Goal: Task Accomplishment & Management: Use online tool/utility

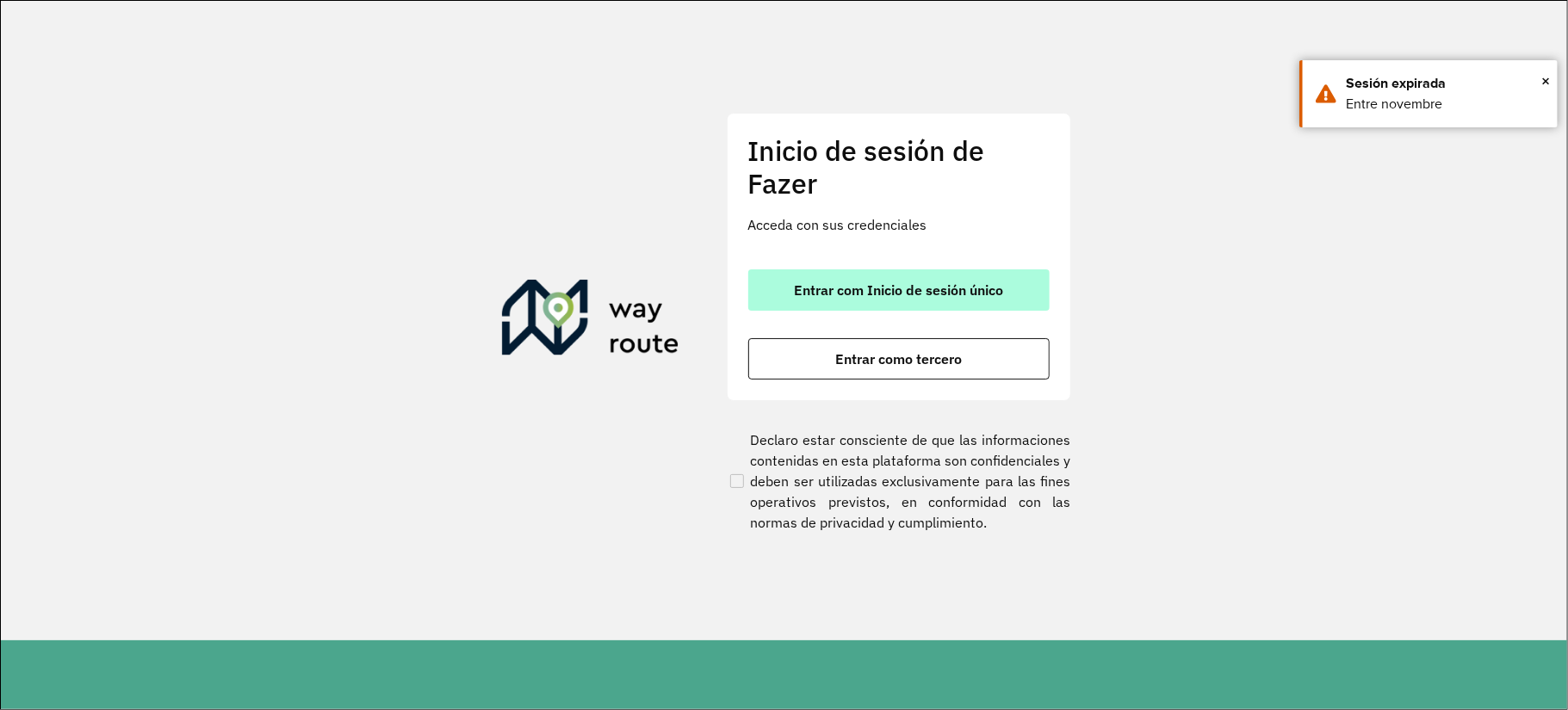
drag, startPoint x: 0, startPoint y: 0, endPoint x: 917, endPoint y: 269, distance: 955.6
click at [917, 269] on button "Entrar com Inicio de sesión único" at bounding box center [899, 289] width 301 height 41
click at [944, 277] on button "Entrar com Inicio de sesión único" at bounding box center [899, 289] width 301 height 41
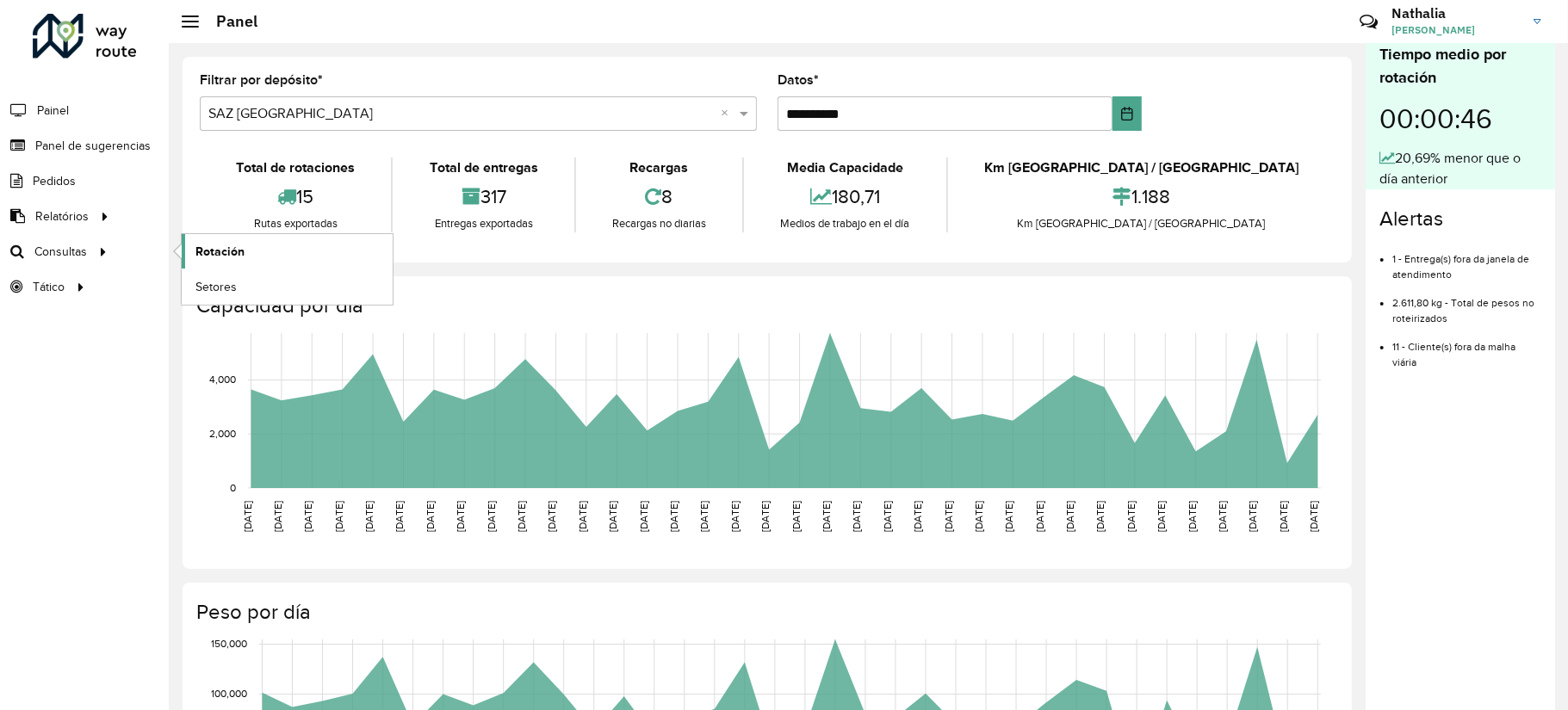
click at [281, 262] on link "Rotación" at bounding box center [287, 251] width 211 height 35
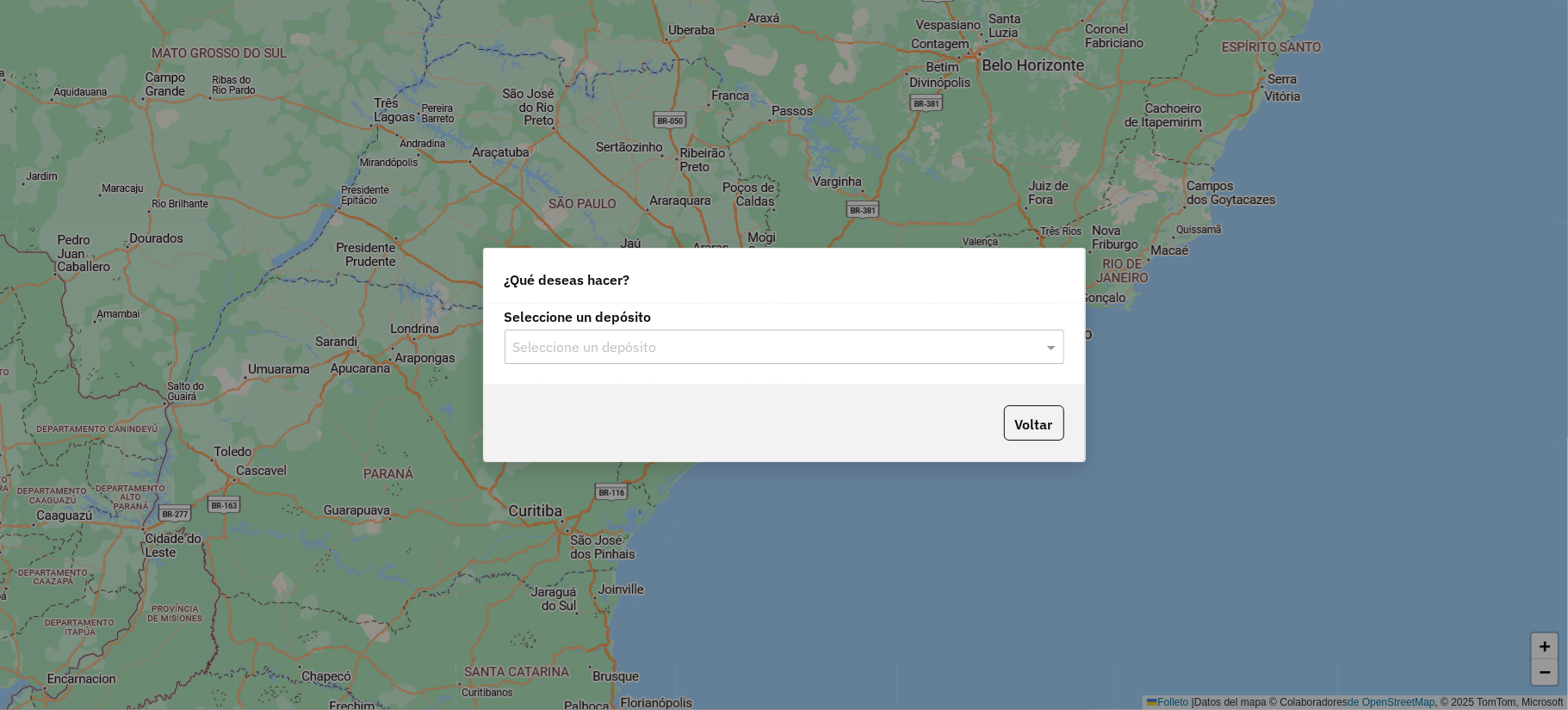
click at [656, 348] on input "text" at bounding box center [767, 348] width 508 height 21
click at [653, 350] on input "text" at bounding box center [767, 348] width 508 height 21
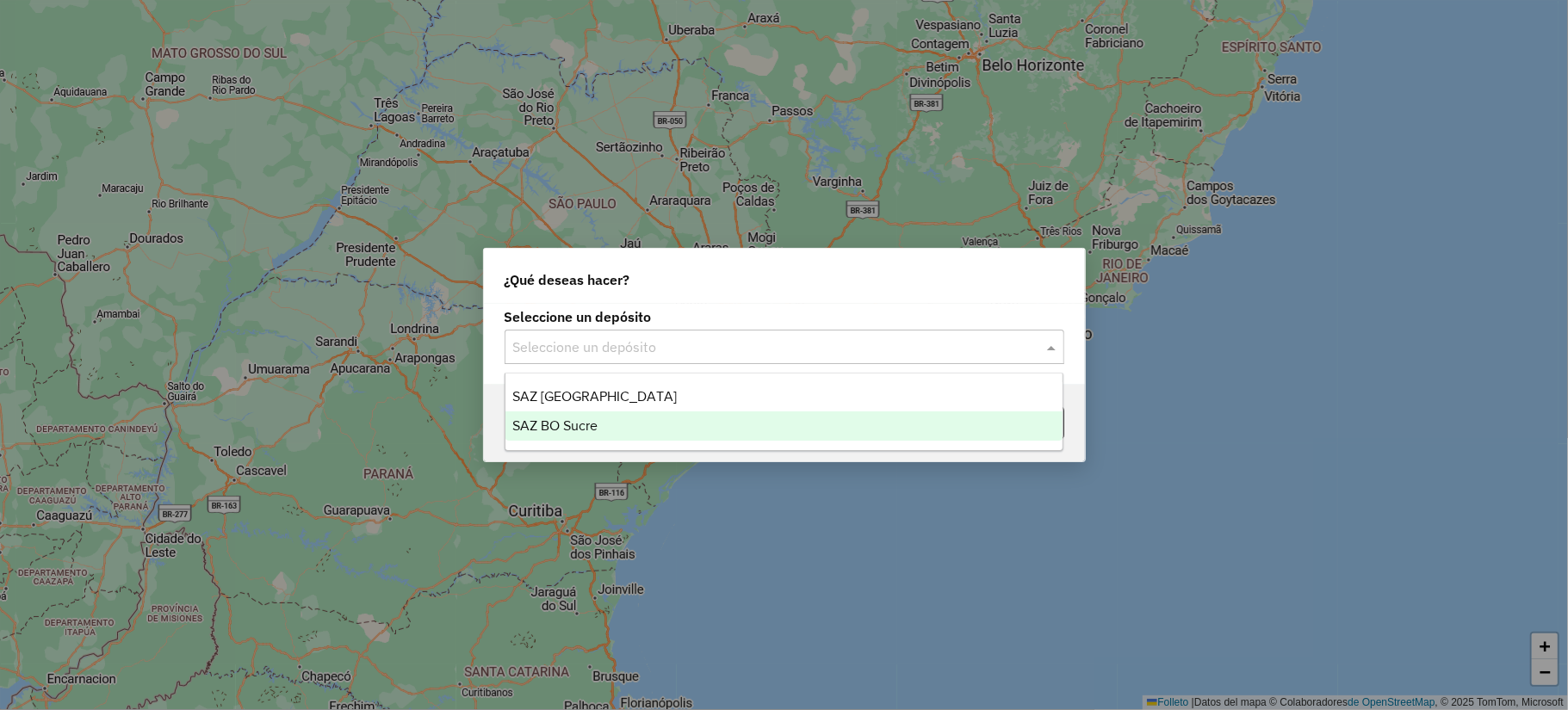
click at [651, 416] on div "SAZ BO Sucre" at bounding box center [783, 425] width 557 height 29
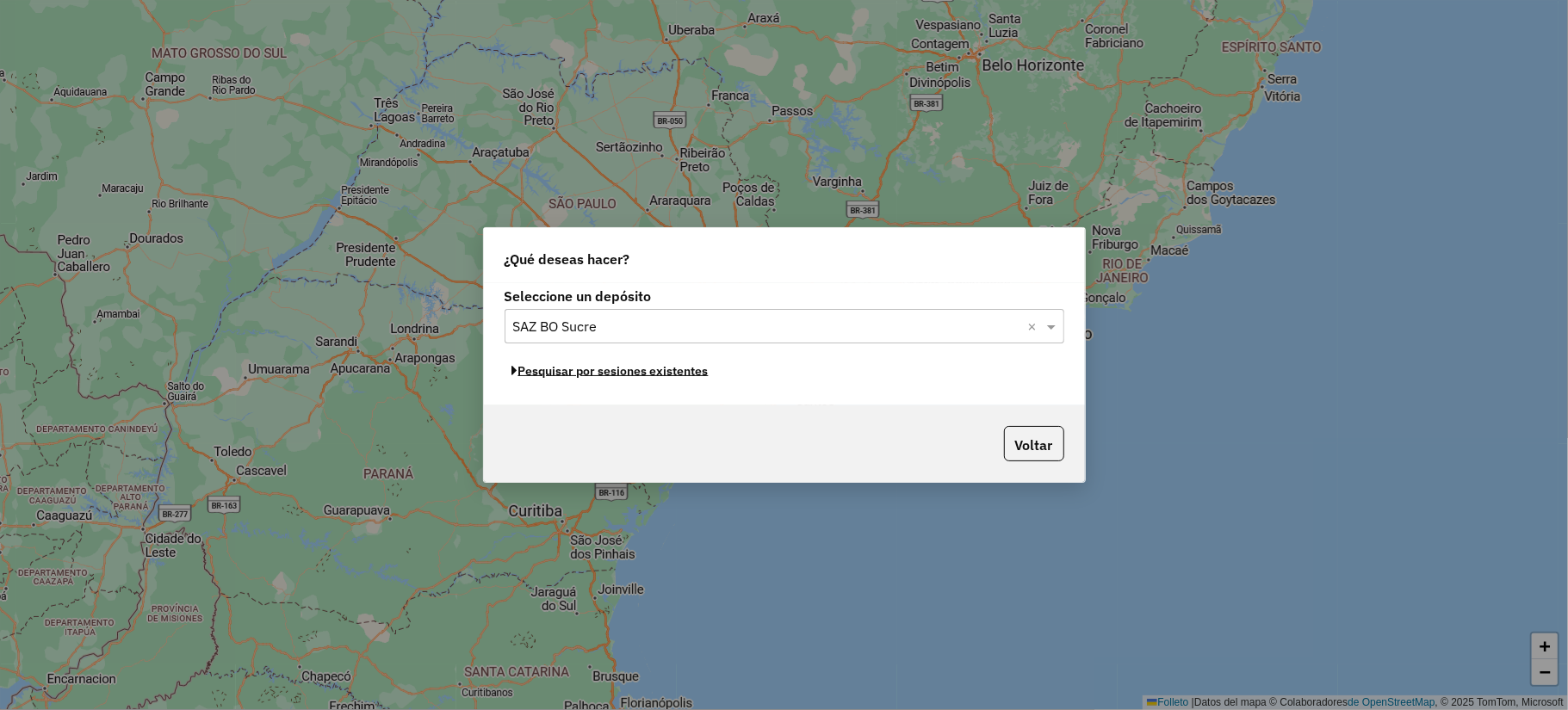
click at [650, 373] on font "Pesquisar por sesiones existentes" at bounding box center [613, 371] width 190 height 16
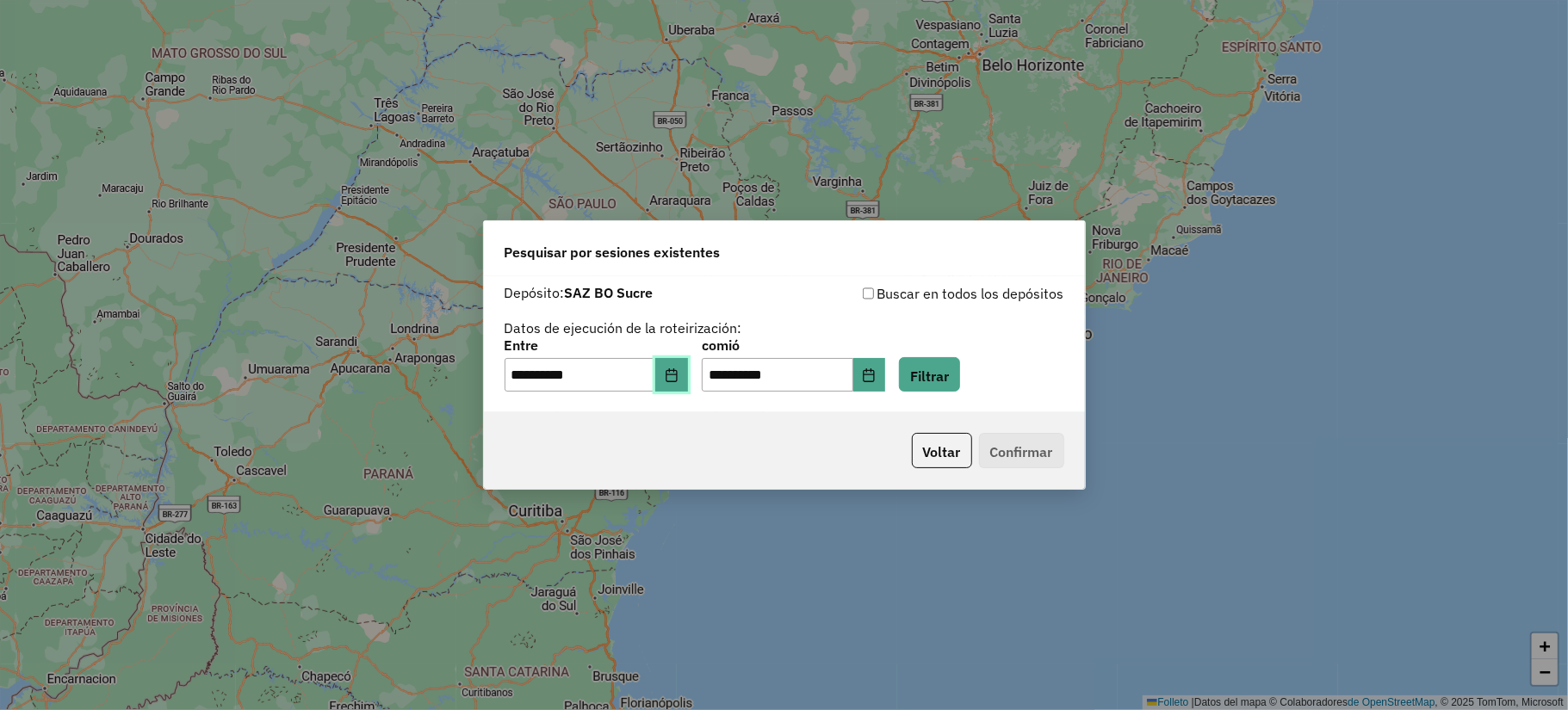
click at [678, 368] on icon "Elija fecha" at bounding box center [671, 375] width 14 height 14
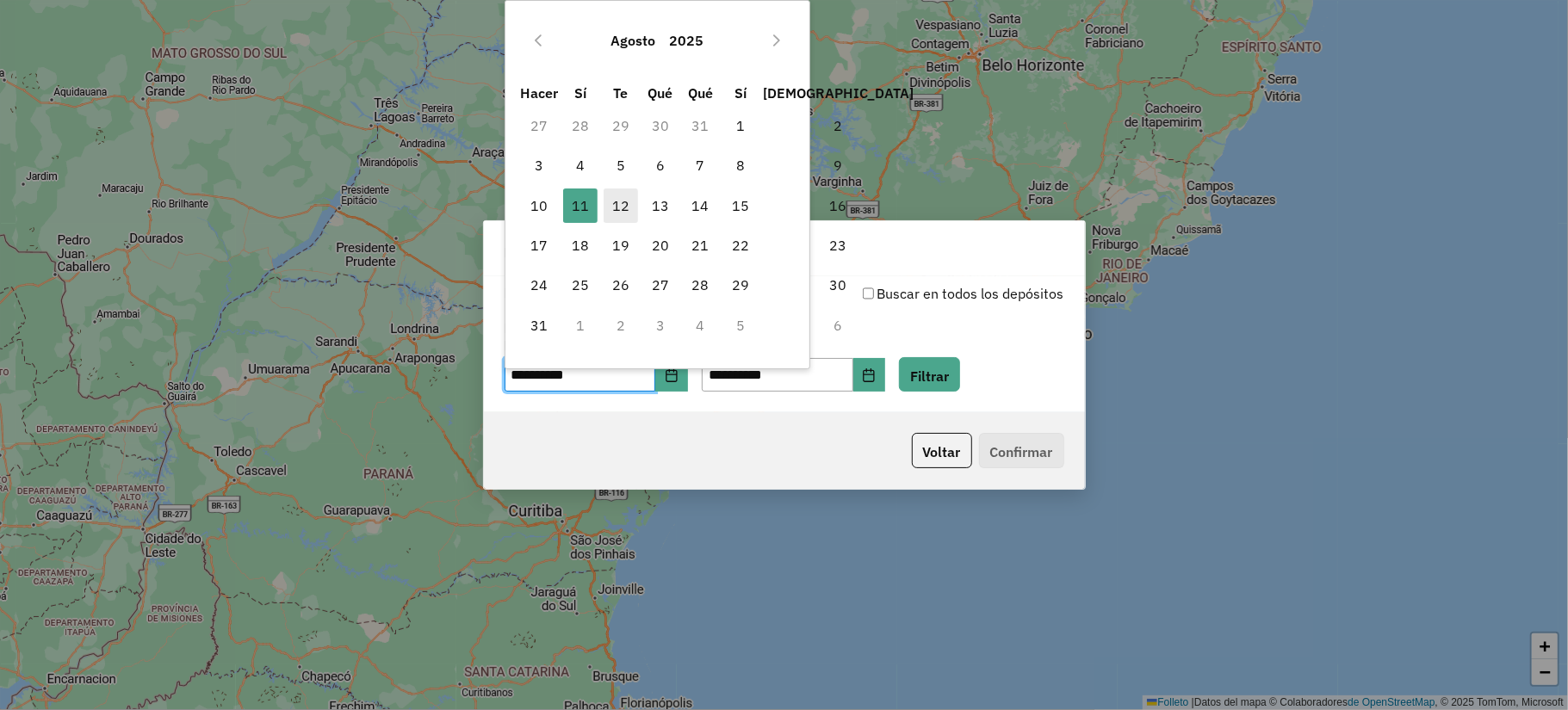
click at [618, 193] on span "12" at bounding box center [621, 205] width 35 height 35
type input "**********"
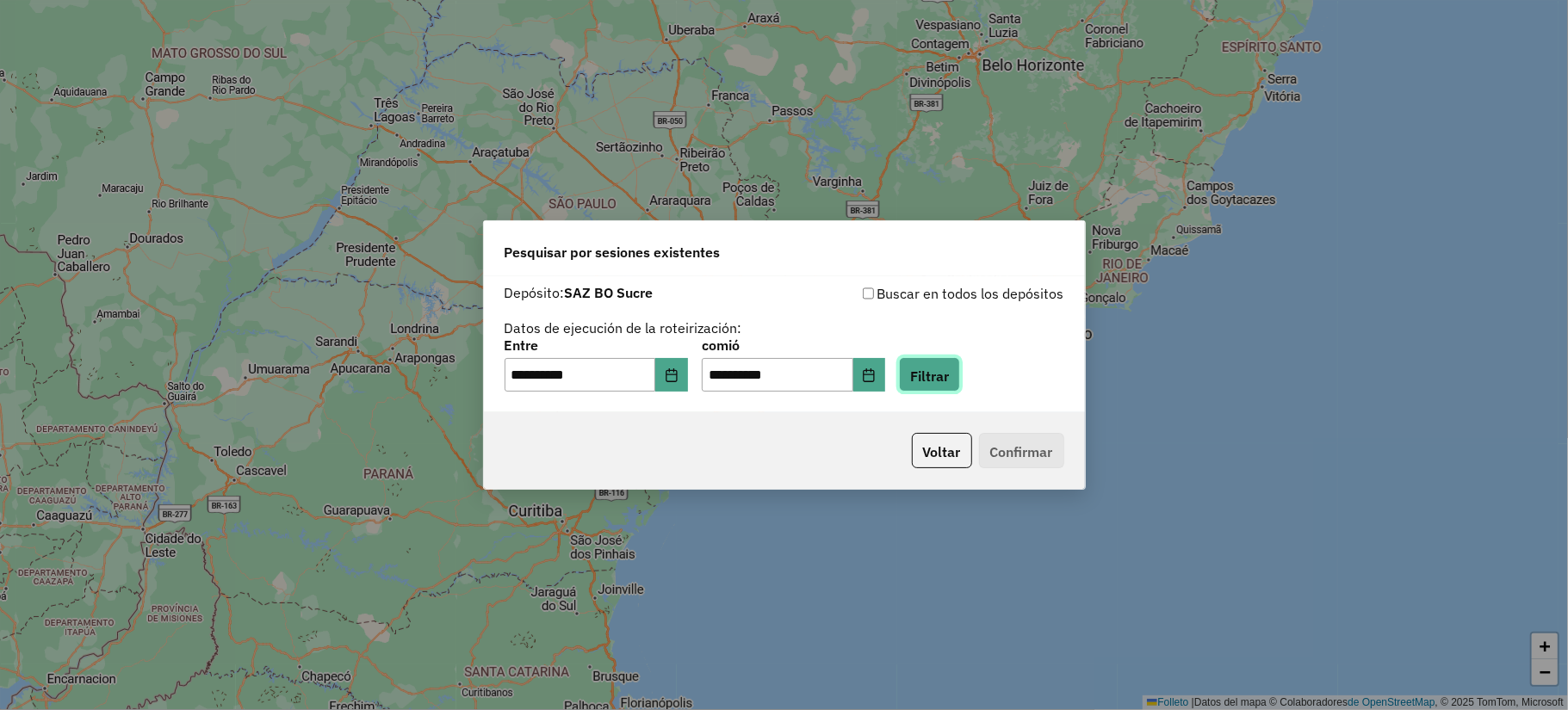
click at [960, 377] on button "Filtrar" at bounding box center [928, 374] width 61 height 35
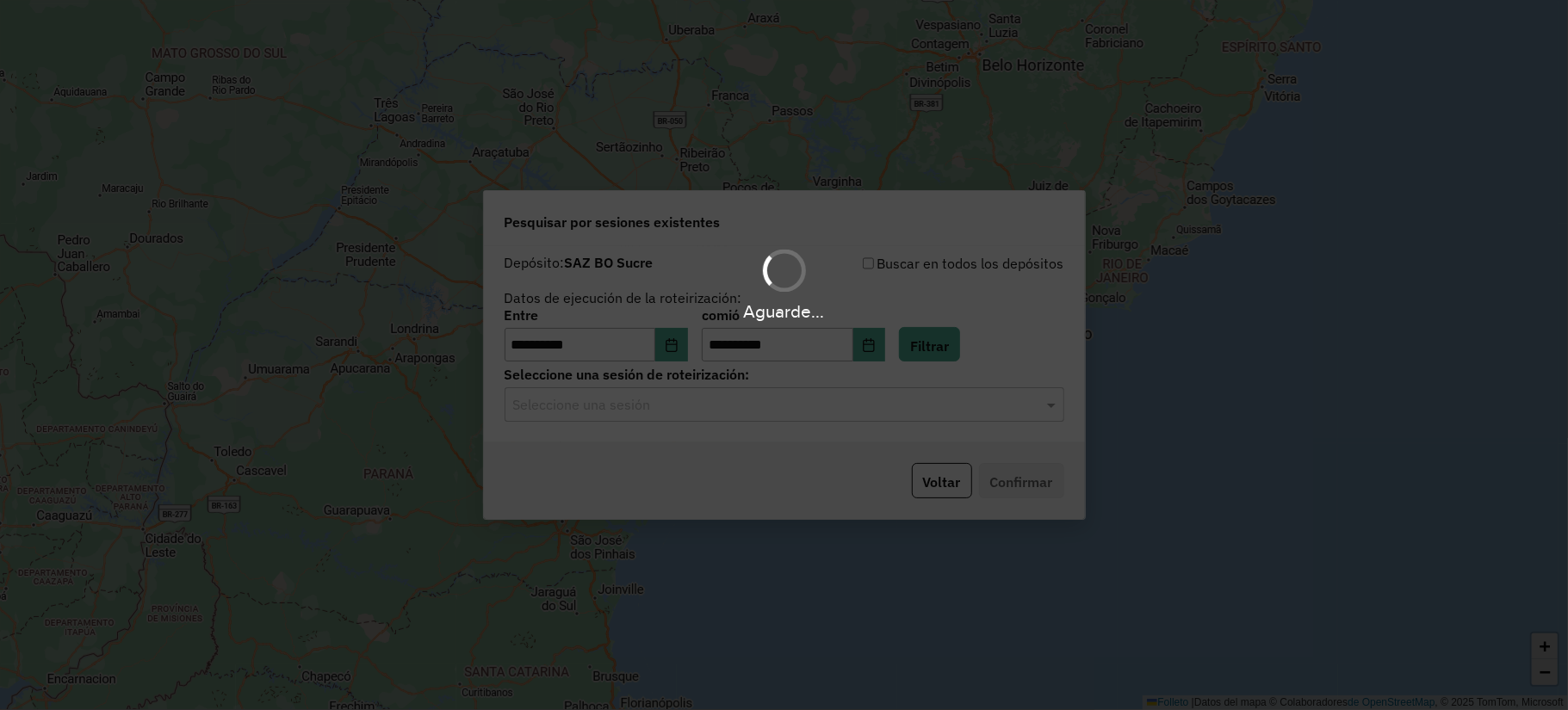
click at [632, 407] on hb-app "**********" at bounding box center [784, 355] width 1568 height 710
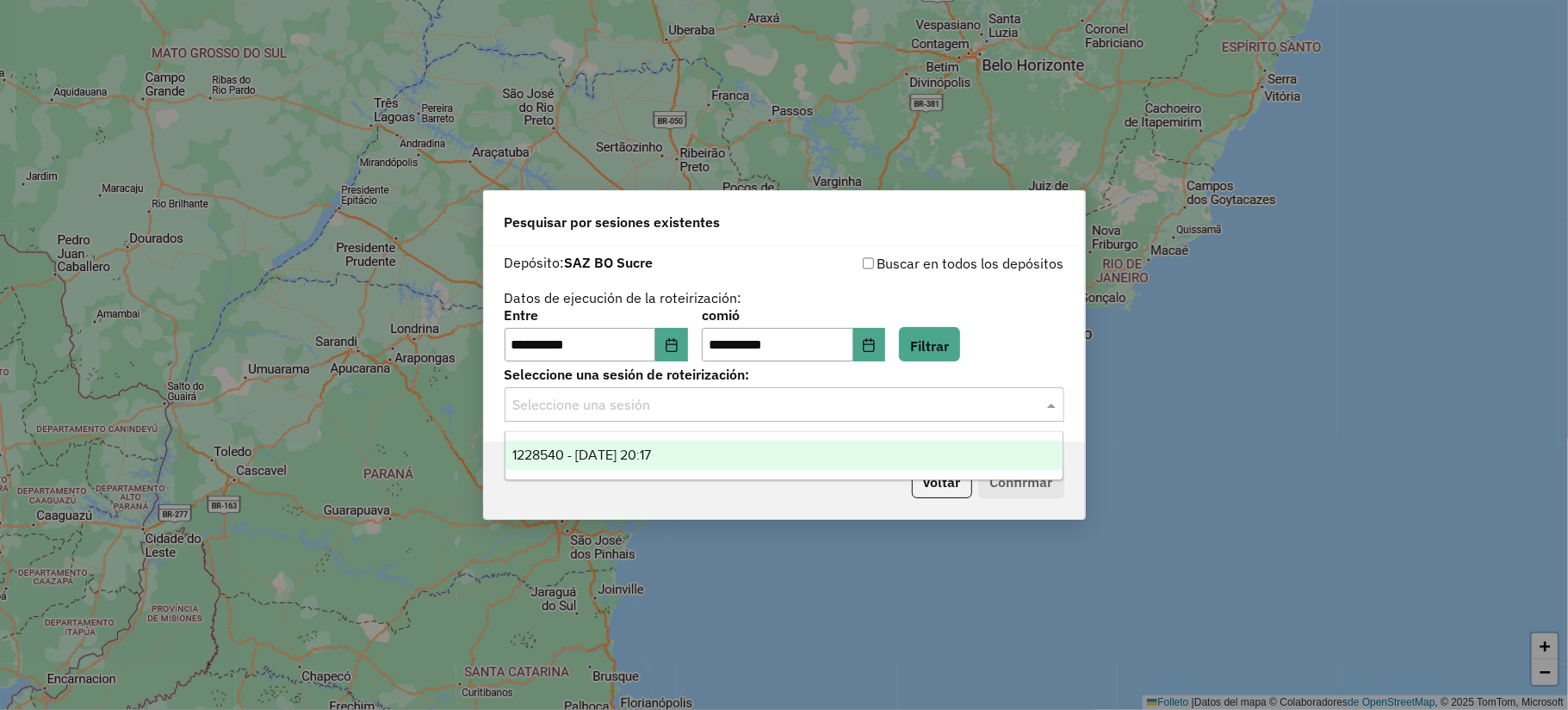
click at [632, 407] on input "text" at bounding box center [767, 405] width 508 height 21
click at [686, 455] on div "1228540 - 08/12/2025 20:17" at bounding box center [783, 454] width 557 height 29
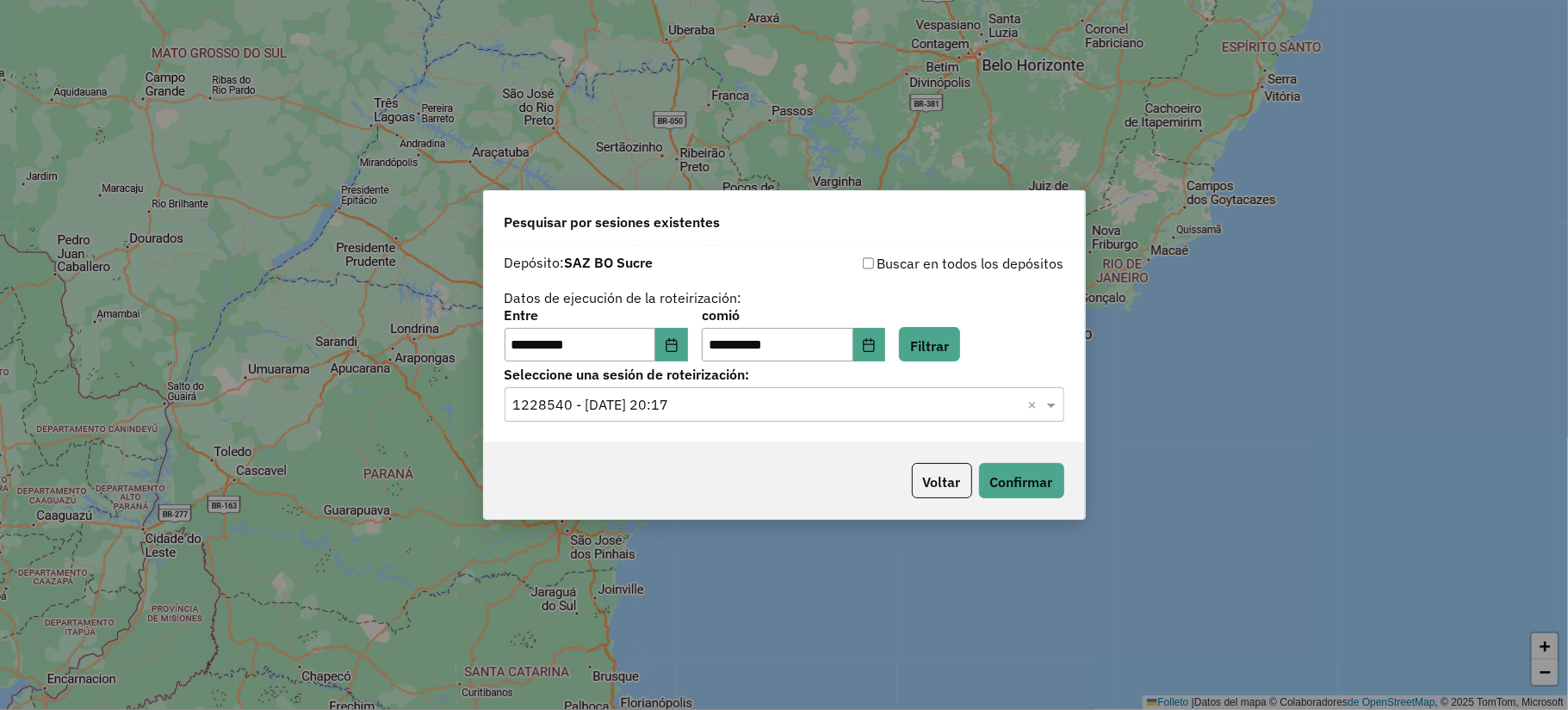
click at [1006, 499] on div "Voltar Confirmar" at bounding box center [784, 480] width 601 height 77
click at [1003, 486] on font "Confirmar" at bounding box center [1021, 481] width 63 height 17
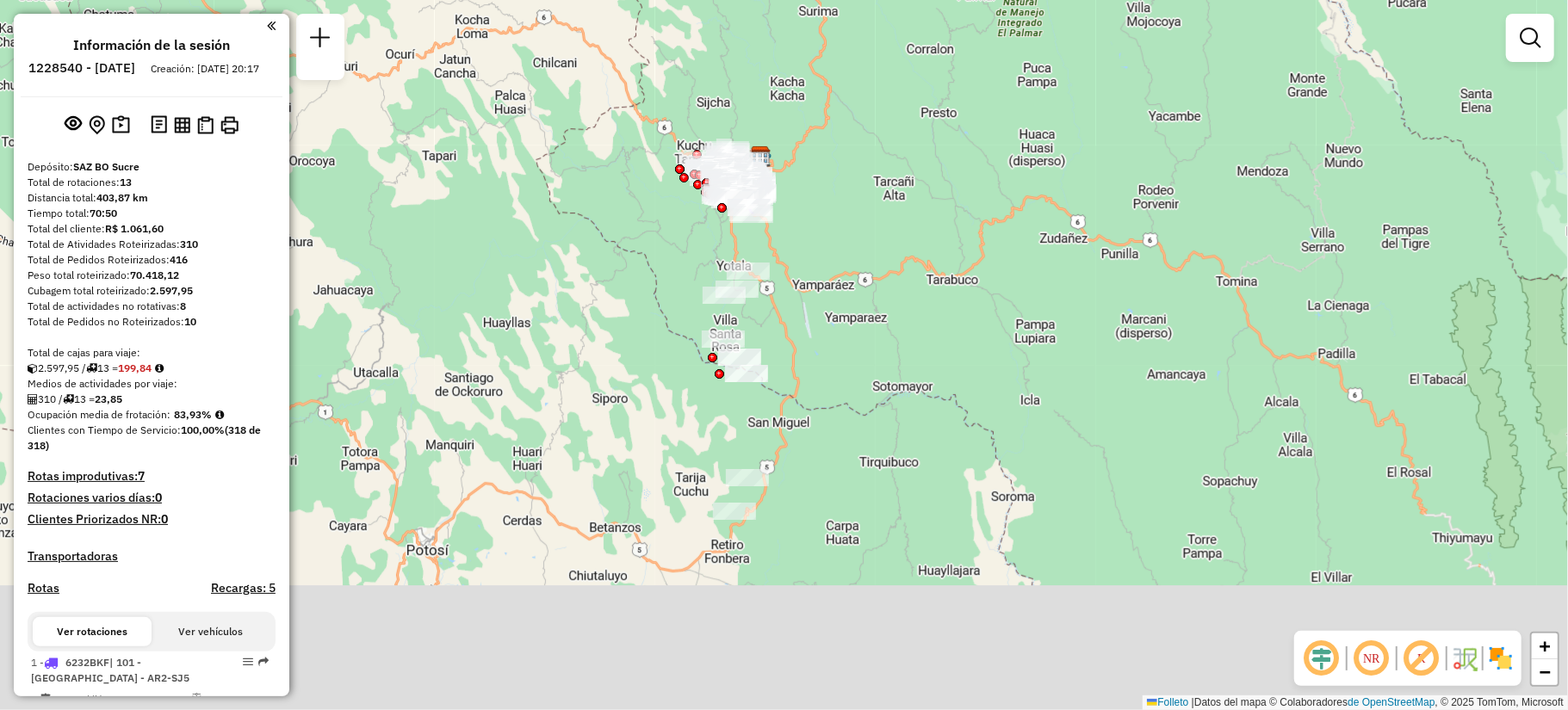
drag, startPoint x: 699, startPoint y: 539, endPoint x: 675, endPoint y: 345, distance: 195.5
click at [675, 339] on div "Janela de atención Grado de atención Capacidad Transportadoras Vehículos Client…" at bounding box center [784, 355] width 1568 height 710
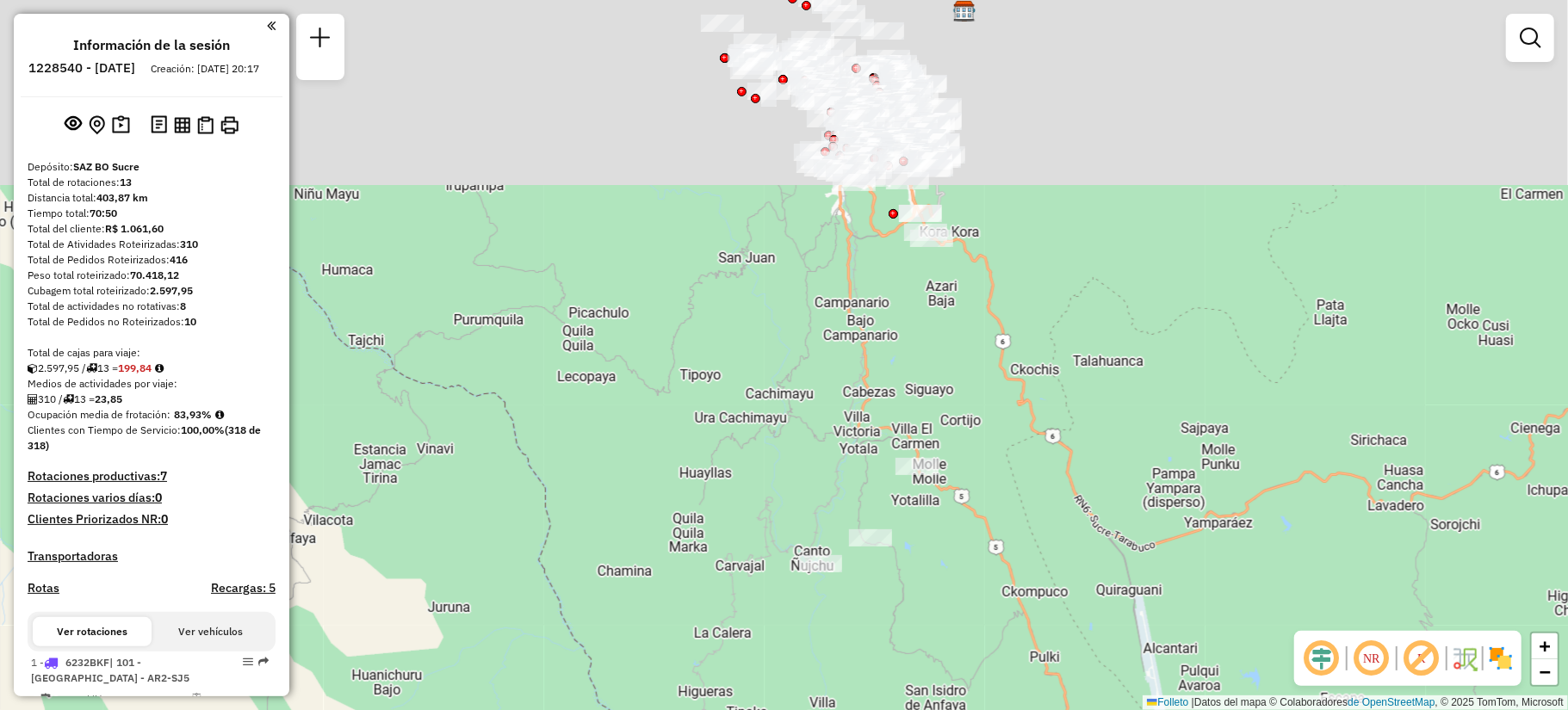
drag, startPoint x: 890, startPoint y: 97, endPoint x: 945, endPoint y: 415, distance: 322.7
click at [945, 415] on div "Janela de atención Grado de atención Capacidad Transportadoras Vehículos Client…" at bounding box center [784, 355] width 1568 height 710
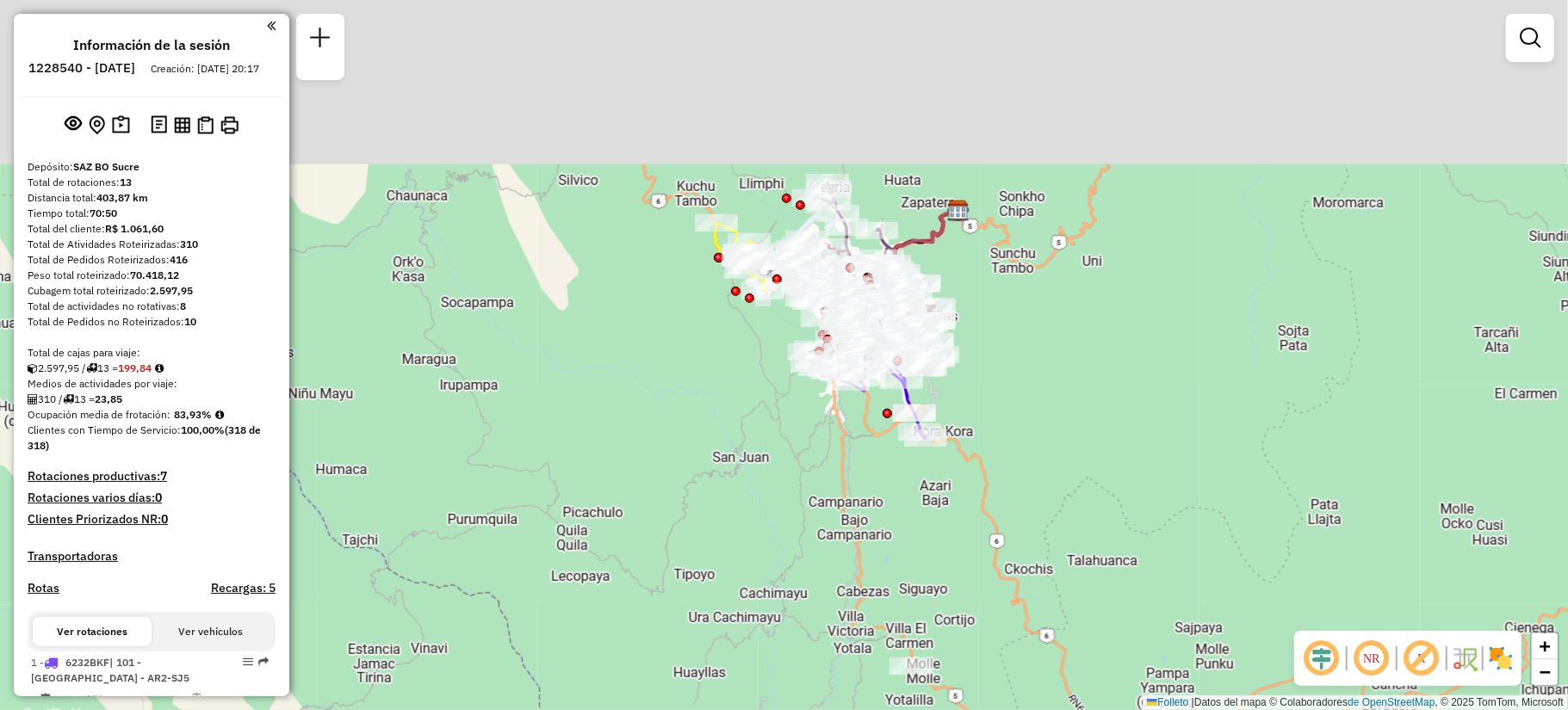
drag, startPoint x: 868, startPoint y: 266, endPoint x: 855, endPoint y: 493, distance: 227.4
click at [861, 507] on div "Janela de atención Grado de atención Capacidad Transportadoras Vehículos Client…" at bounding box center [784, 355] width 1568 height 710
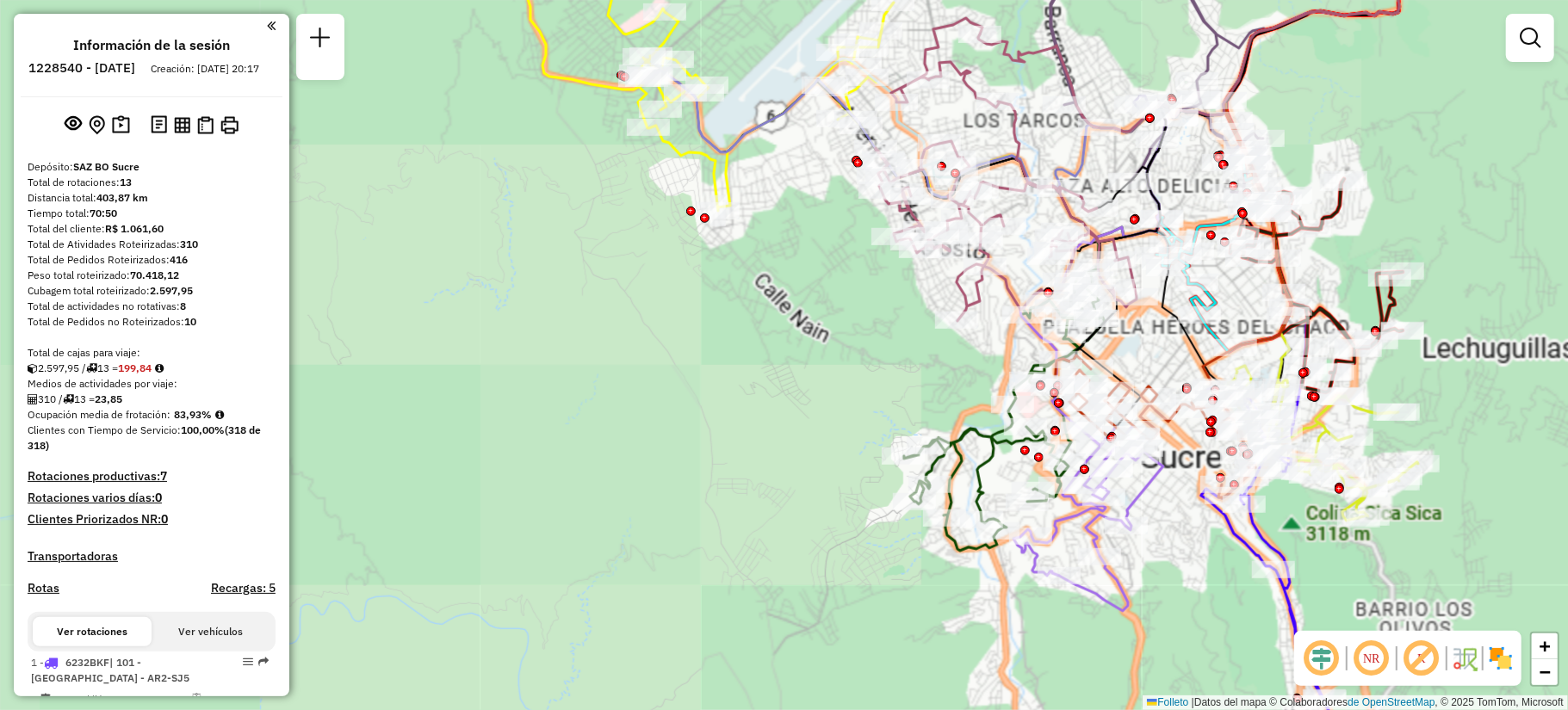
click at [816, 328] on div "Janela de atención Grado de atención Capacidad Transportadoras Vehículos Client…" at bounding box center [784, 355] width 1568 height 710
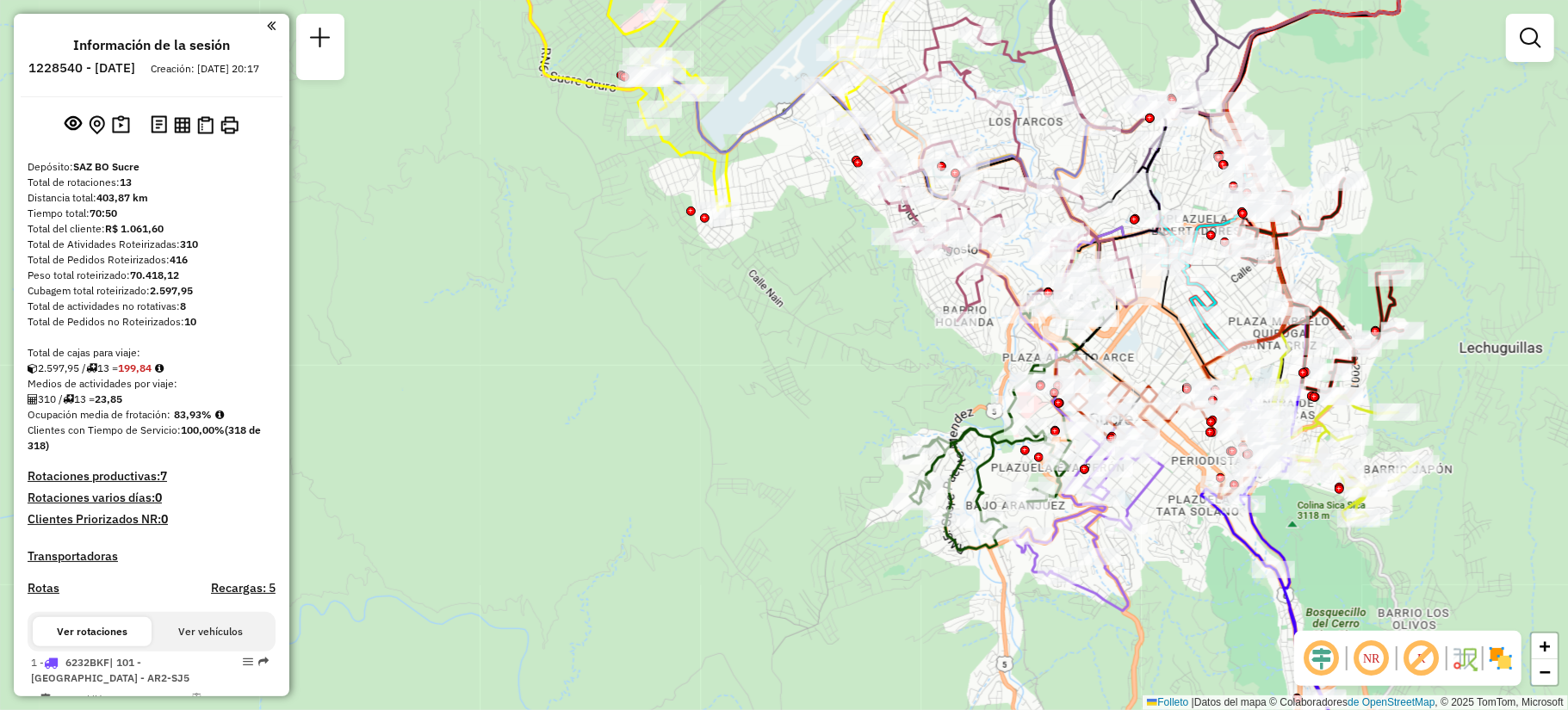
click at [727, 177] on icon at bounding box center [709, 74] width 368 height 274
select select "**********"
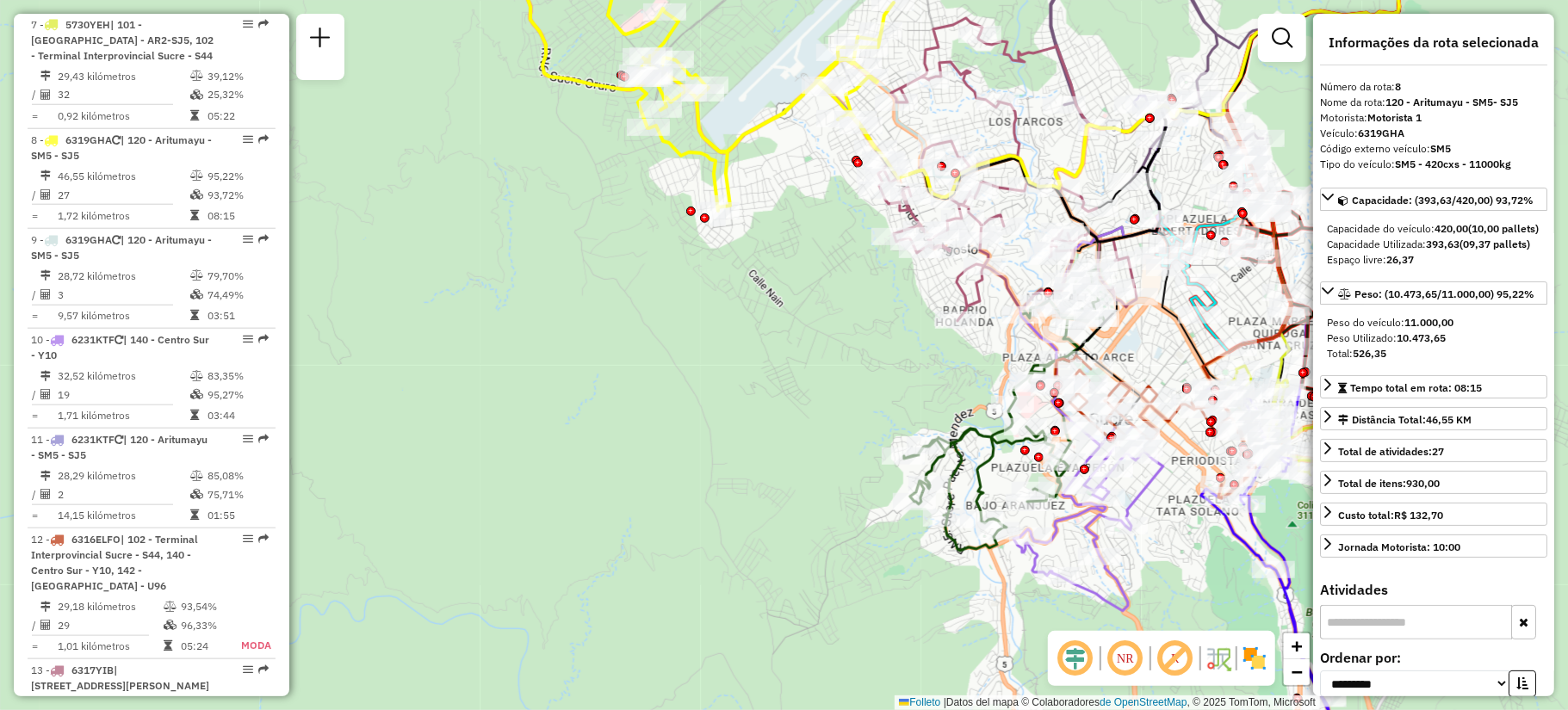
scroll to position [1392, 0]
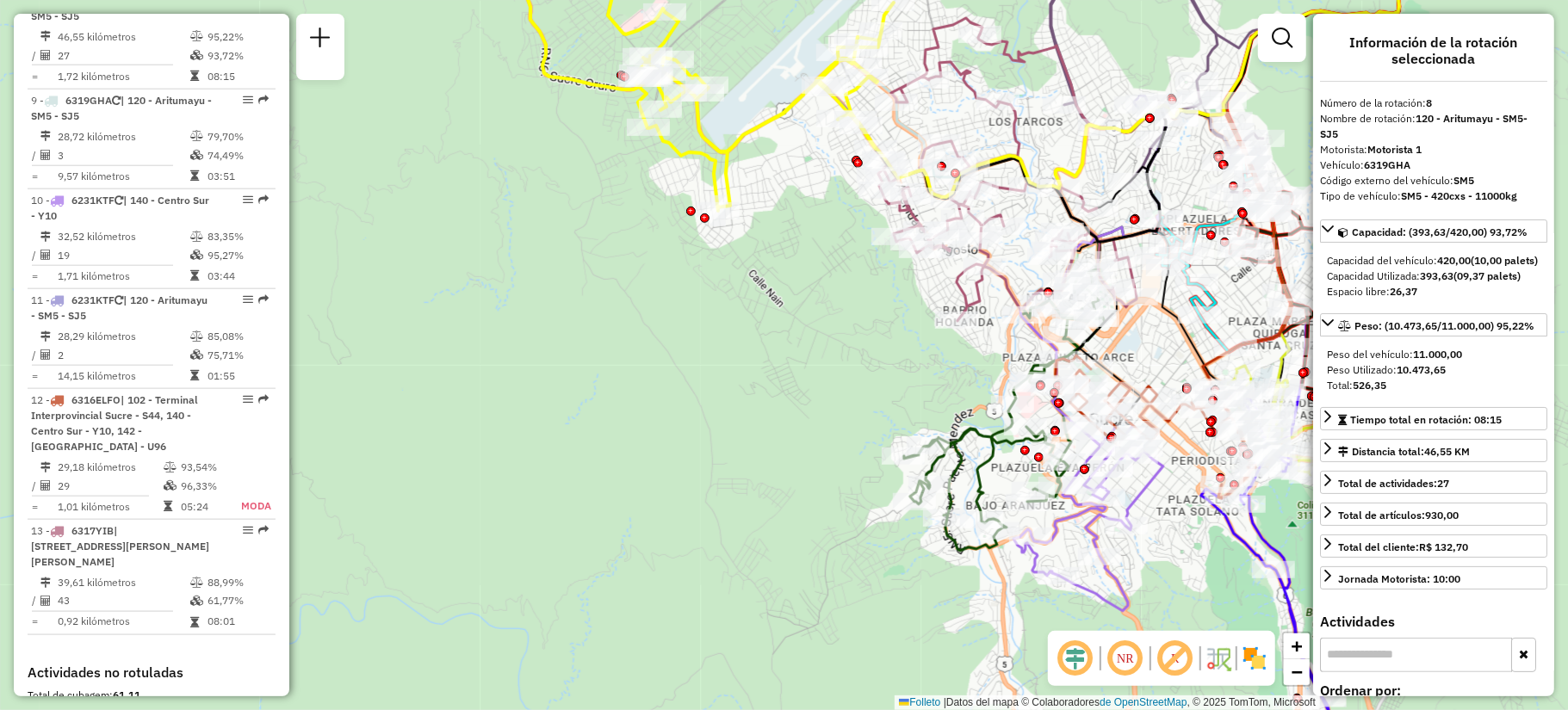
click at [815, 314] on div "Janela de atención Grado de atención Capacidad Transportadoras Vehículos Client…" at bounding box center [784, 355] width 1568 height 710
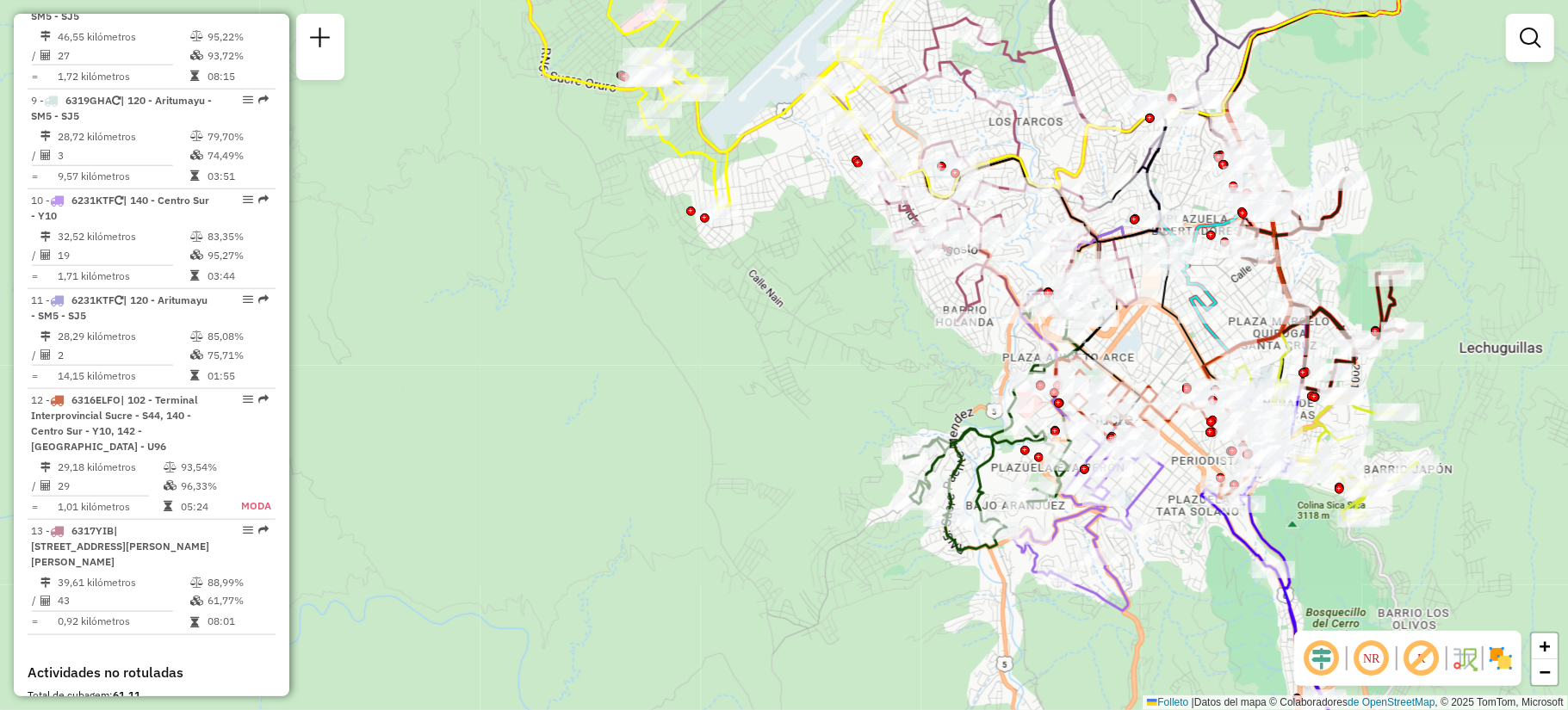
click at [961, 286] on icon at bounding box center [1006, 169] width 261 height 303
select select "**********"
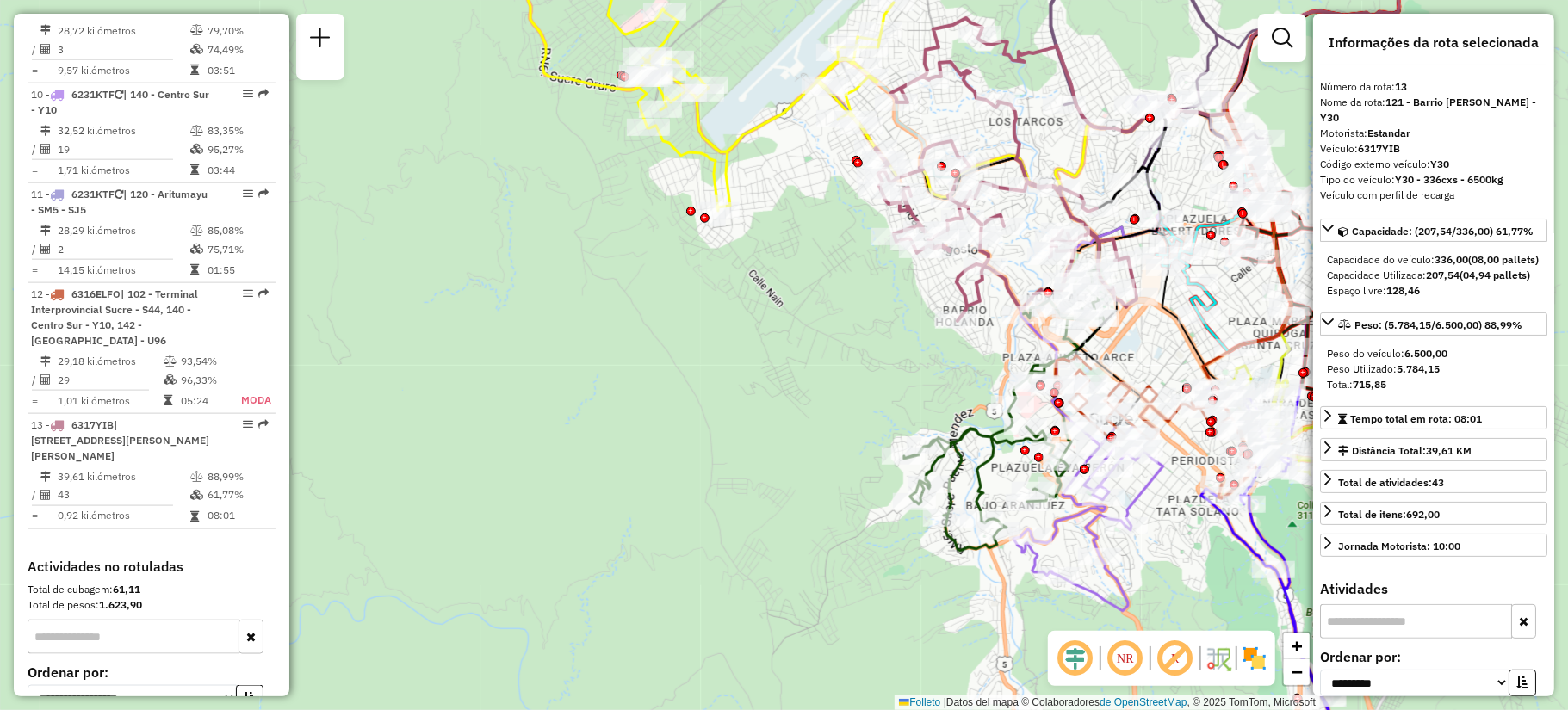
scroll to position [1651, 0]
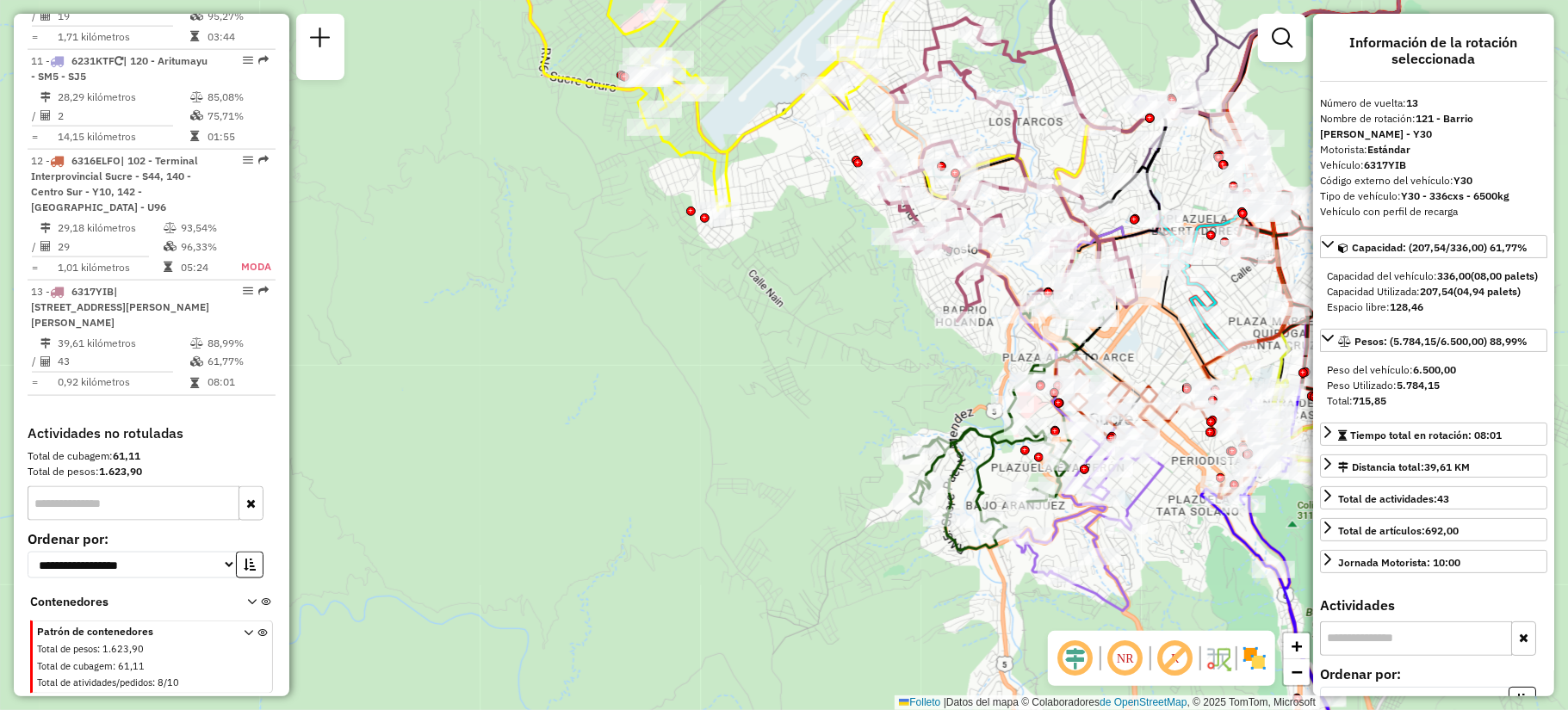
click at [866, 383] on div "Janela de atención Grado de atención Capacidad Transportadoras Vehículos Client…" at bounding box center [784, 355] width 1568 height 710
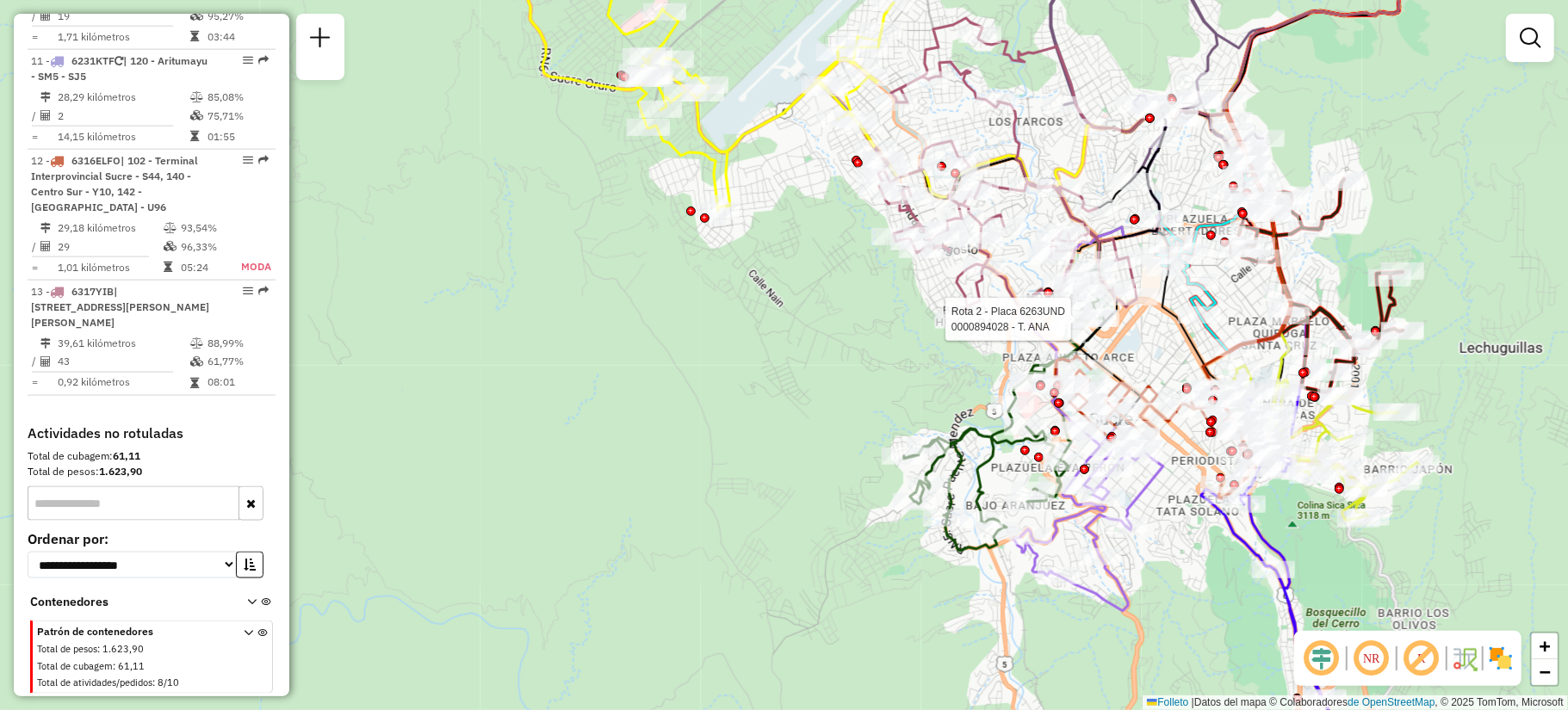
click at [1096, 329] on div at bounding box center [1077, 320] width 43 height 17
select select "**********"
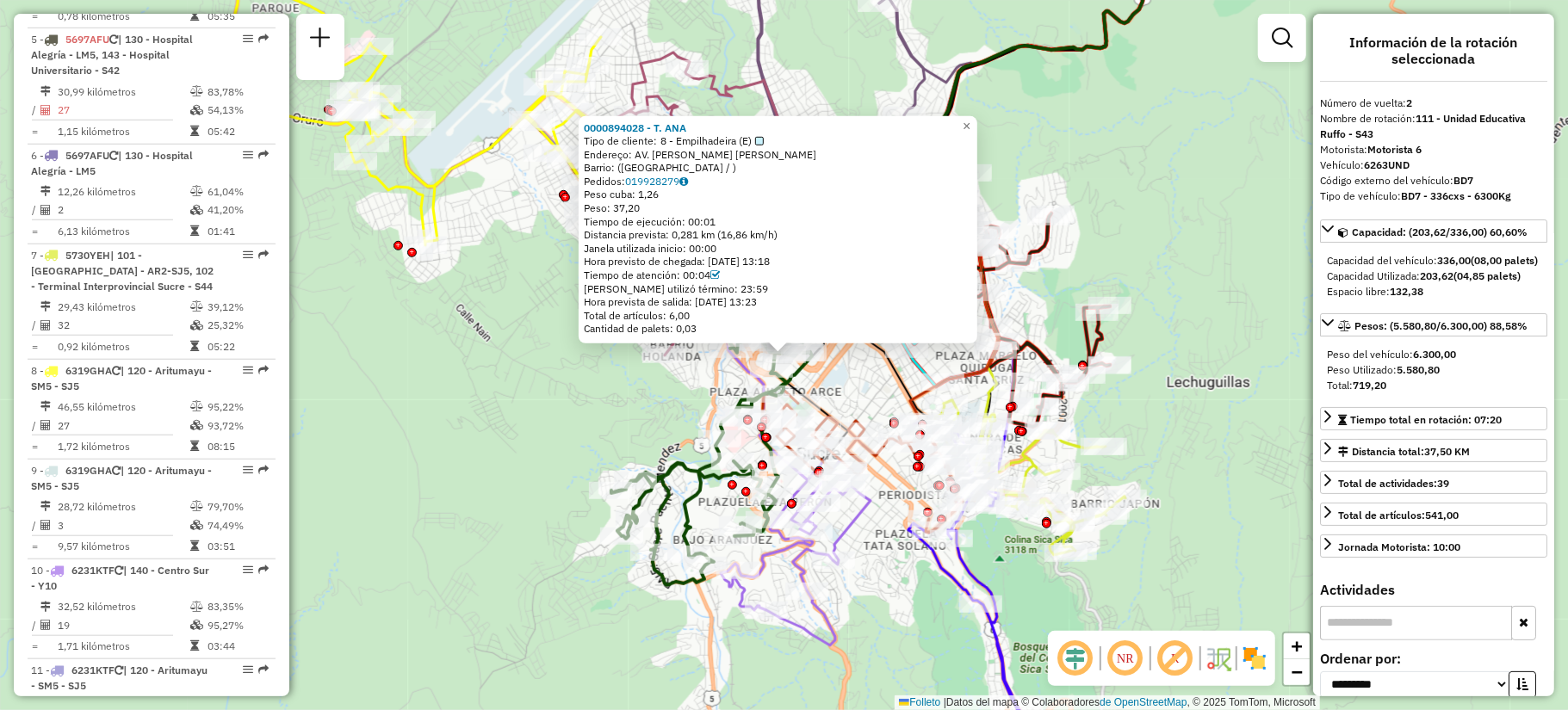
scroll to position [754, 0]
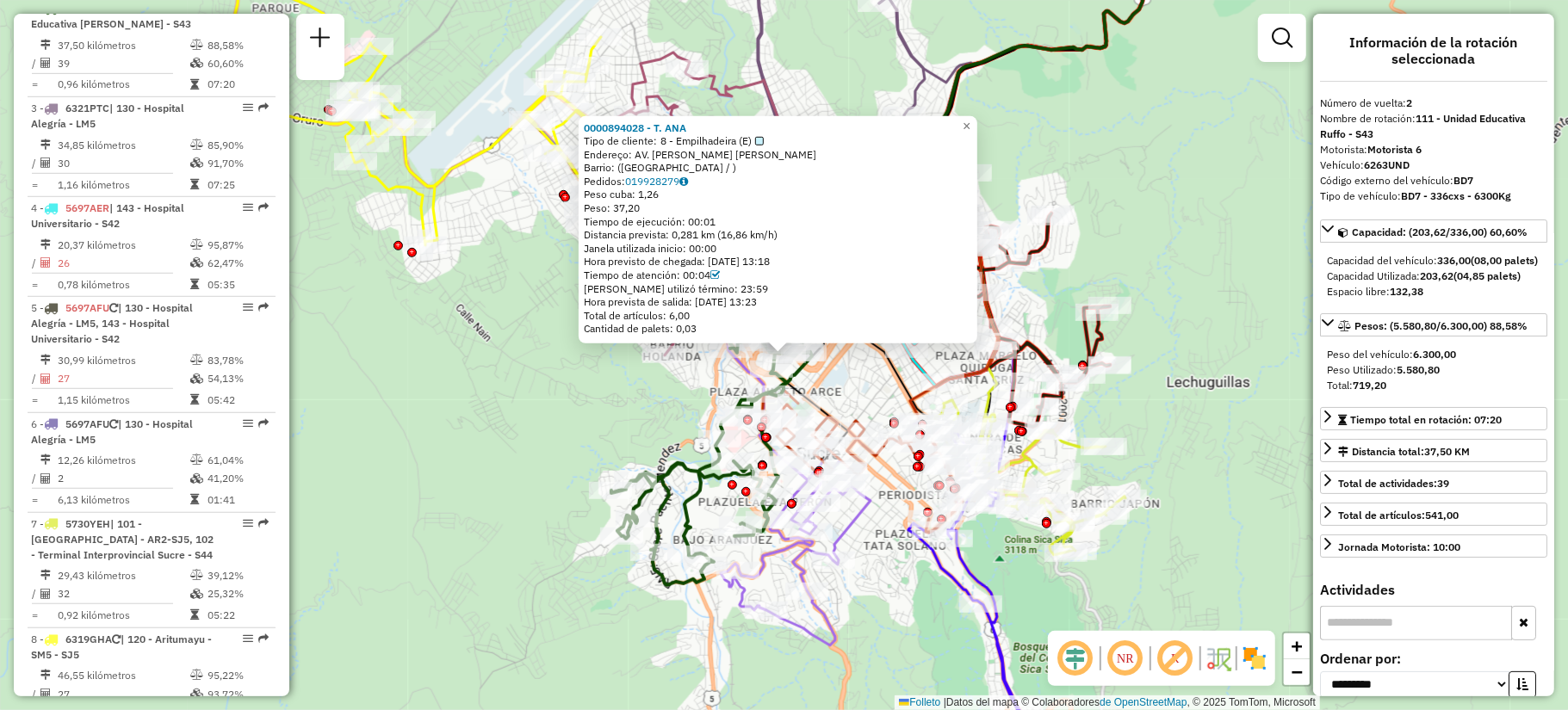
click at [566, 402] on div "0000894028 - T. ANA Tipo de cliente: 8 - Empilhadeira (E) Endereço: AV. [PERSON…" at bounding box center [784, 355] width 1568 height 710
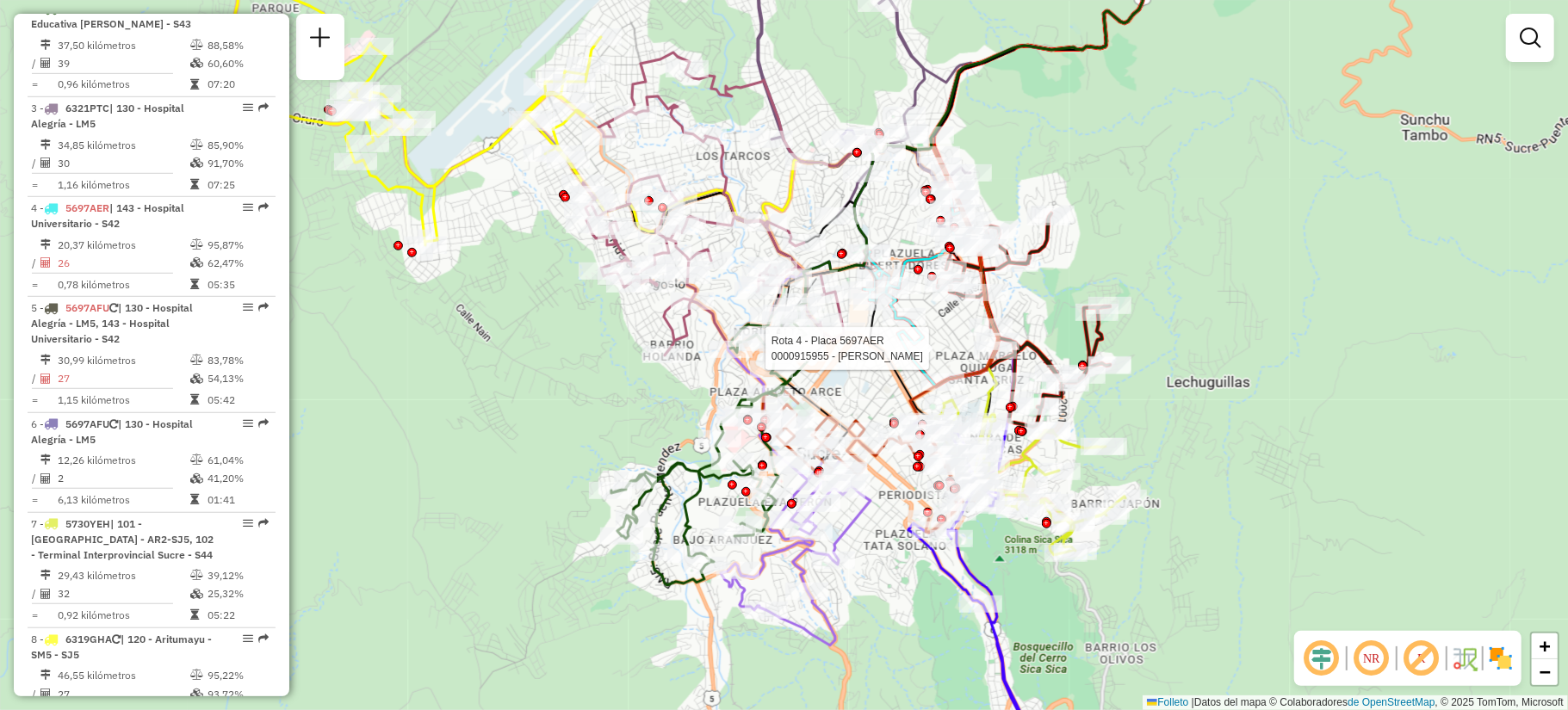
select select "**********"
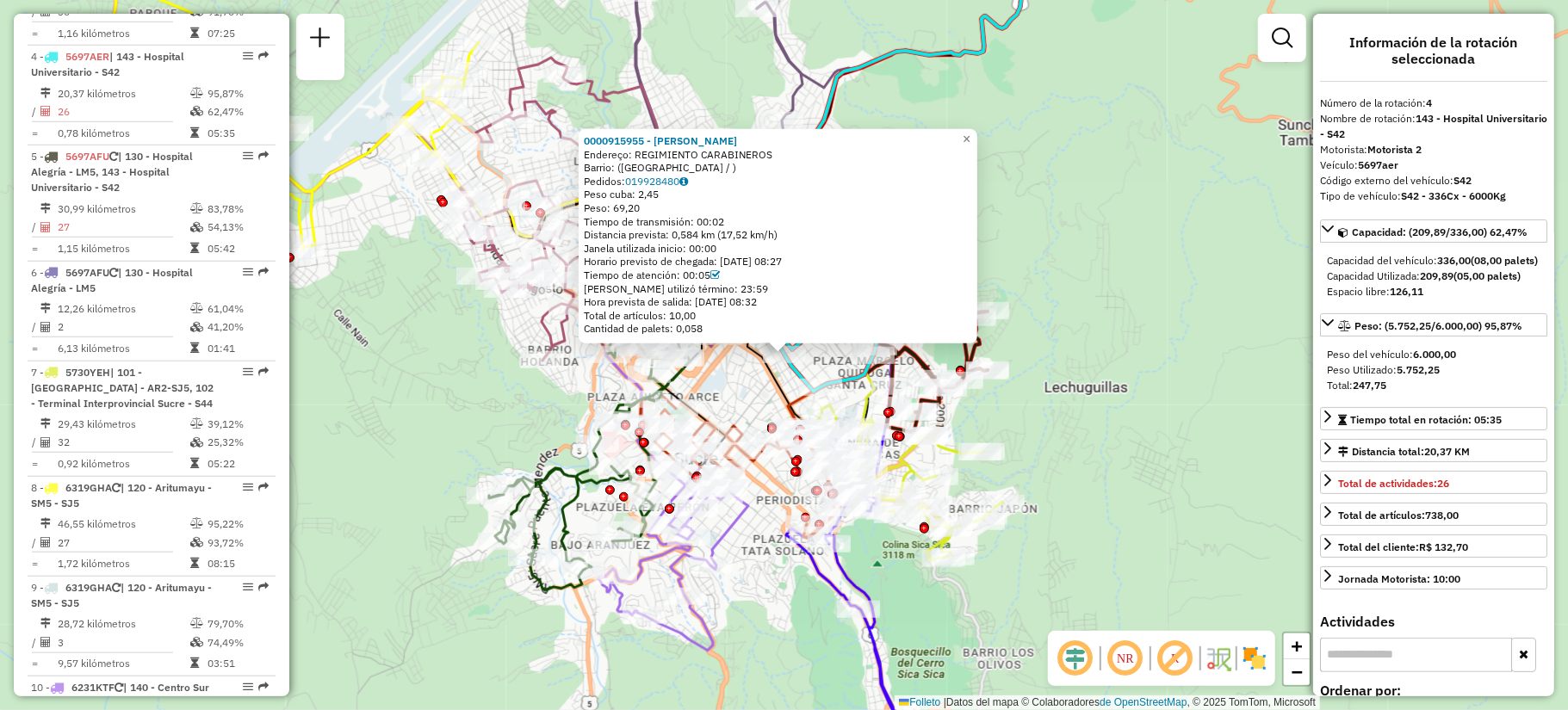
click at [1121, 242] on div "0000915955 - T. [PERSON_NAME]: REGIMIENTO CARABINEROS Barrio: ([GEOGRAPHIC_DATA…" at bounding box center [784, 355] width 1568 height 710
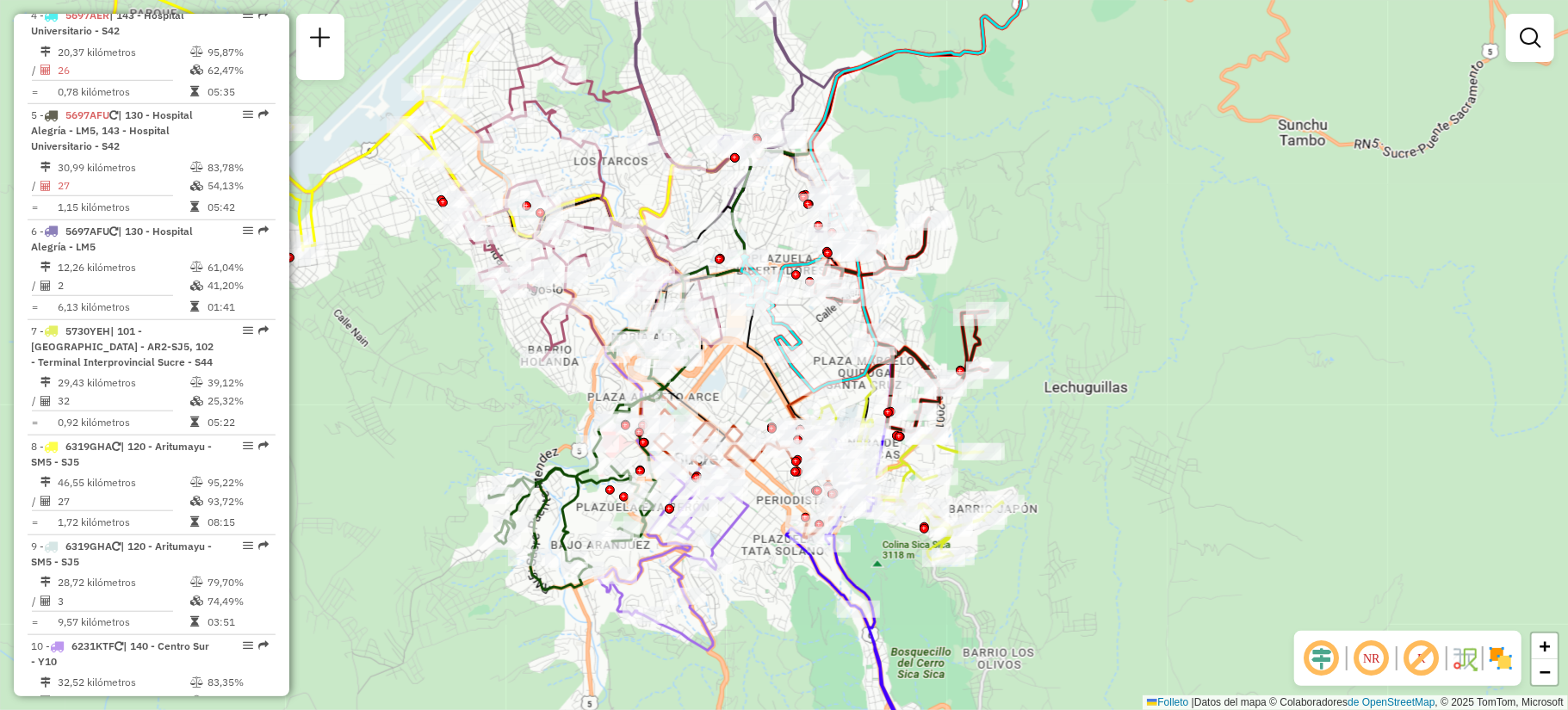
scroll to position [957, 0]
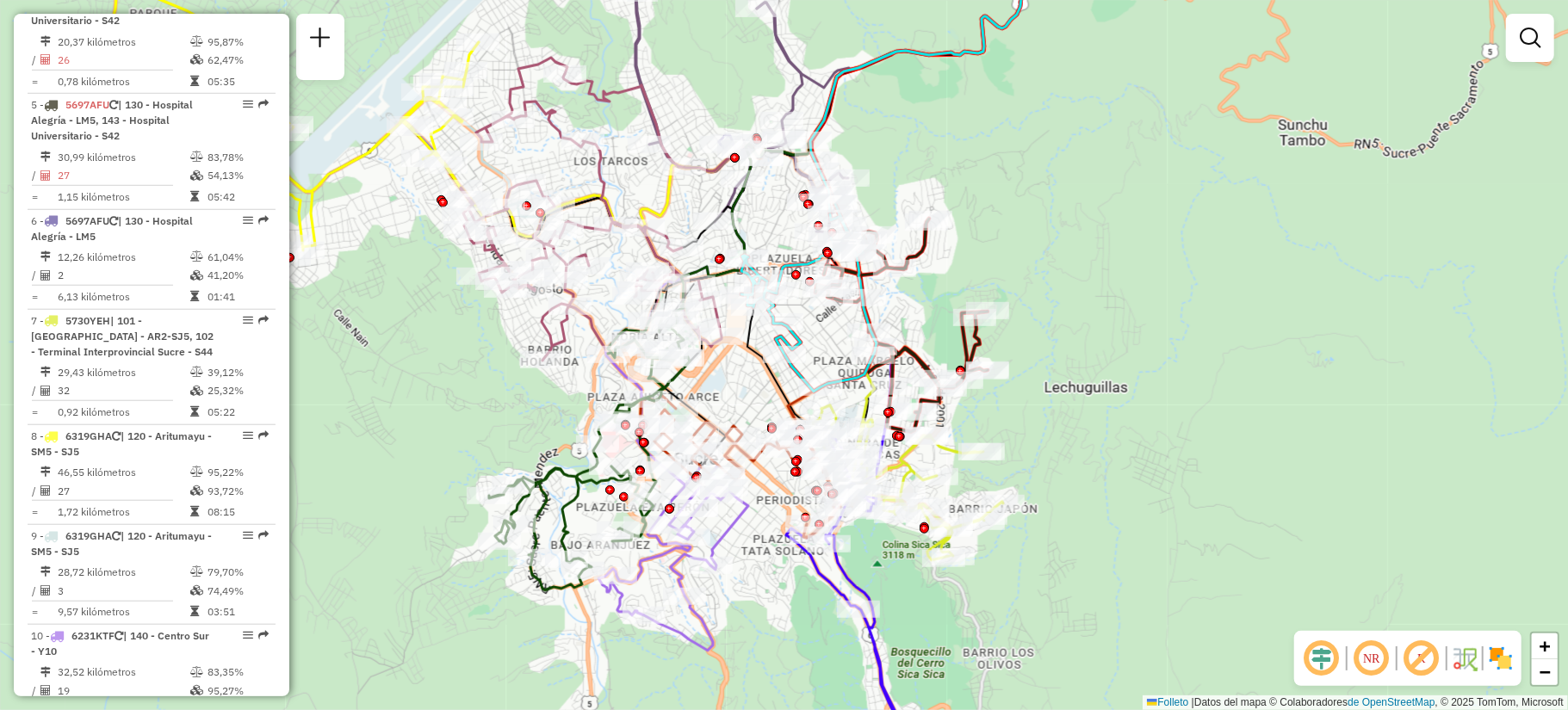
click at [923, 243] on icon at bounding box center [901, 326] width 172 height 213
select select "**********"
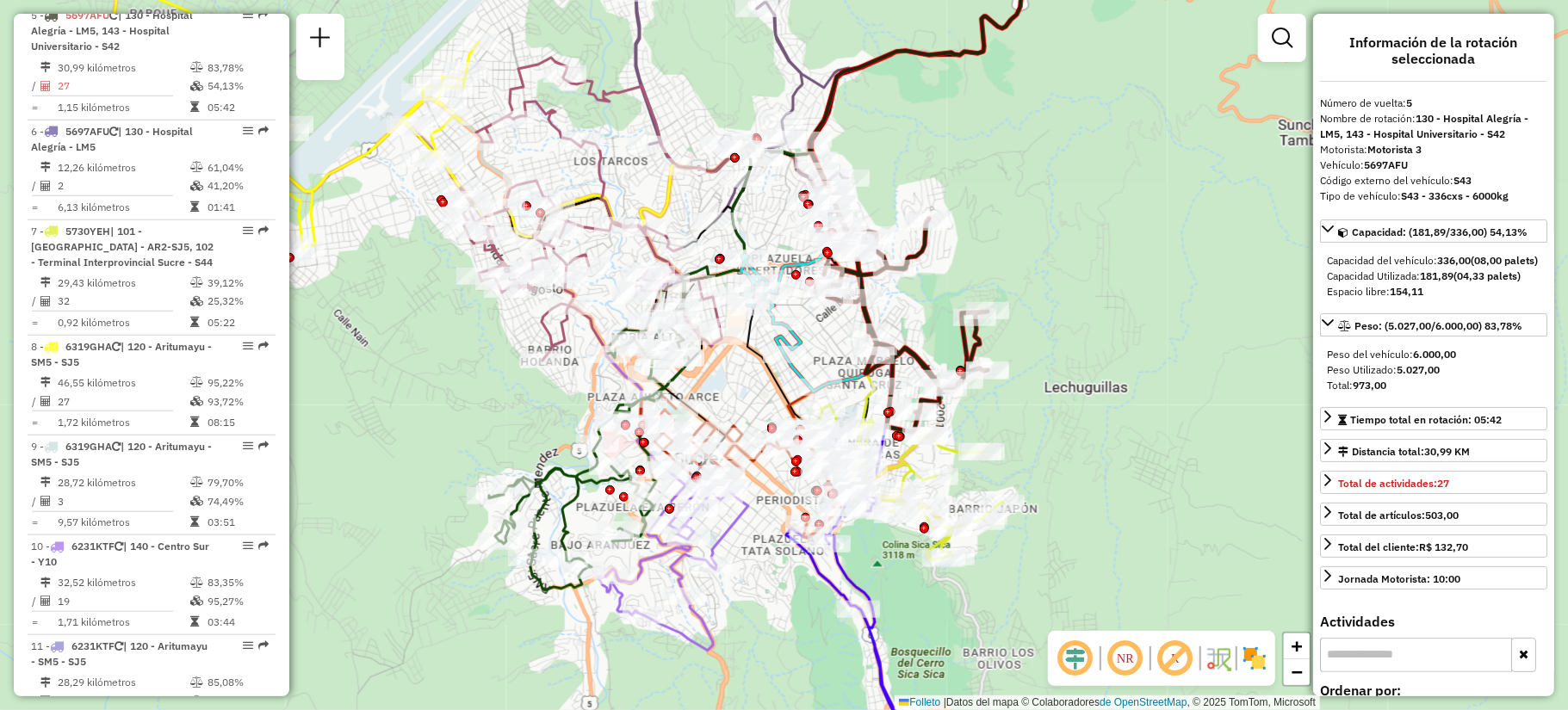
scroll to position [1058, 0]
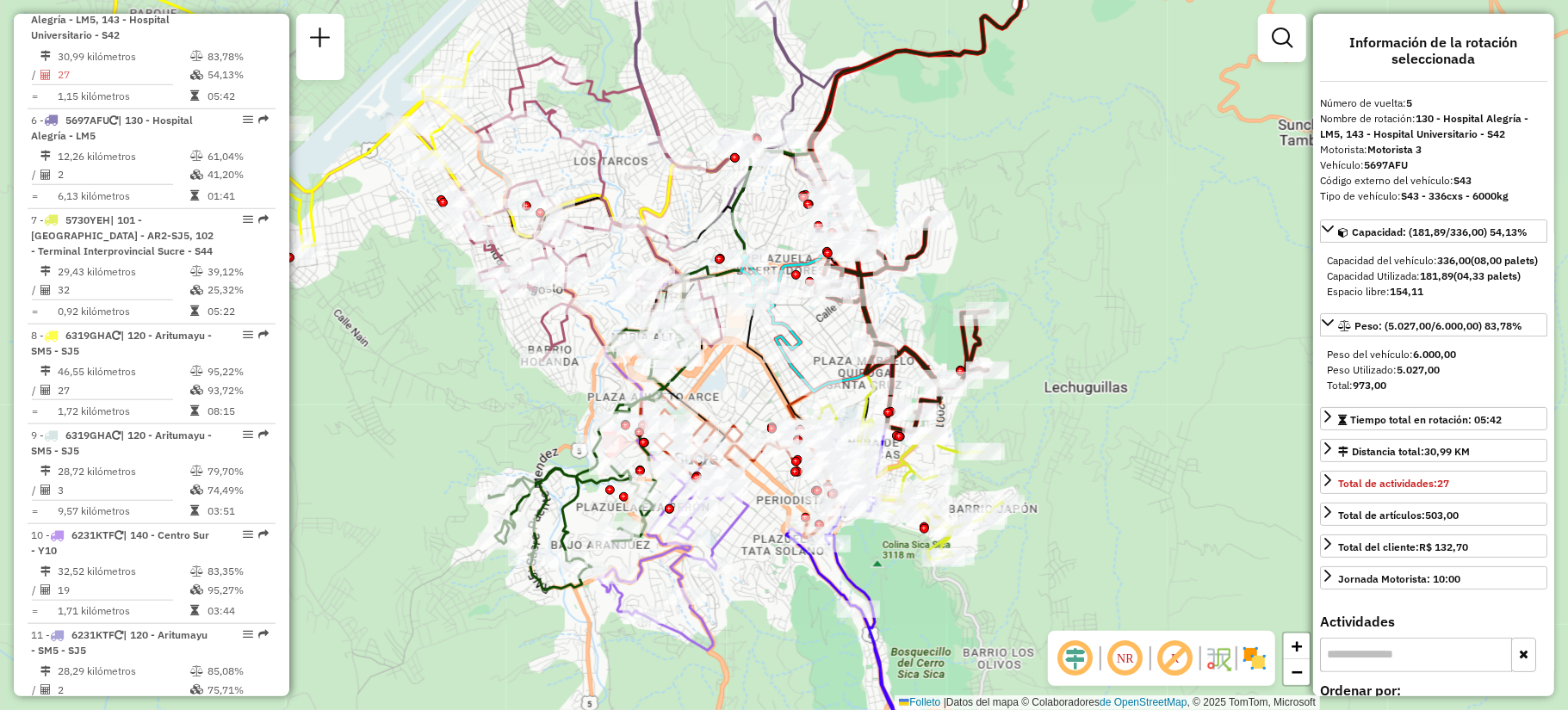
click at [1037, 244] on div "Janela de atención Grado de atención Capacidad Transportadoras Vehículos Client…" at bounding box center [784, 355] width 1568 height 710
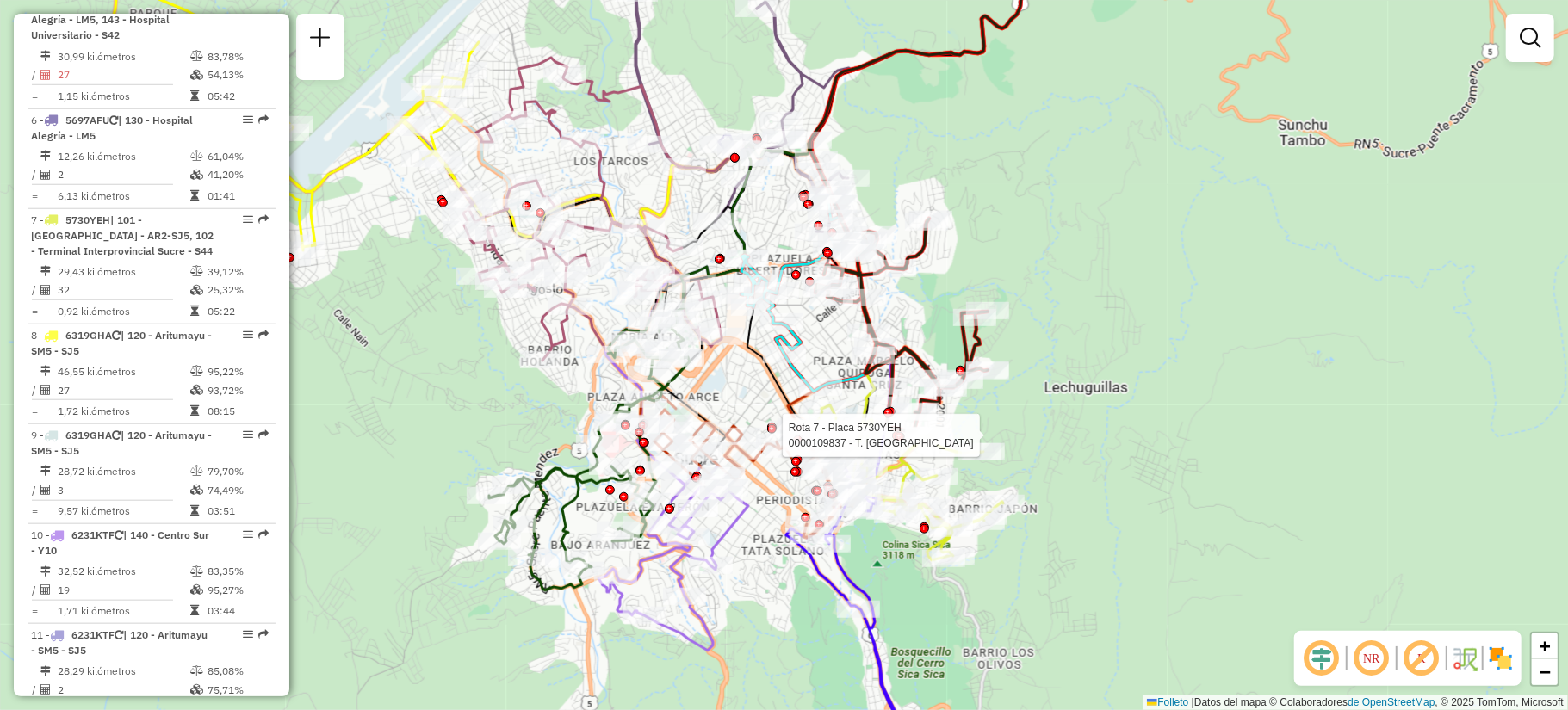
click at [944, 445] on div at bounding box center [925, 436] width 43 height 17
click at [931, 455] on div at bounding box center [929, 446] width 43 height 17
select select "**********"
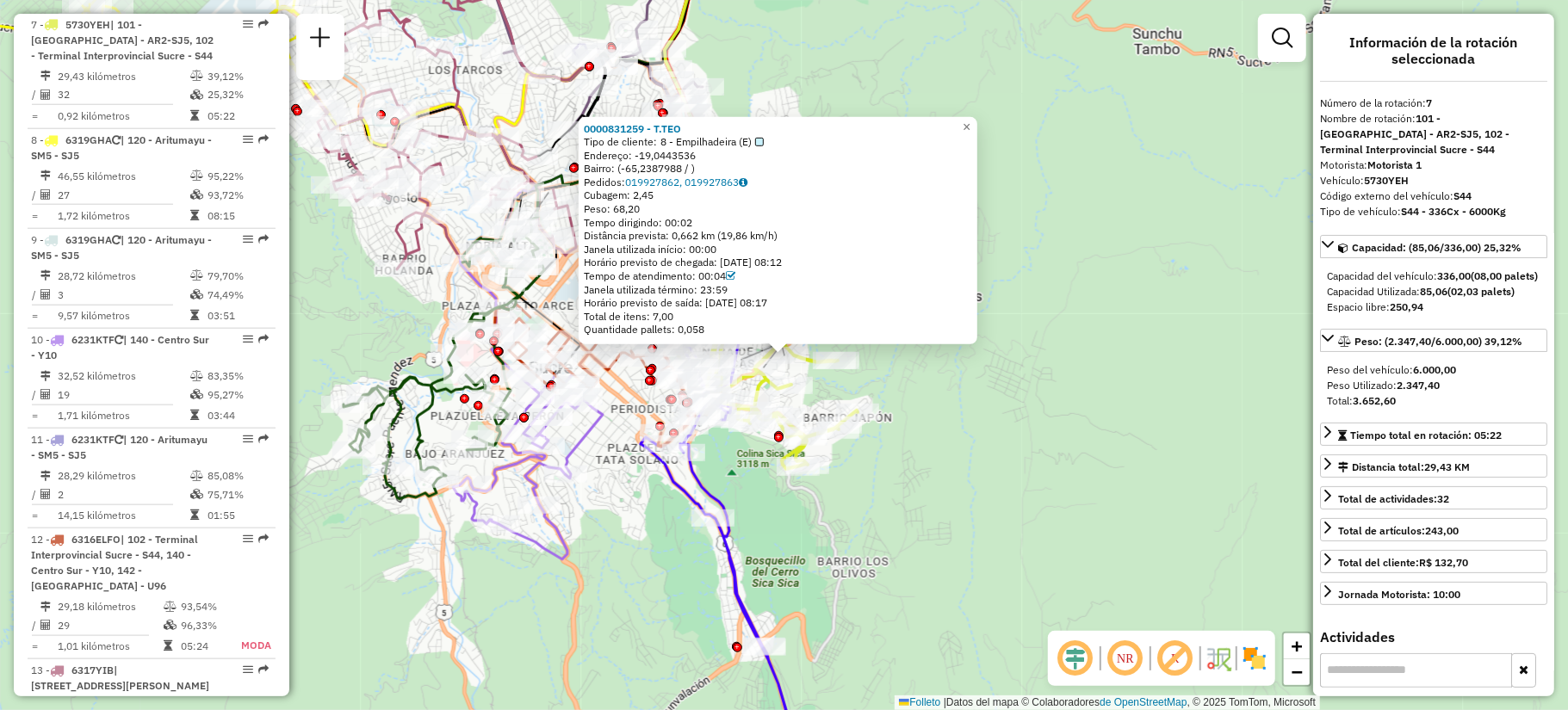
scroll to position [1276, 0]
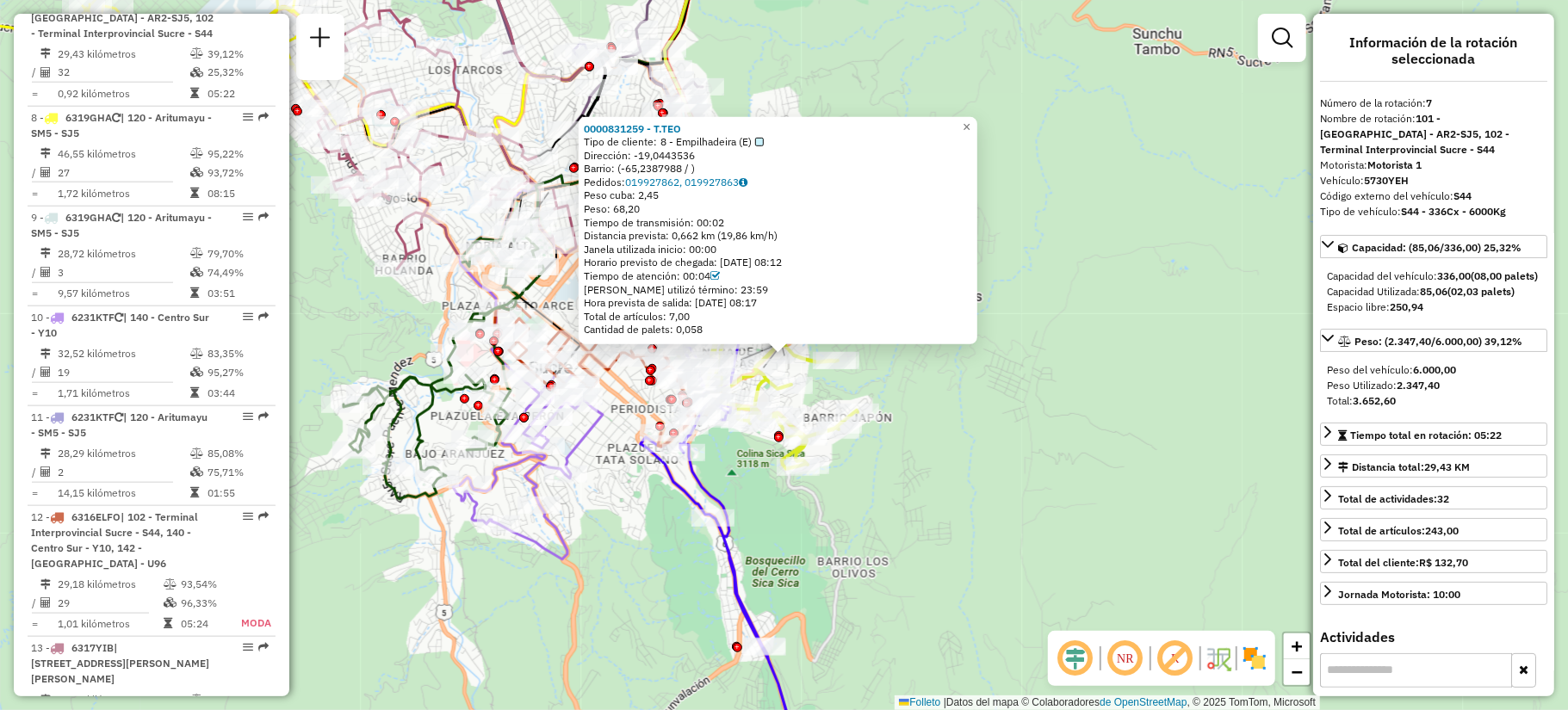
click at [917, 559] on div "0000831259 - [PERSON_NAME] de cliente: 8 - Empilhadeira (E) Dirección: -19,0443…" at bounding box center [784, 355] width 1568 height 710
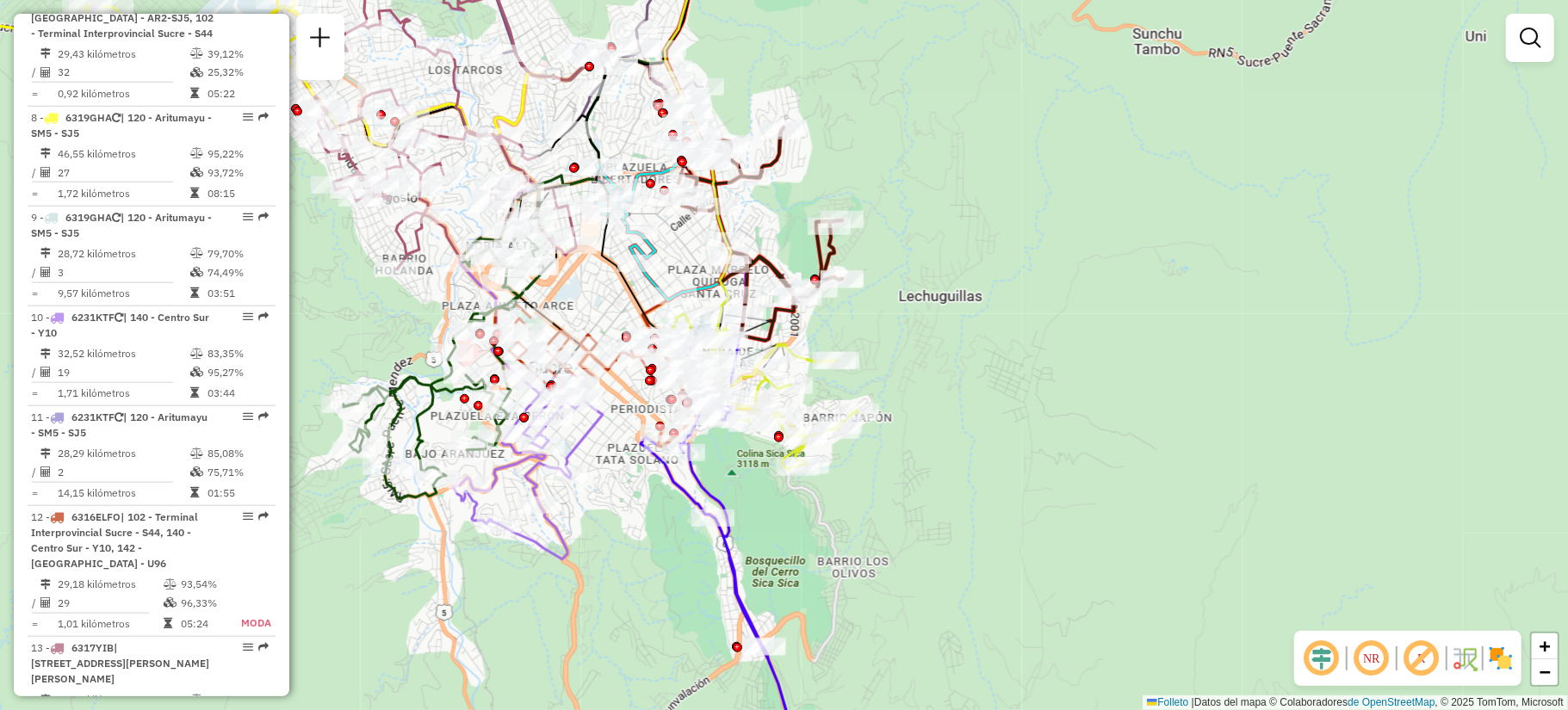
click at [710, 498] on icon at bounding box center [724, 538] width 168 height 417
select select "**********"
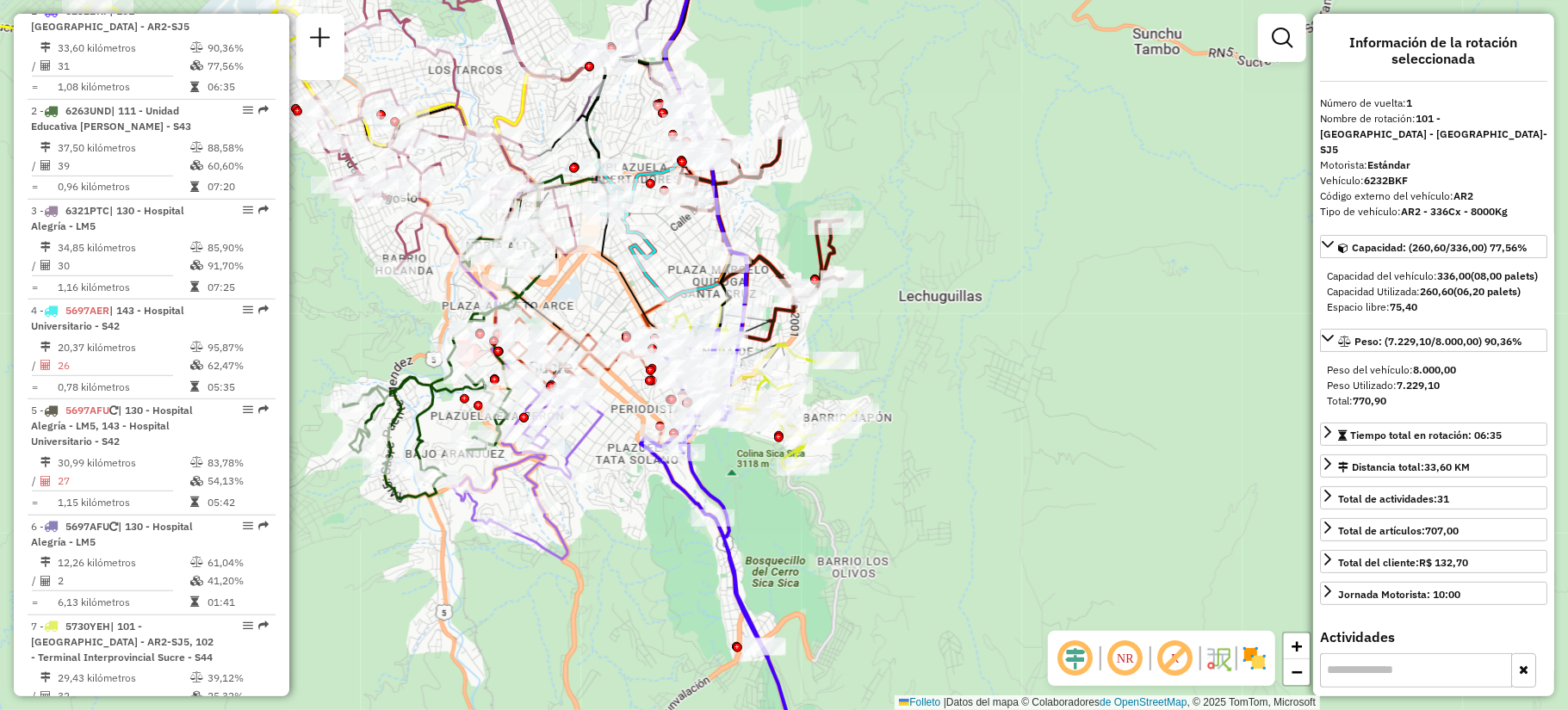
click at [558, 544] on icon at bounding box center [528, 466] width 149 height 187
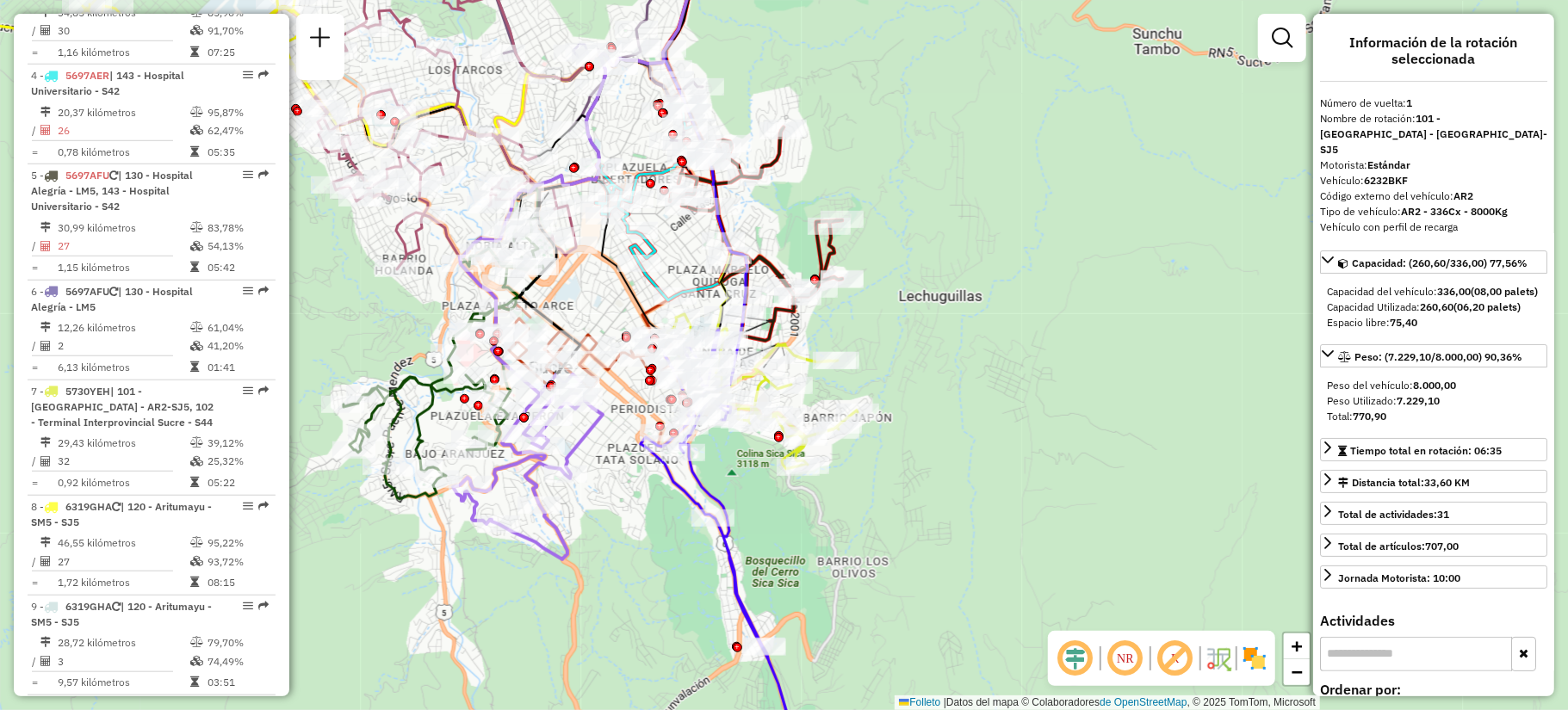
click at [615, 458] on div "Janela de atención Grado de atención Capacidad Transportadoras Vehículos Client…" at bounding box center [784, 355] width 1568 height 710
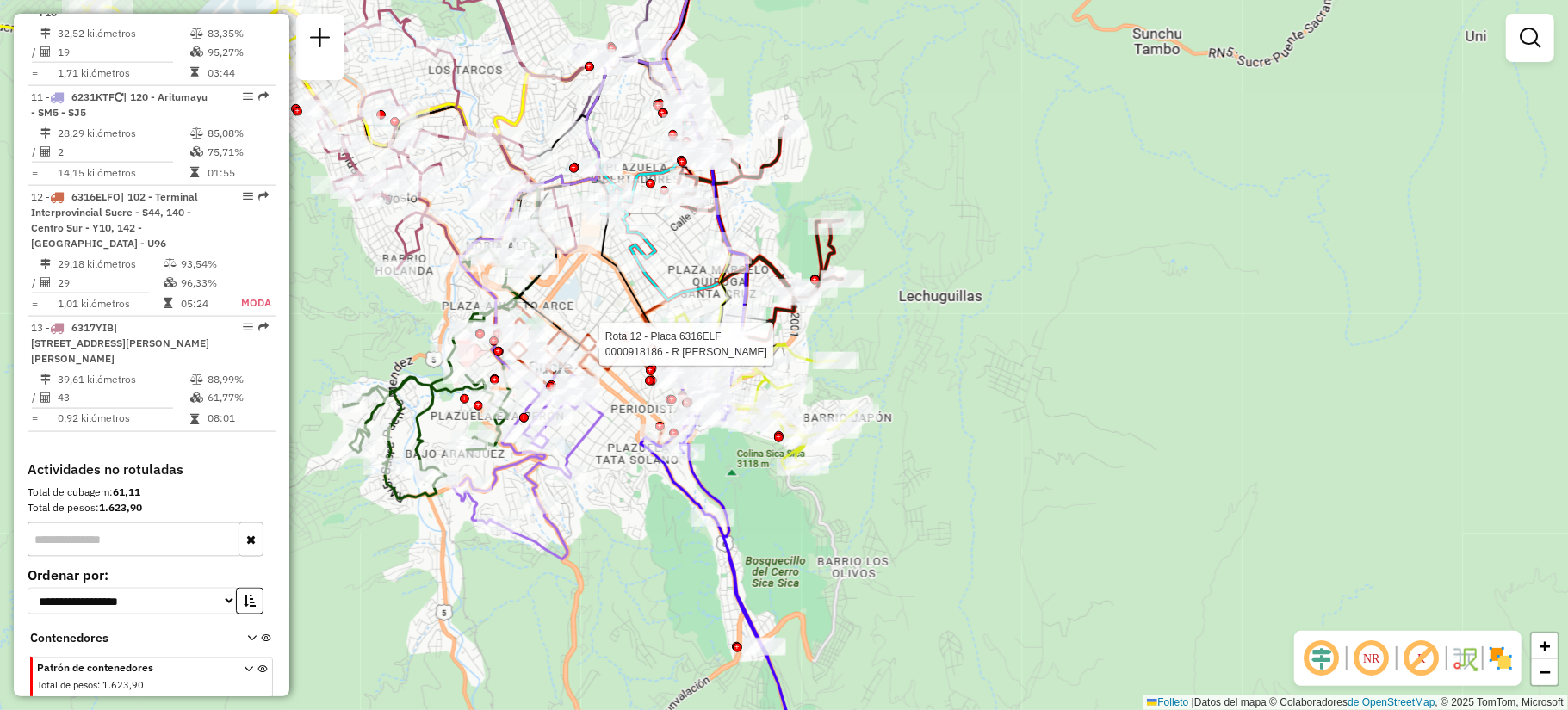
select select "**********"
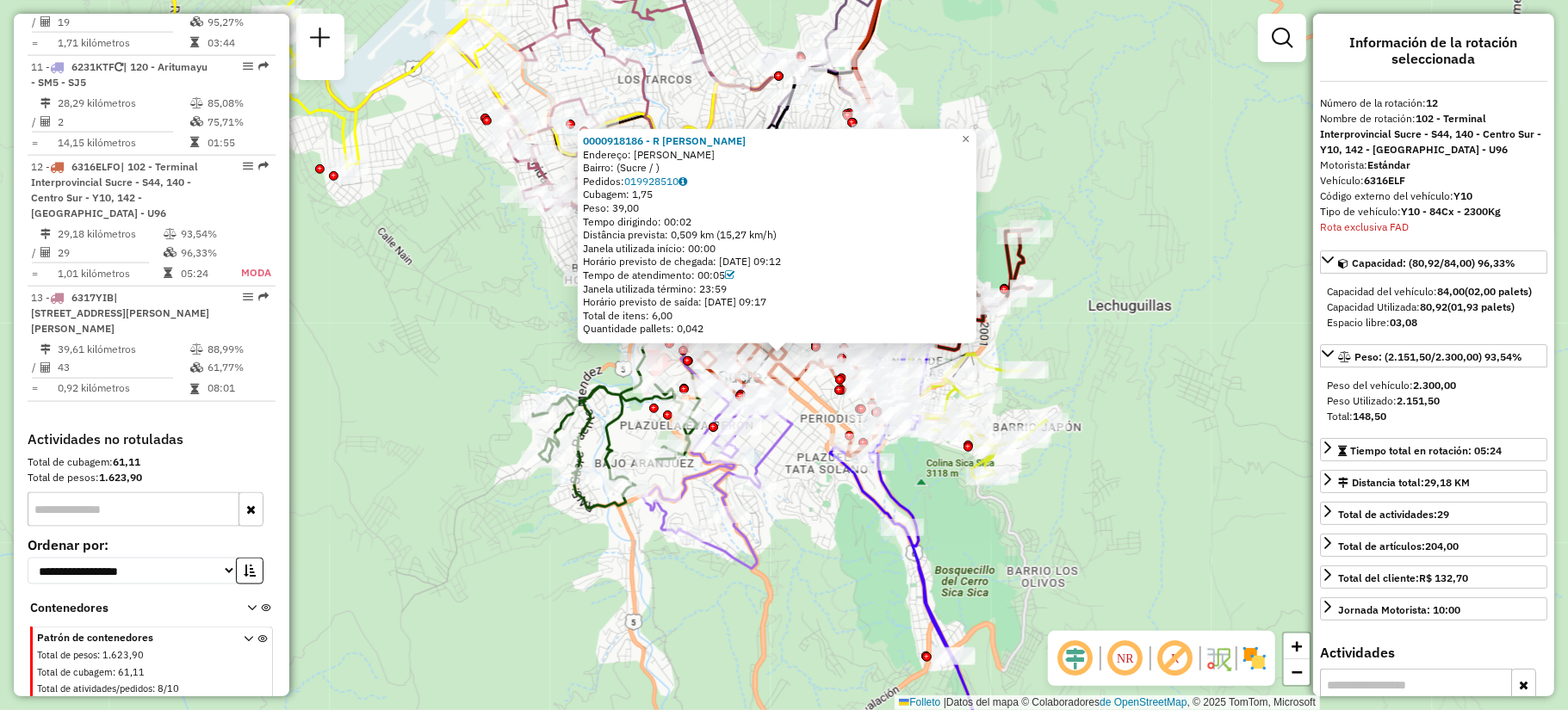
scroll to position [1651, 0]
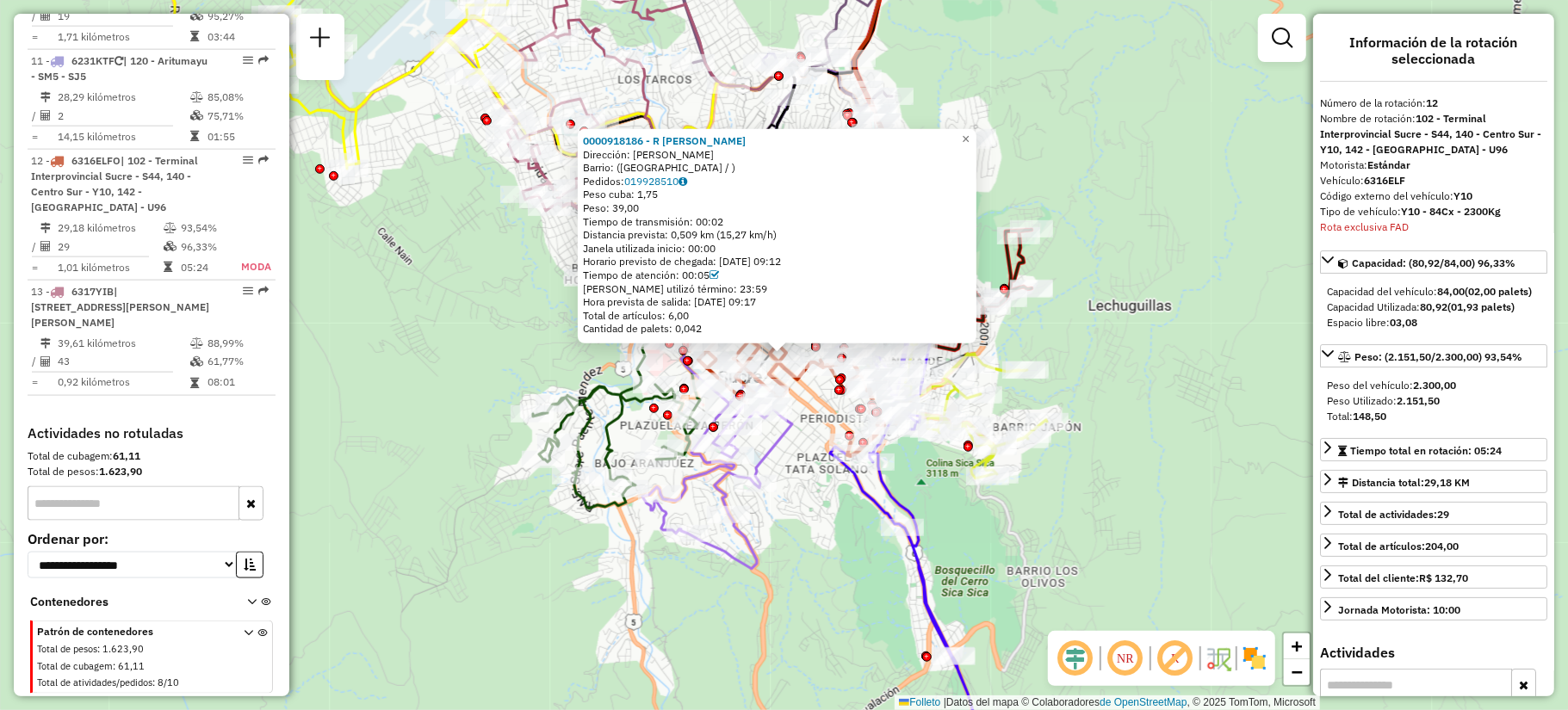
click at [783, 478] on div "0000918186 - R DON ANTONIOEX Dirección: [PERSON_NAME] Barrio: (Sucre / ) Pedido…" at bounding box center [784, 355] width 1568 height 710
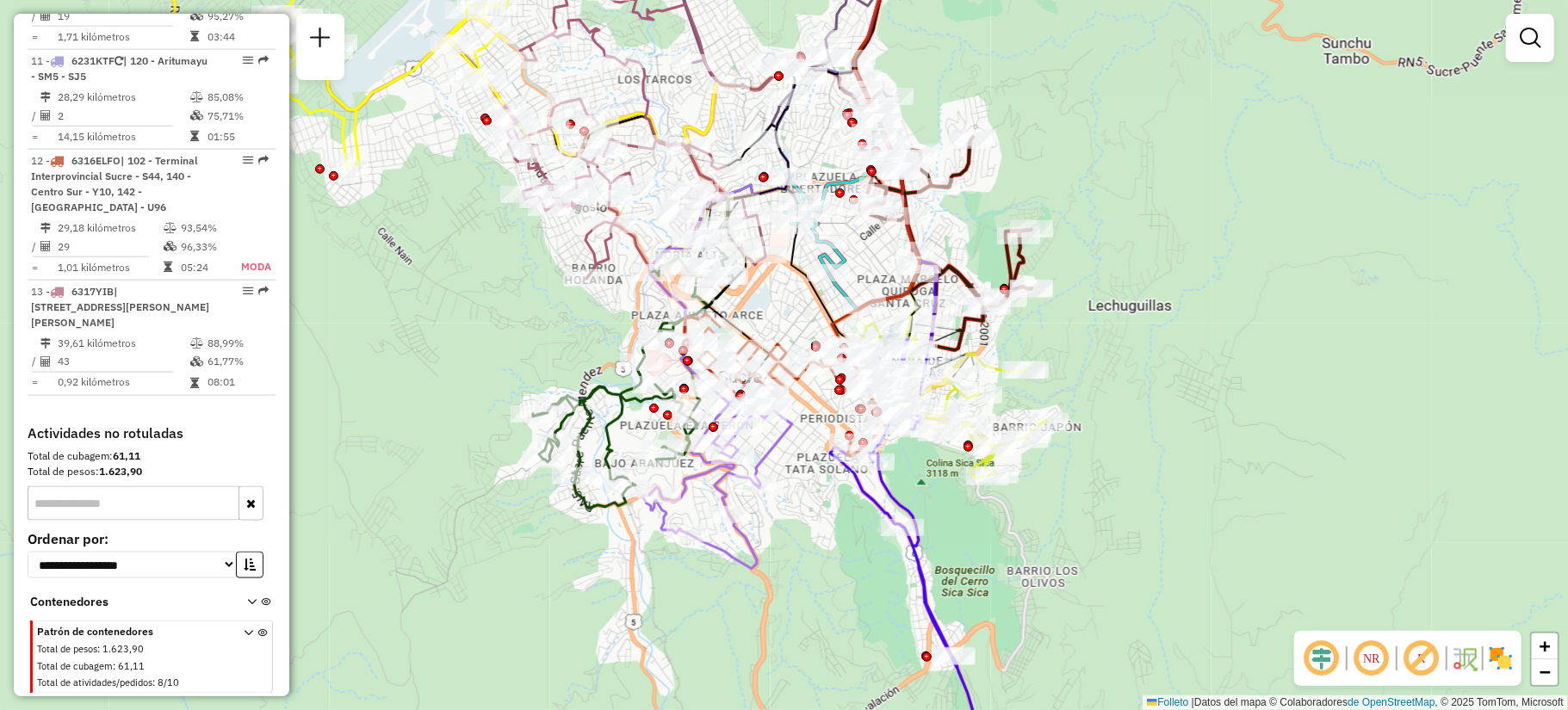
click at [771, 453] on icon at bounding box center [717, 476] width 149 height 187
select select "**********"
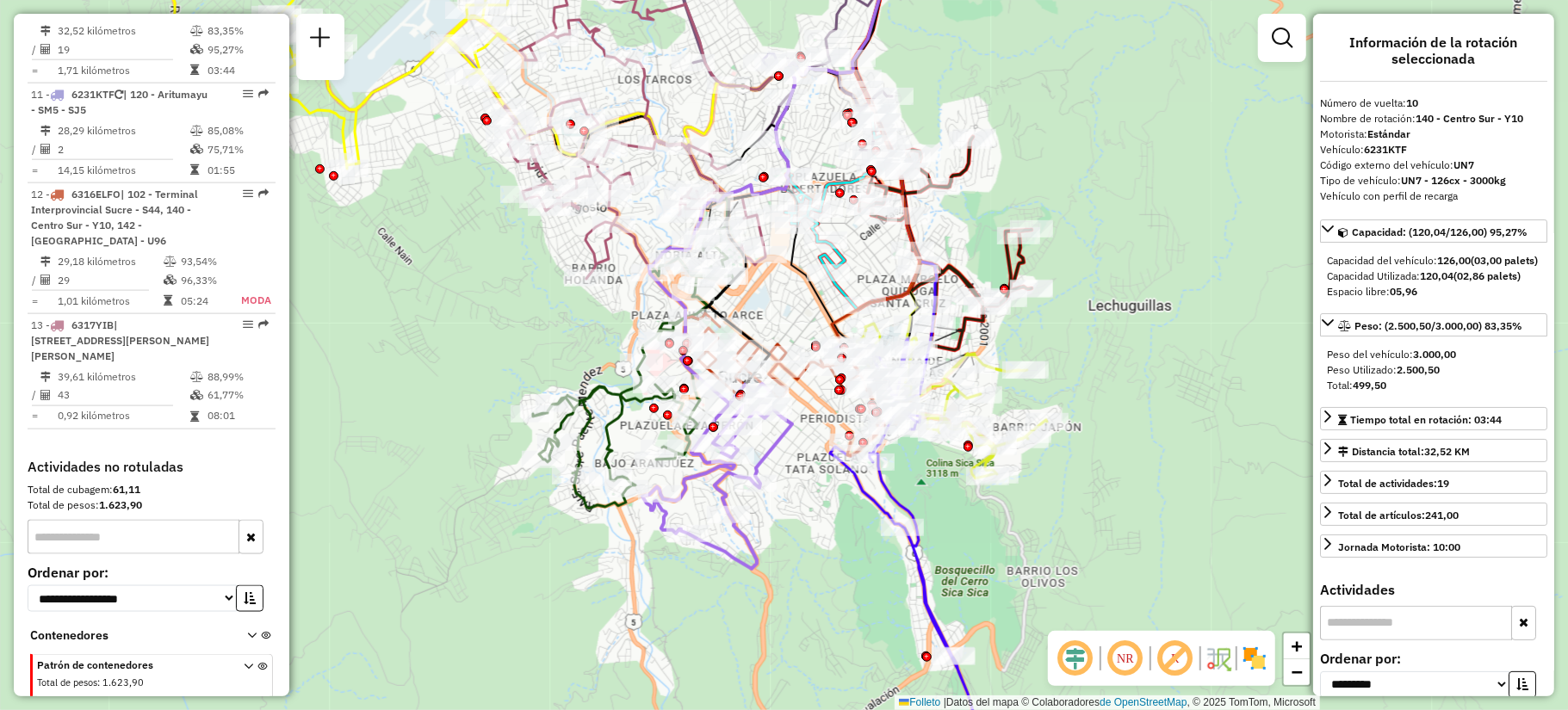
scroll to position [1595, 0]
click at [466, 587] on div "Janela de atención Grado de atención Capacidad Transportadoras Vehículos Client…" at bounding box center [784, 355] width 1568 height 710
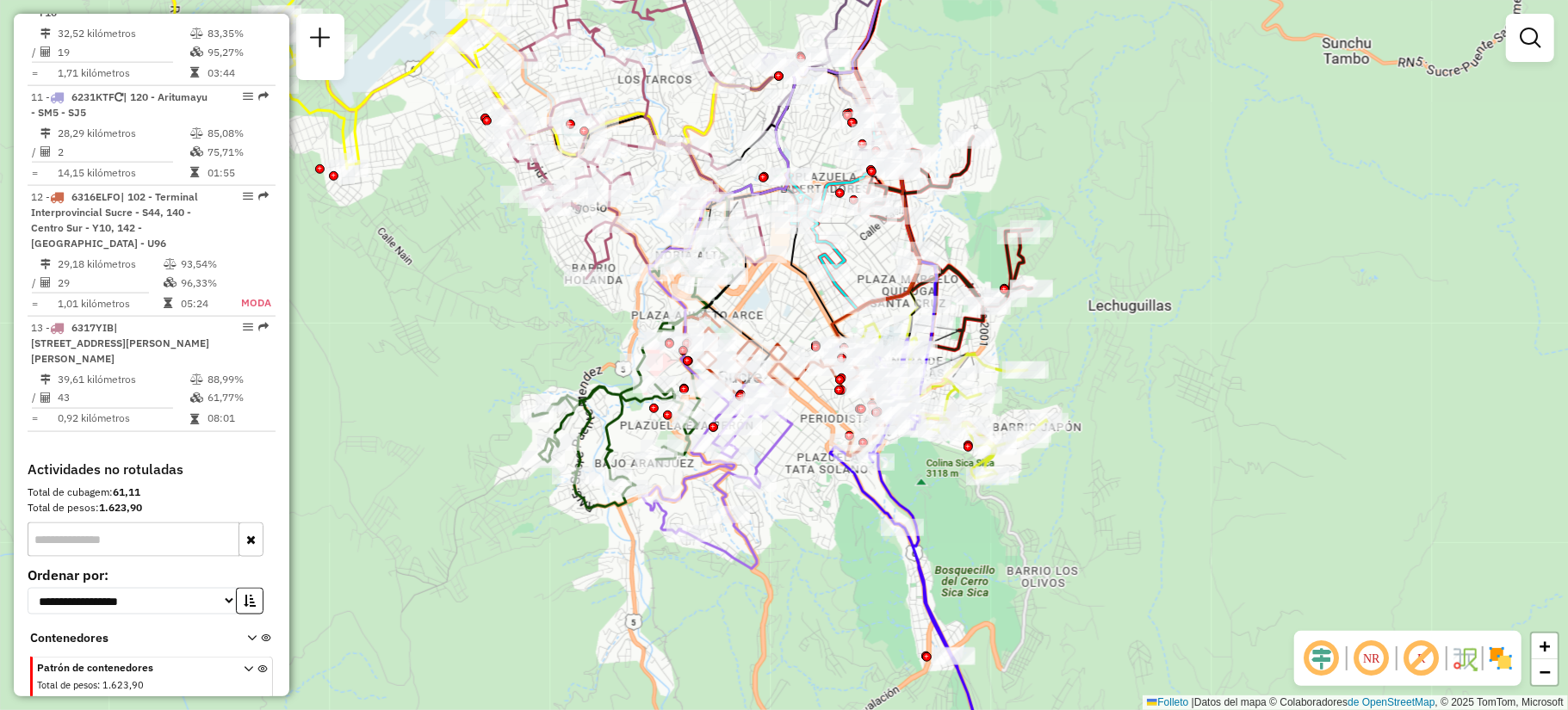
click at [610, 390] on icon at bounding box center [633, 366] width 200 height 284
select select "**********"
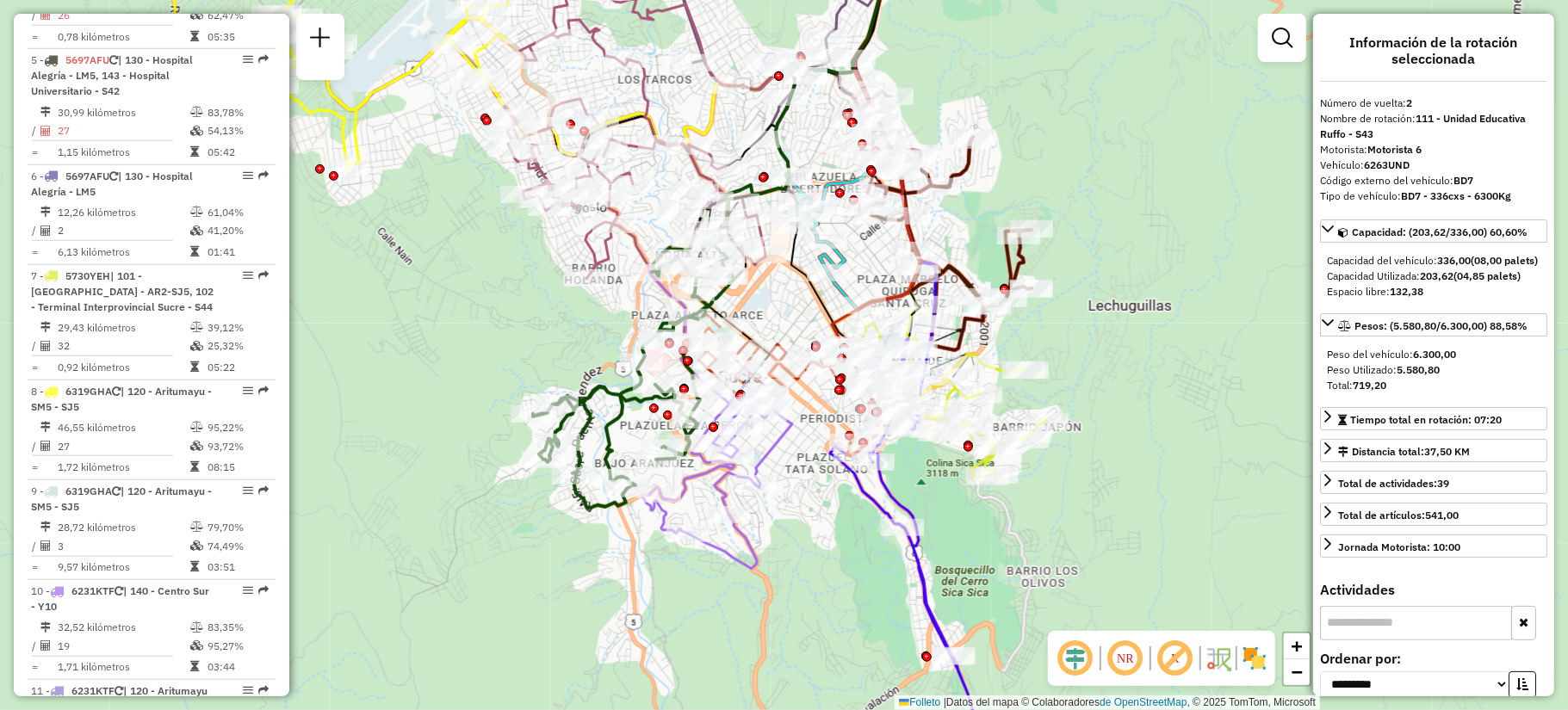
scroll to position [754, 0]
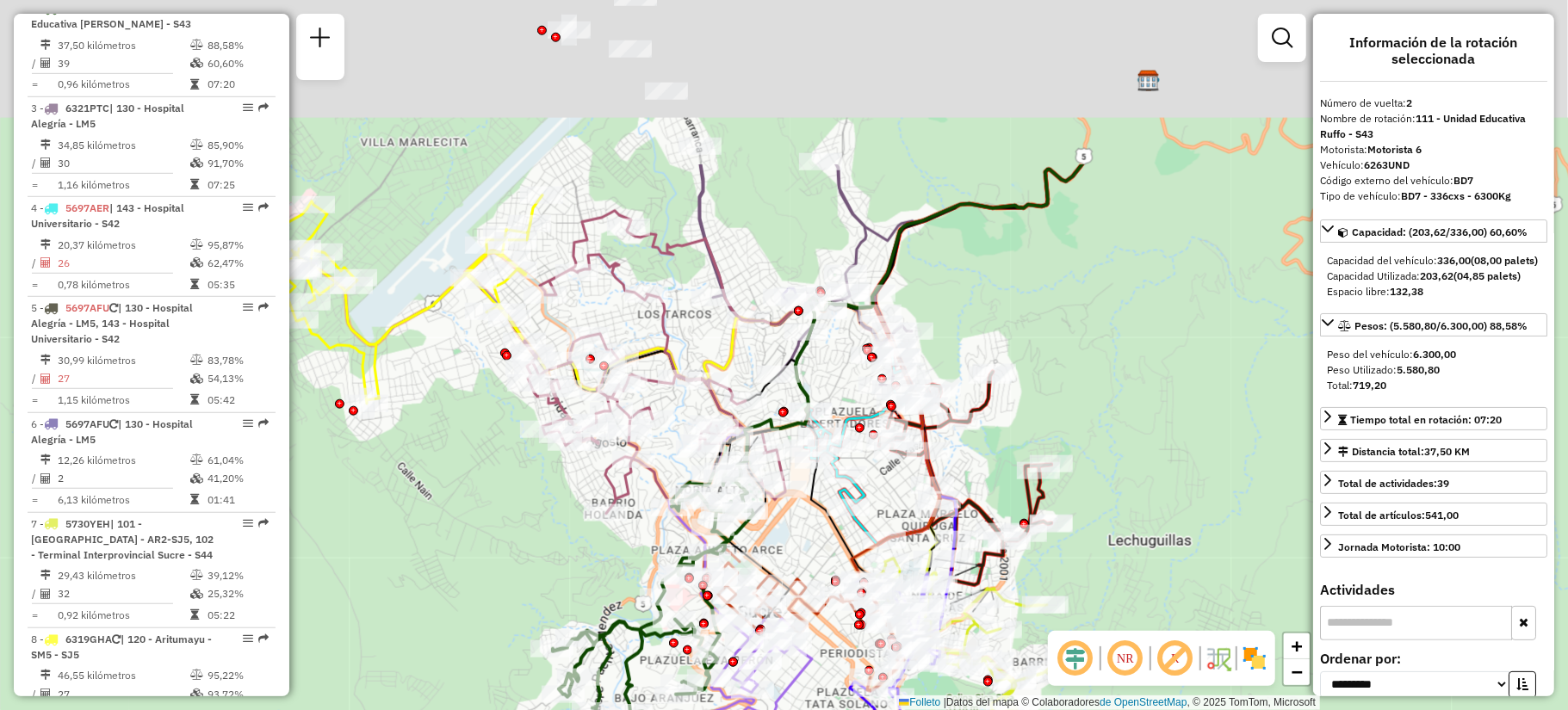
drag, startPoint x: 700, startPoint y: 235, endPoint x: 775, endPoint y: 161, distance: 105.4
click at [703, 327] on div "Janela de atención Grado de atención Capacidad Transportadoras Vehículos Client…" at bounding box center [784, 355] width 1568 height 710
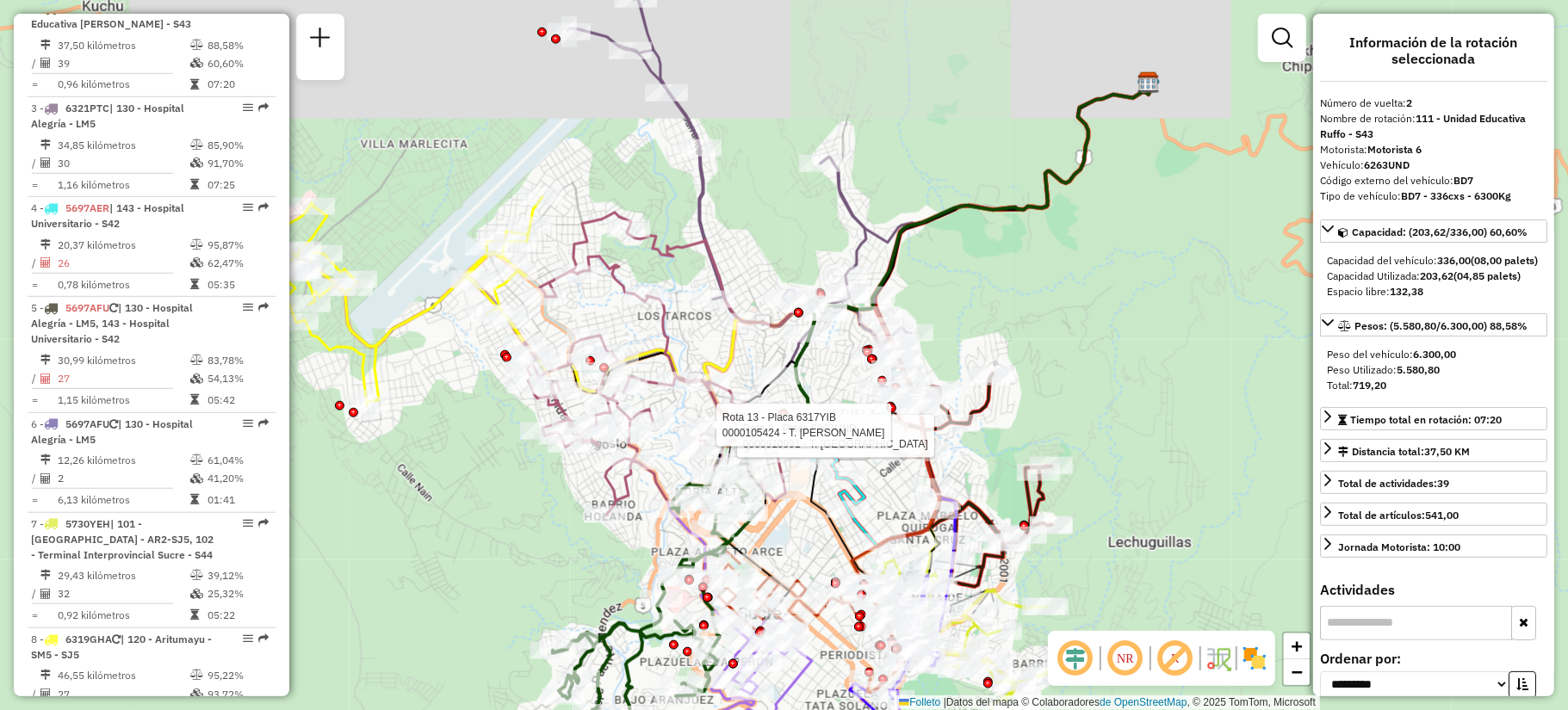
click at [775, 155] on div "Rota 2 - Placa 6263UND 0000910991 - T. SHARITH Rota 13 - Placa 6317YIB 00001054…" at bounding box center [784, 355] width 1568 height 710
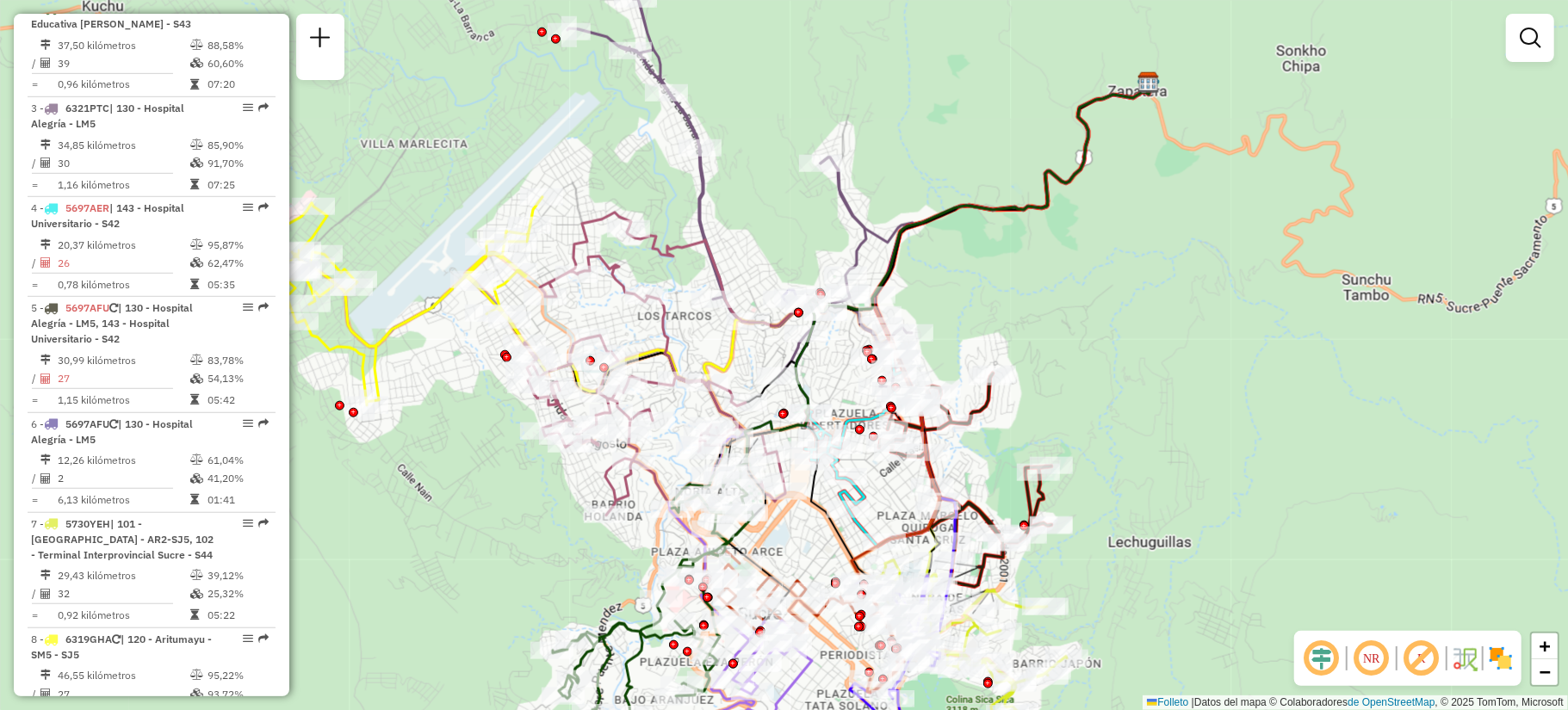
click at [866, 241] on icon at bounding box center [740, 178] width 345 height 417
select select "**********"
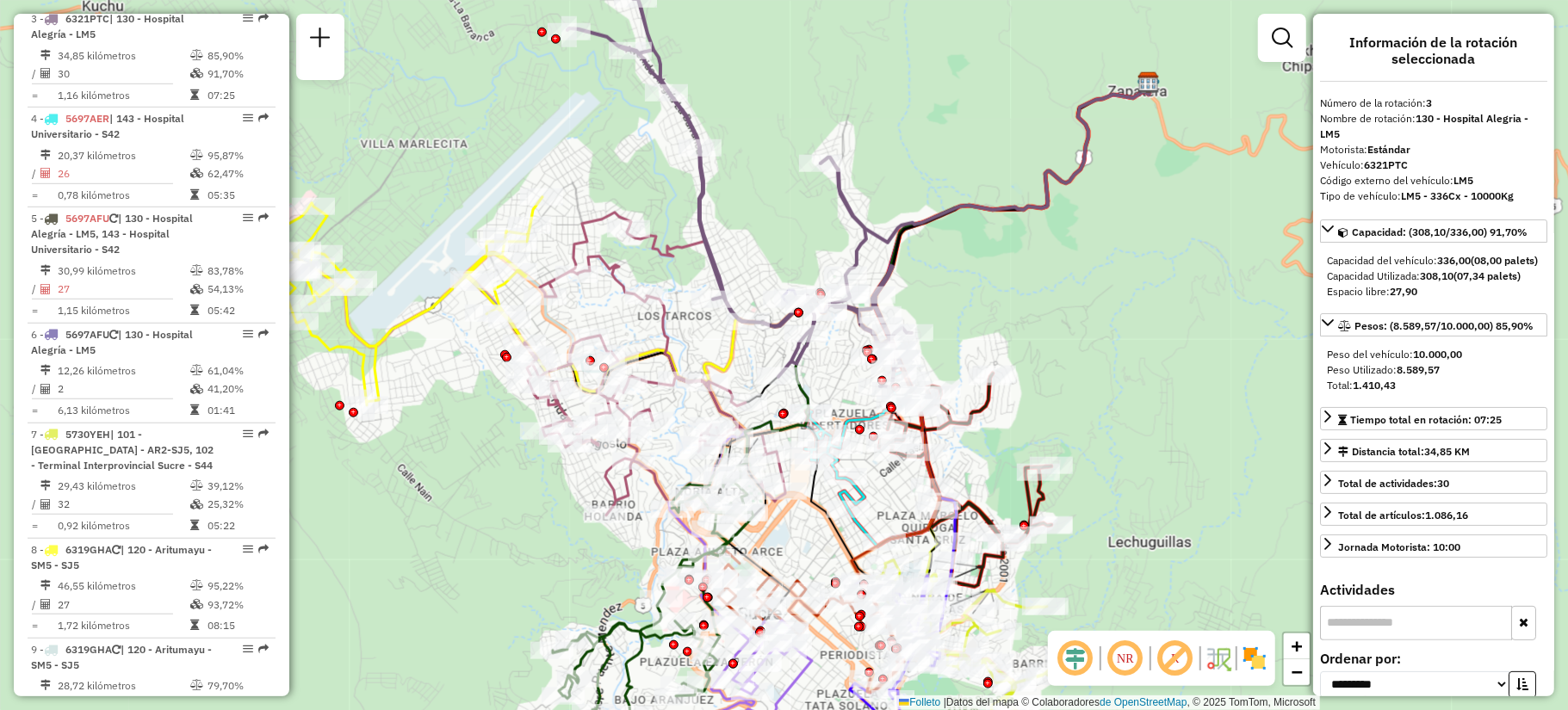
scroll to position [854, 0]
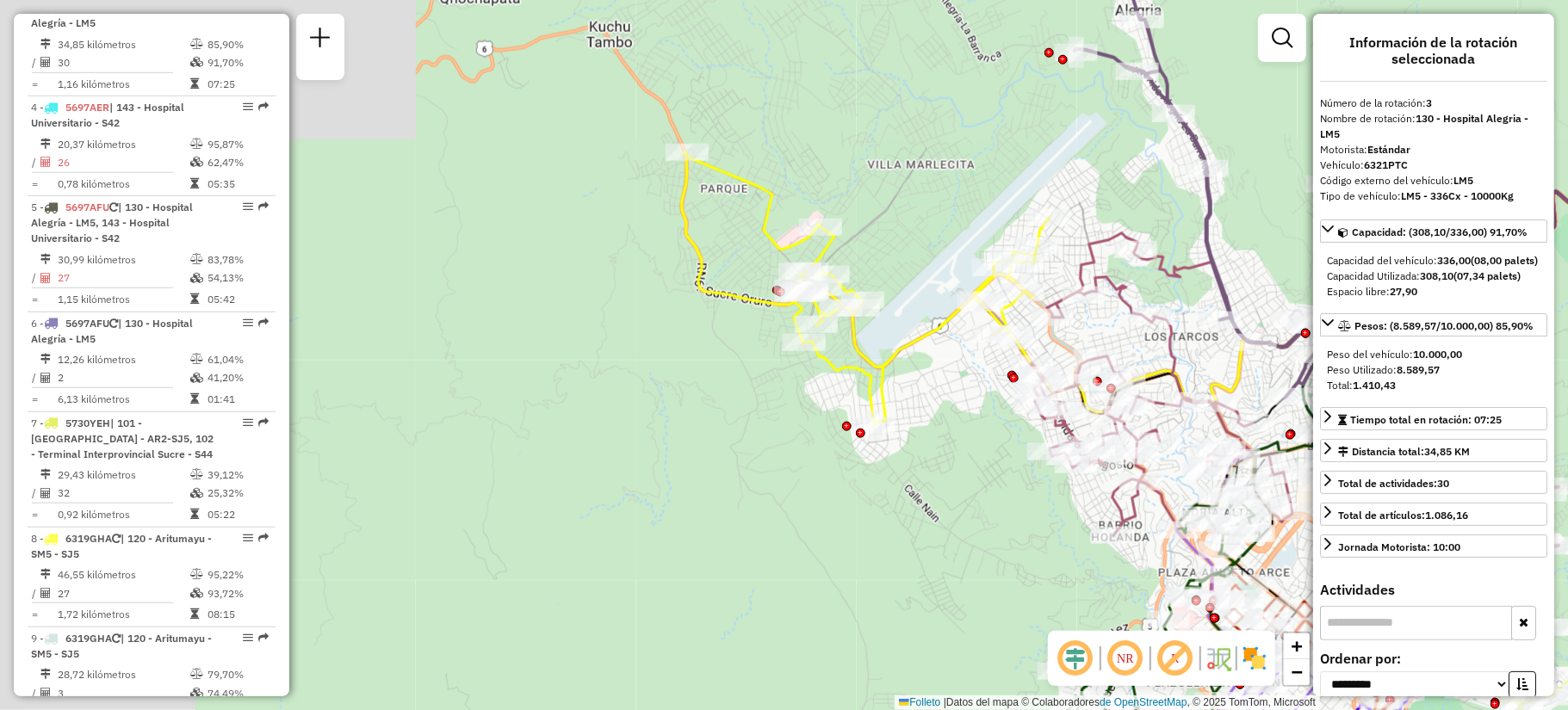
drag, startPoint x: 448, startPoint y: 486, endPoint x: 955, endPoint y: 507, distance: 507.4
click at [955, 507] on div "Janela de atención Grado de atención Capacidad Transportadoras Vehículos Client…" at bounding box center [784, 355] width 1568 height 710
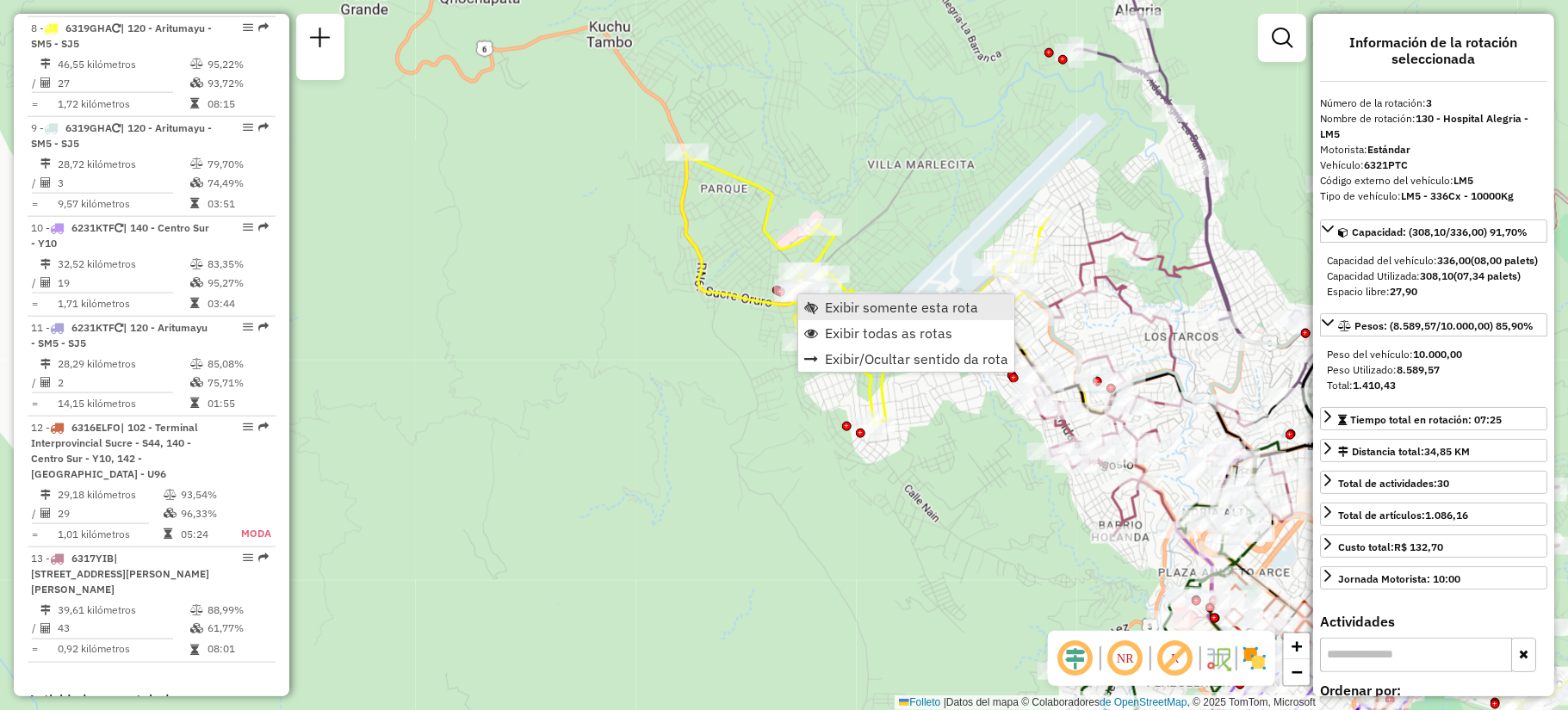
scroll to position [1494, 0]
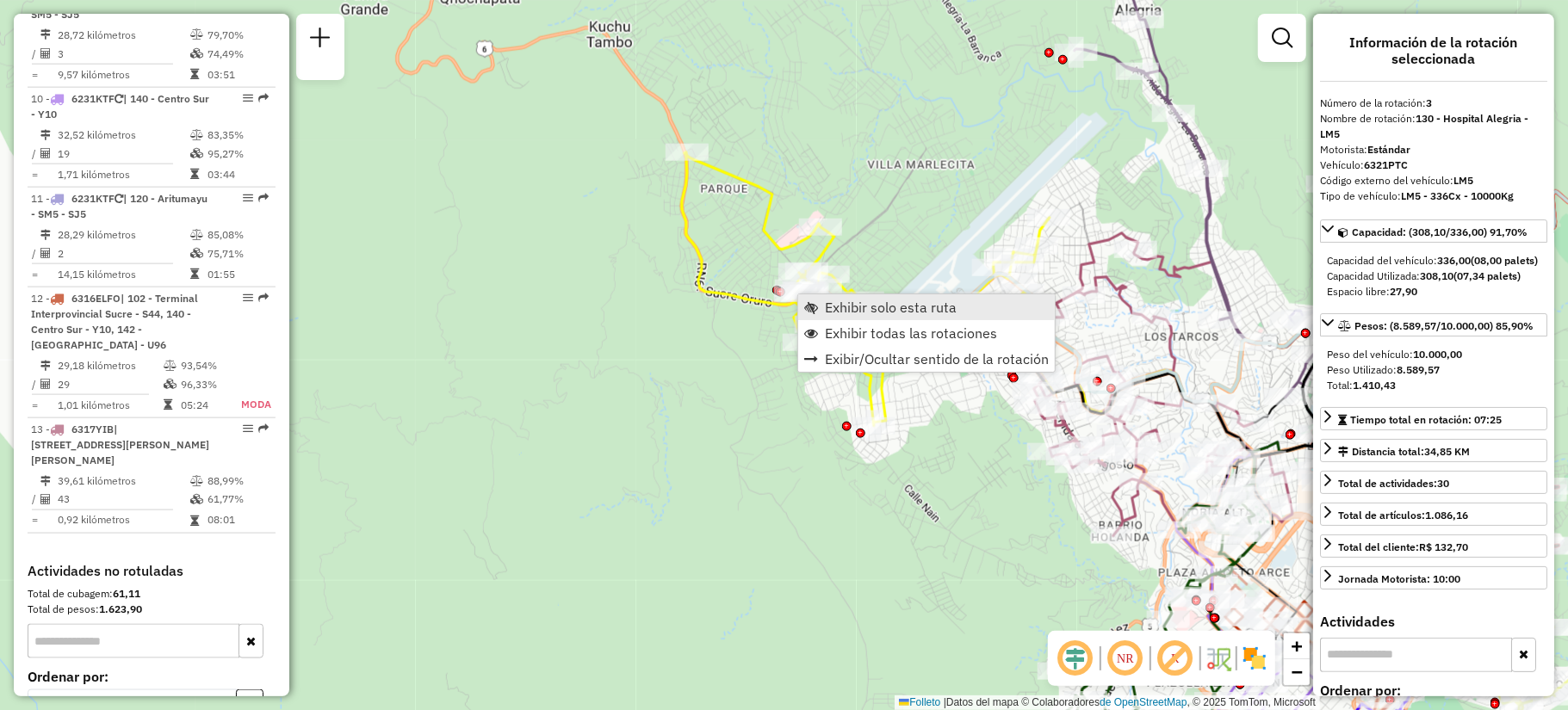
click at [821, 314] on link "Exhibir solo esta ruta" at bounding box center [926, 308] width 257 height 26
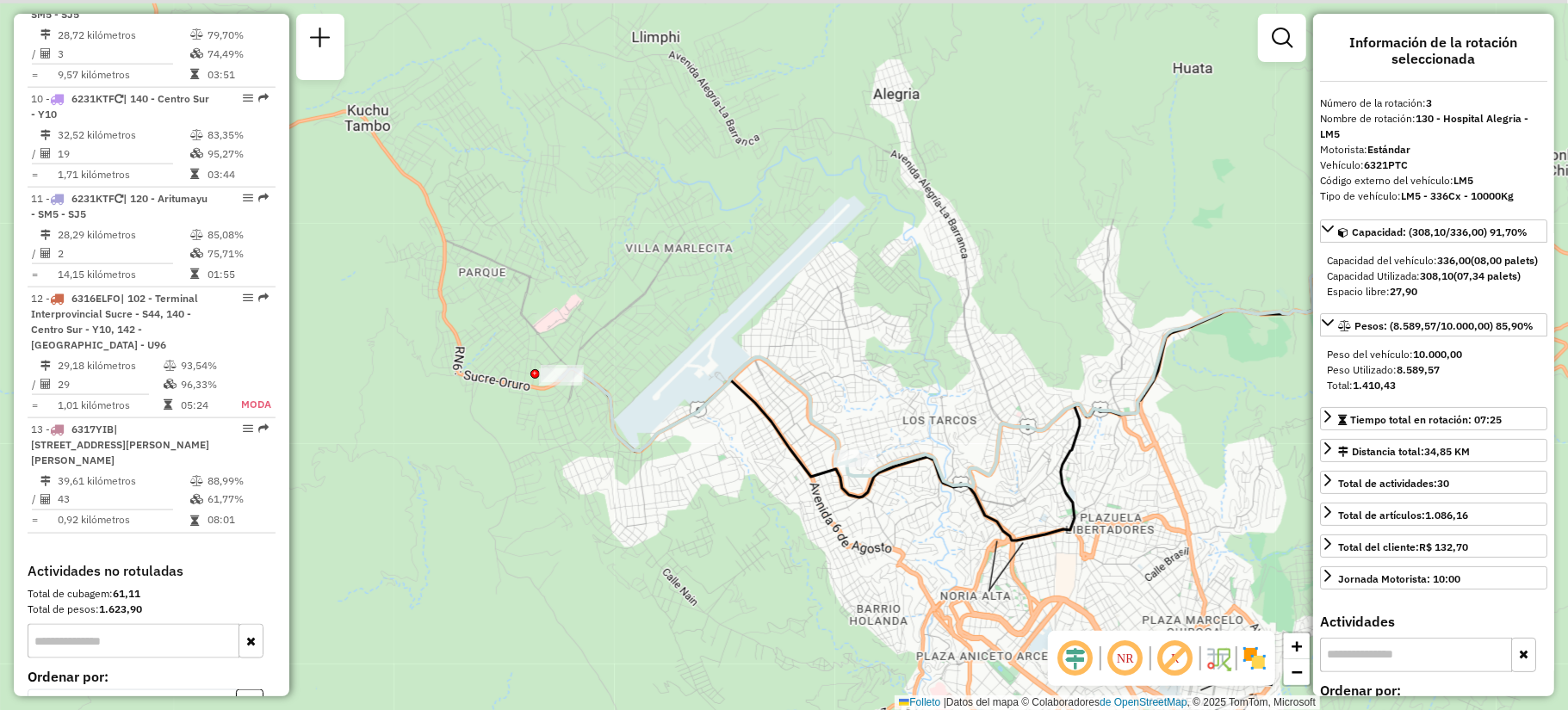
drag, startPoint x: 479, startPoint y: 470, endPoint x: 686, endPoint y: 484, distance: 207.5
click at [686, 484] on div "Janela de atención Grado de atención Capacidad Transportadoras Vehículos Client…" at bounding box center [784, 355] width 1568 height 710
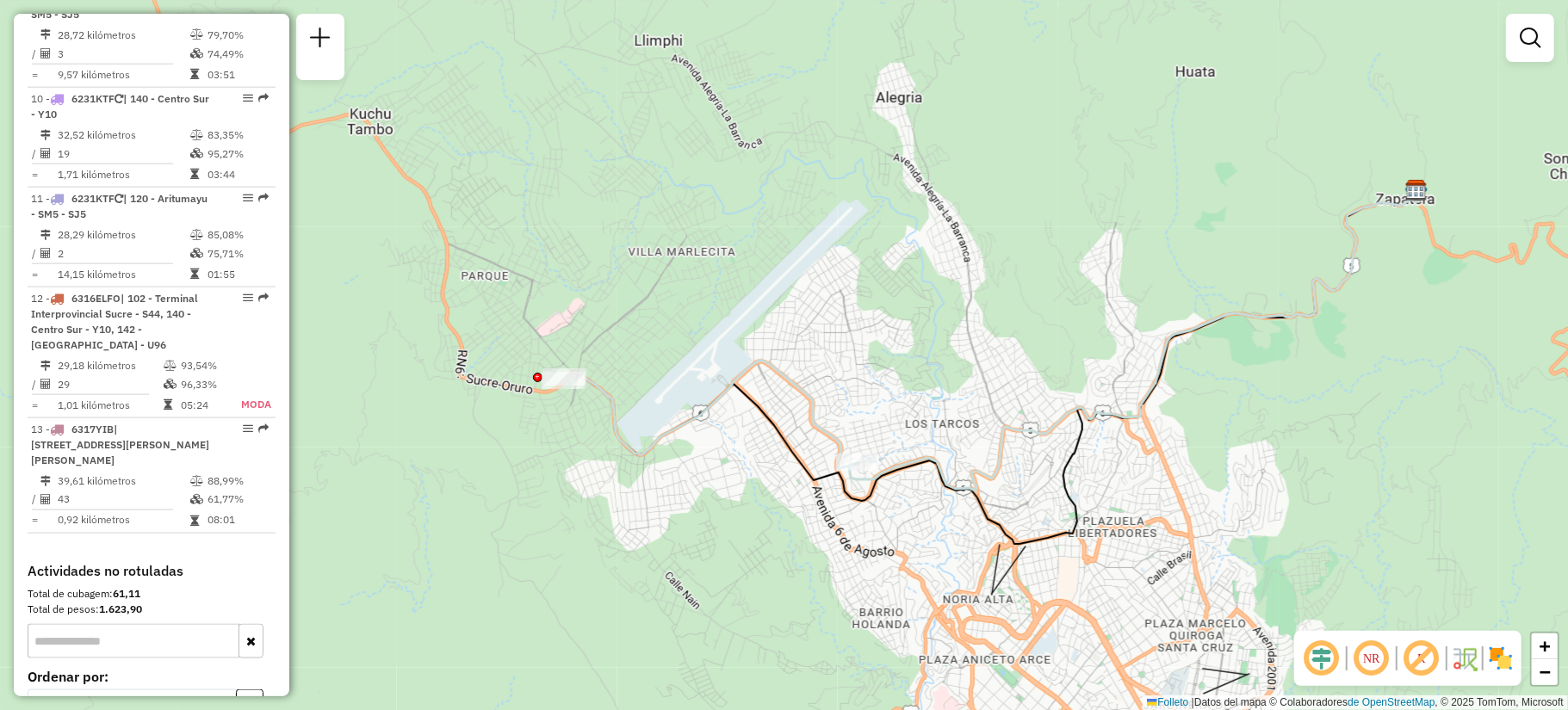
click at [661, 425] on icon at bounding box center [709, 414] width 296 height 109
select select "**********"
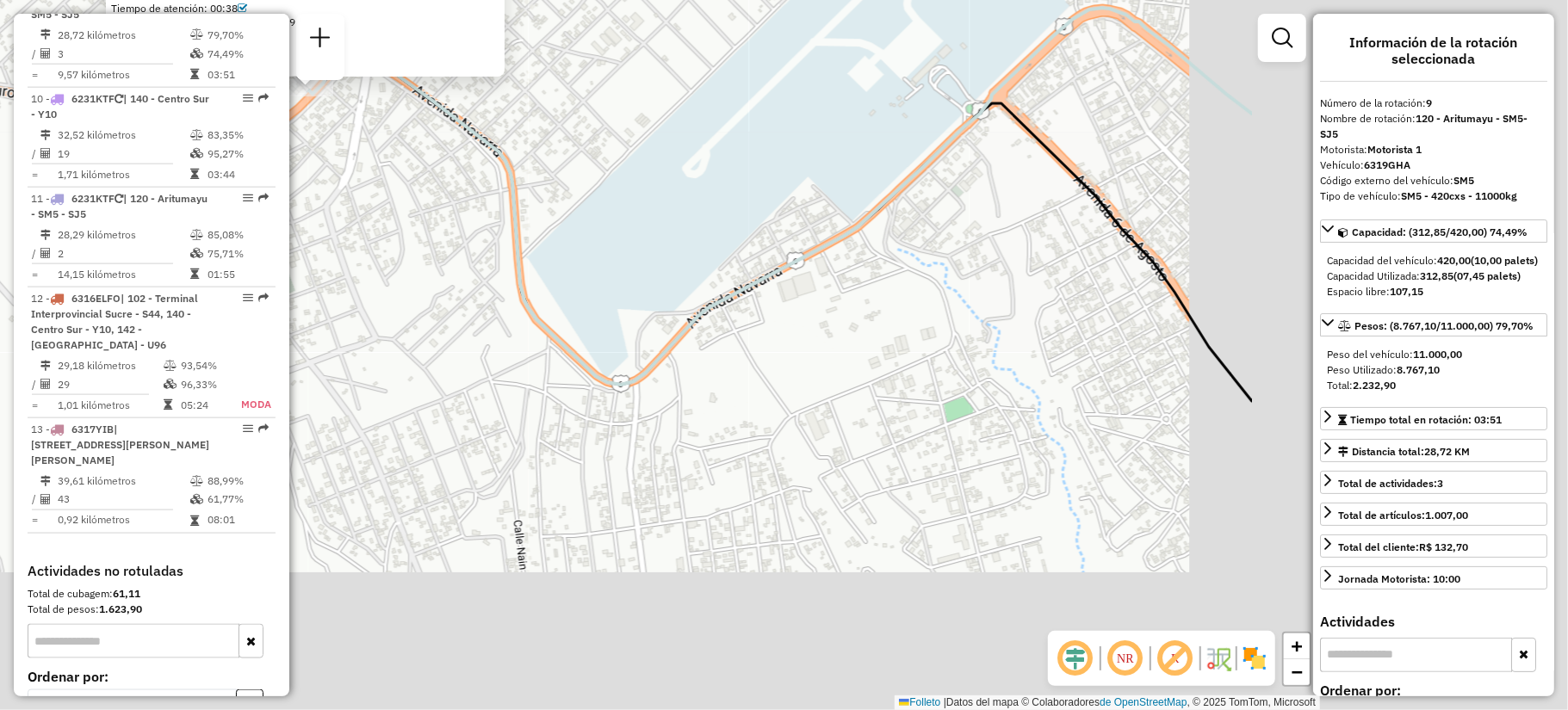
drag, startPoint x: 873, startPoint y: 524, endPoint x: 726, endPoint y: 339, distance: 236.3
click at [384, 248] on div "0000869962 - M. COPACABANA Tipo de cliente: 6 - Recarga (R) Endereço: AV. NAVAR…" at bounding box center [784, 355] width 1568 height 710
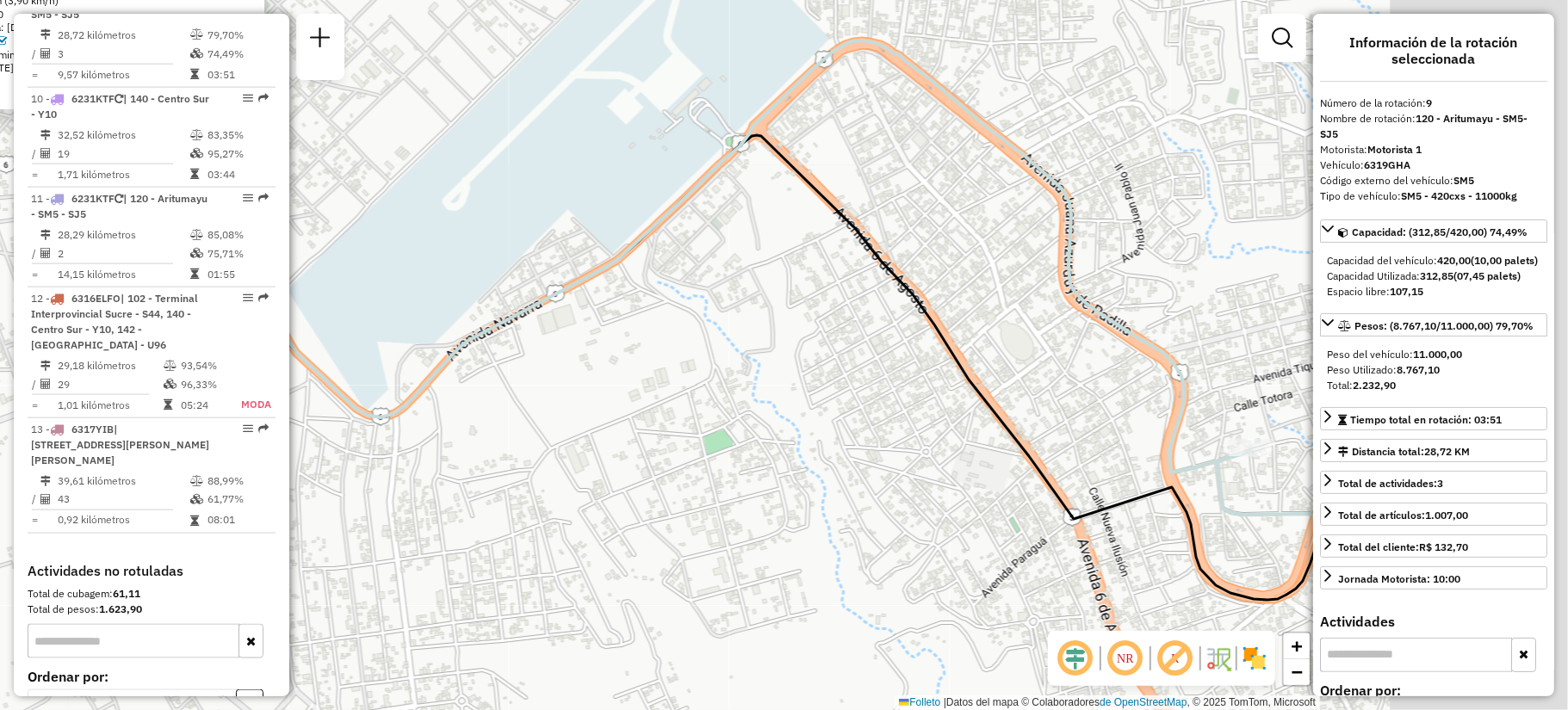
drag, startPoint x: 998, startPoint y: 296, endPoint x: 851, endPoint y: 332, distance: 151.3
click at [851, 332] on div "0000869962 - M. COPACABANA Tipo de cliente: 6 - Recarga (R) Endereço: AV. NAVAR…" at bounding box center [784, 355] width 1568 height 710
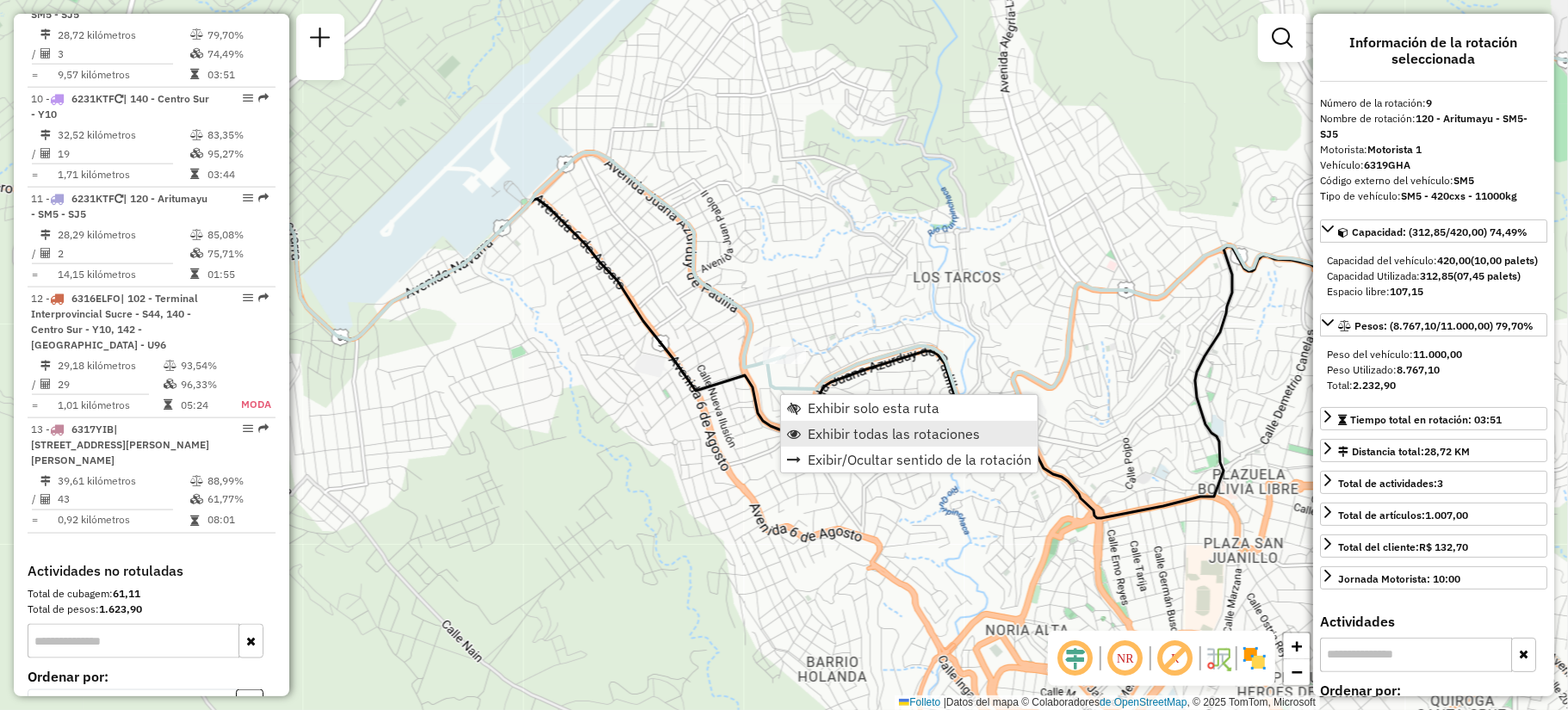
click at [835, 438] on font "Exhibir todas las rotaciones" at bounding box center [894, 433] width 172 height 17
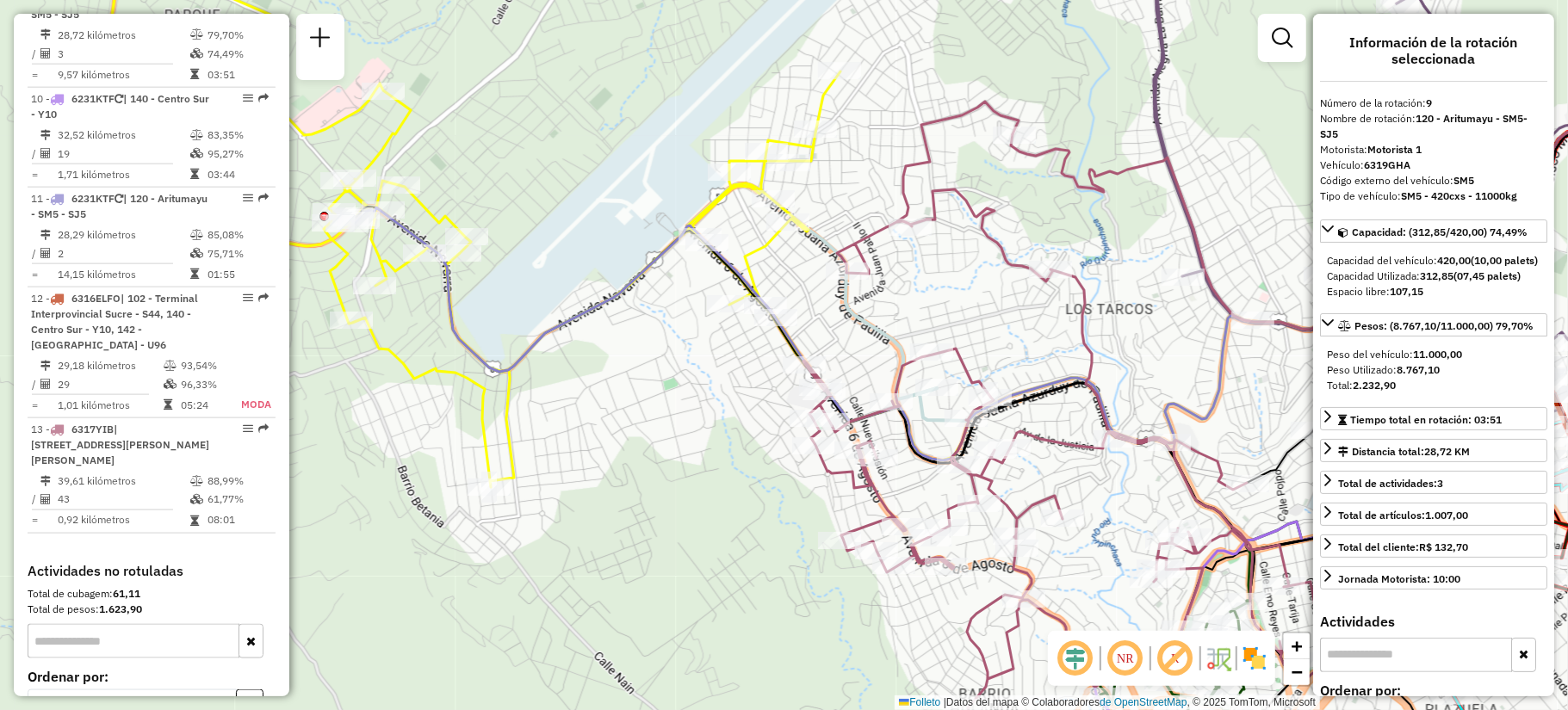
drag, startPoint x: 490, startPoint y: 531, endPoint x: 754, endPoint y: 577, distance: 268.0
click at [754, 577] on div "Janela de atención Grado de atención Capacidad Transportadoras Vehículos Client…" at bounding box center [784, 355] width 1568 height 710
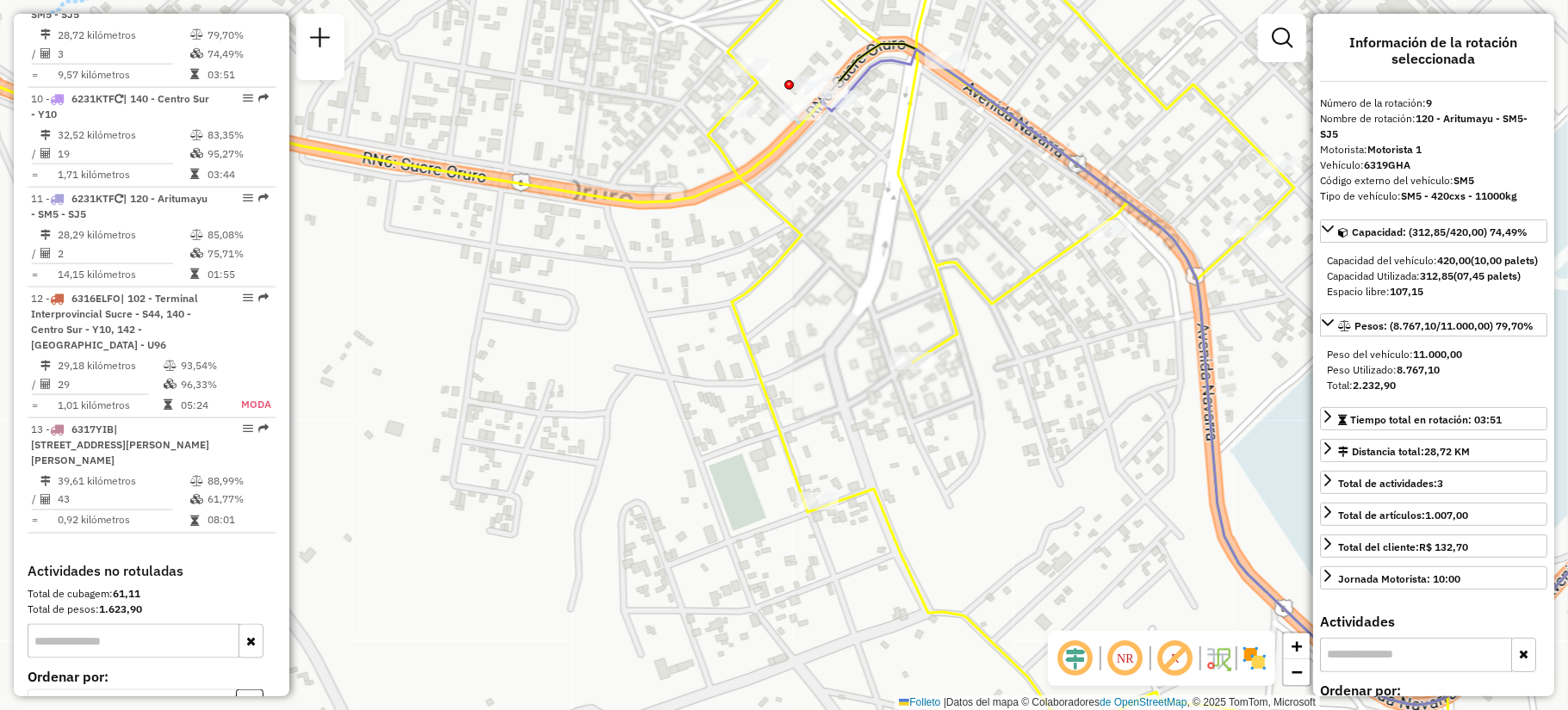
click at [589, 287] on div "Janela de atención Grado de atención Capacidad Transportadoras Vehículos Client…" at bounding box center [784, 355] width 1568 height 710
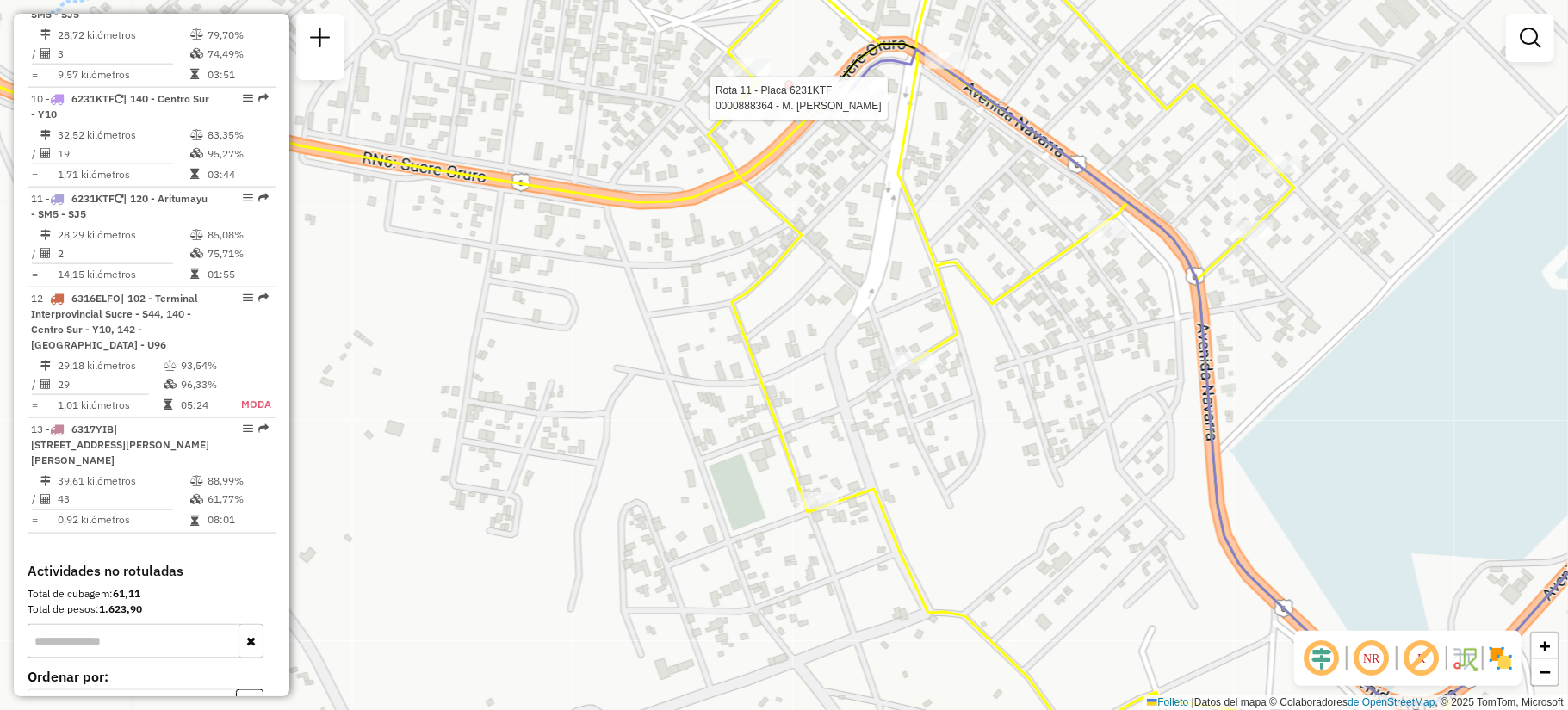
select select "**********"
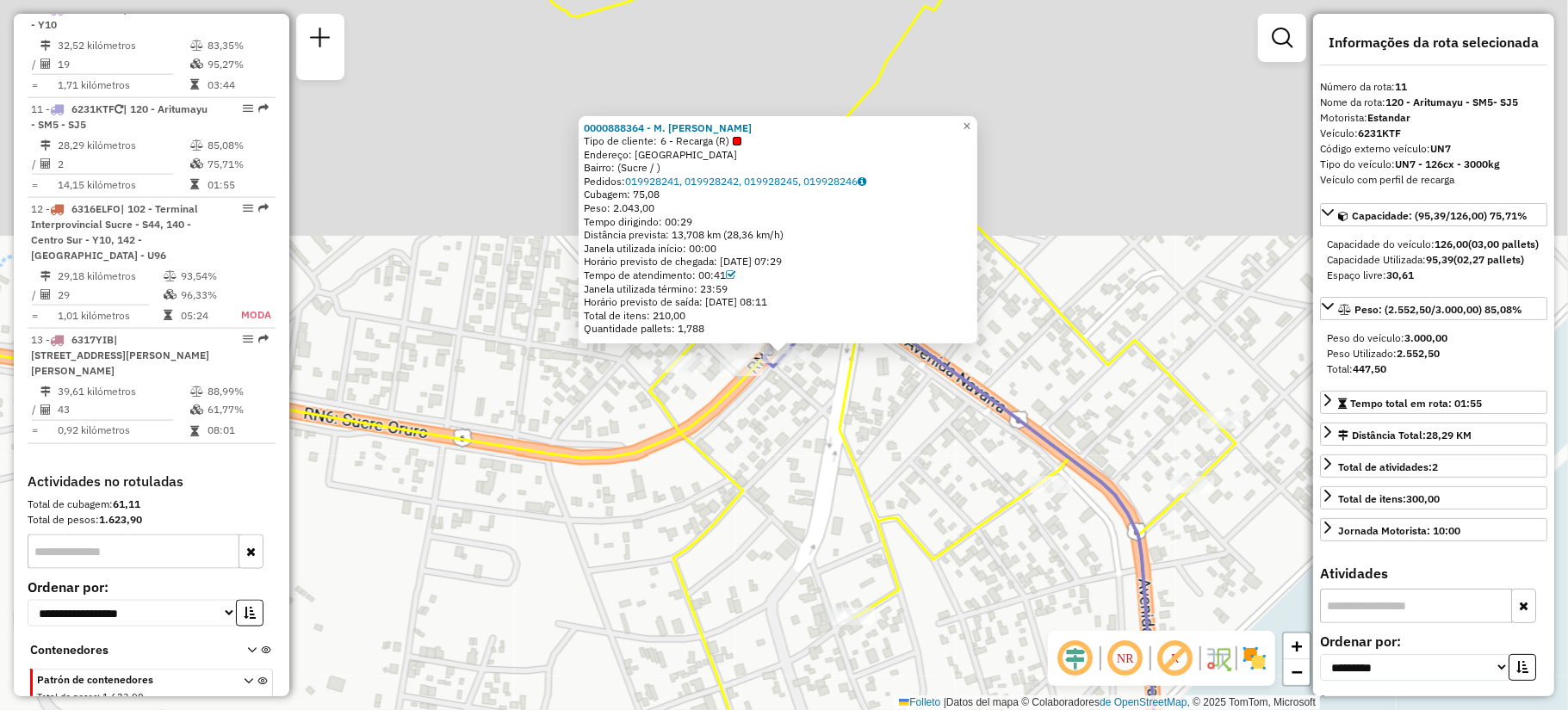
scroll to position [1651, 0]
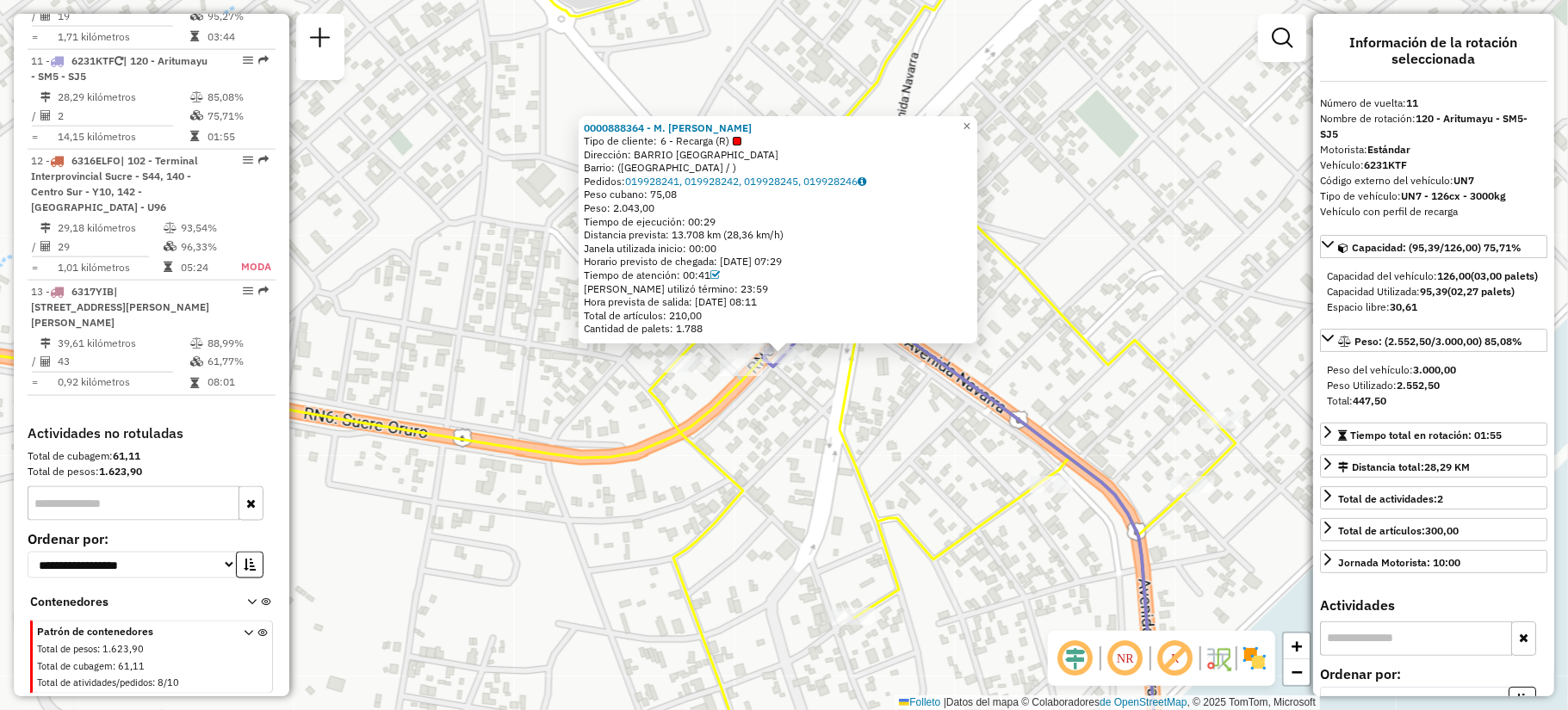
click at [790, 414] on div "0000888364 - M. [PERSON_NAME] Tipo de cliente: 6 - Recarga (R) Dirección: BARRI…" at bounding box center [784, 355] width 1568 height 710
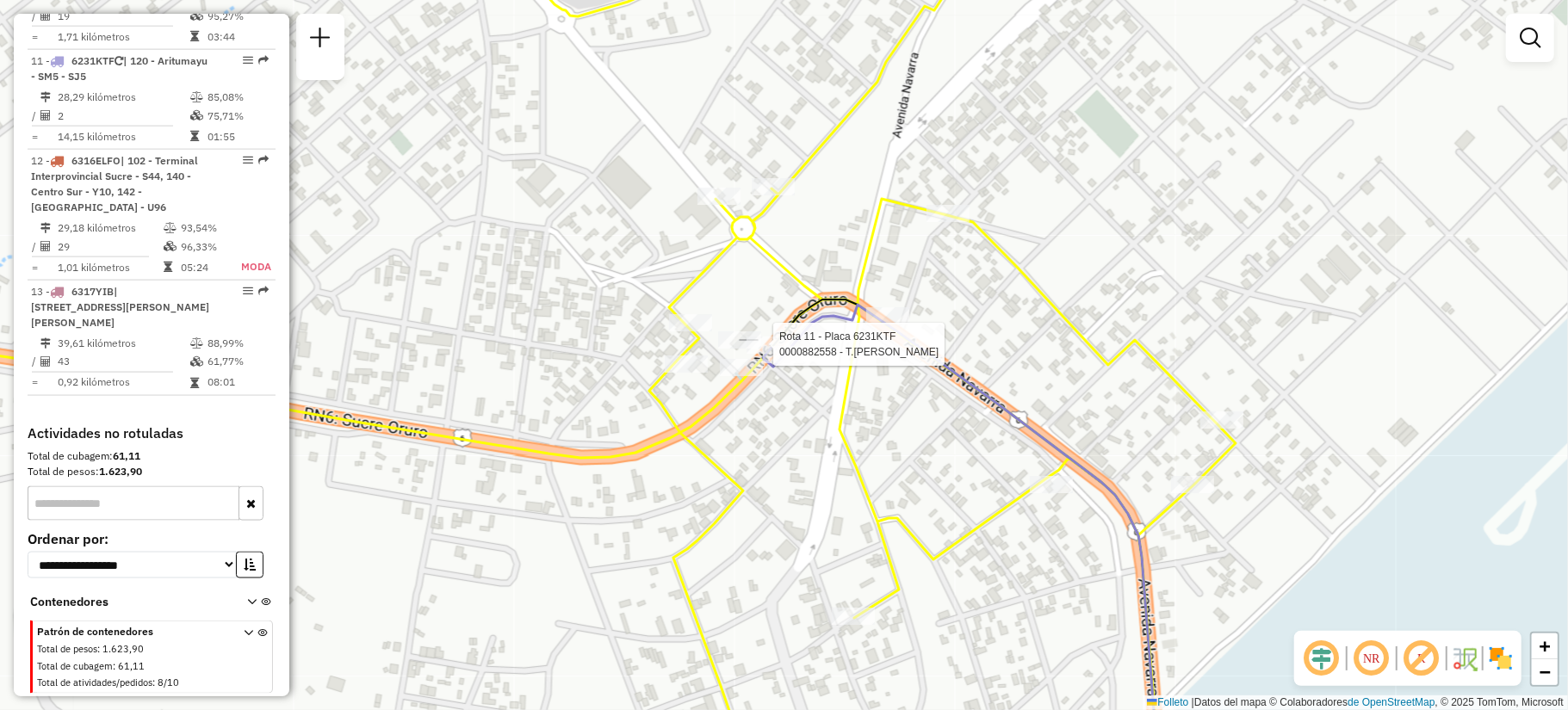
select select "**********"
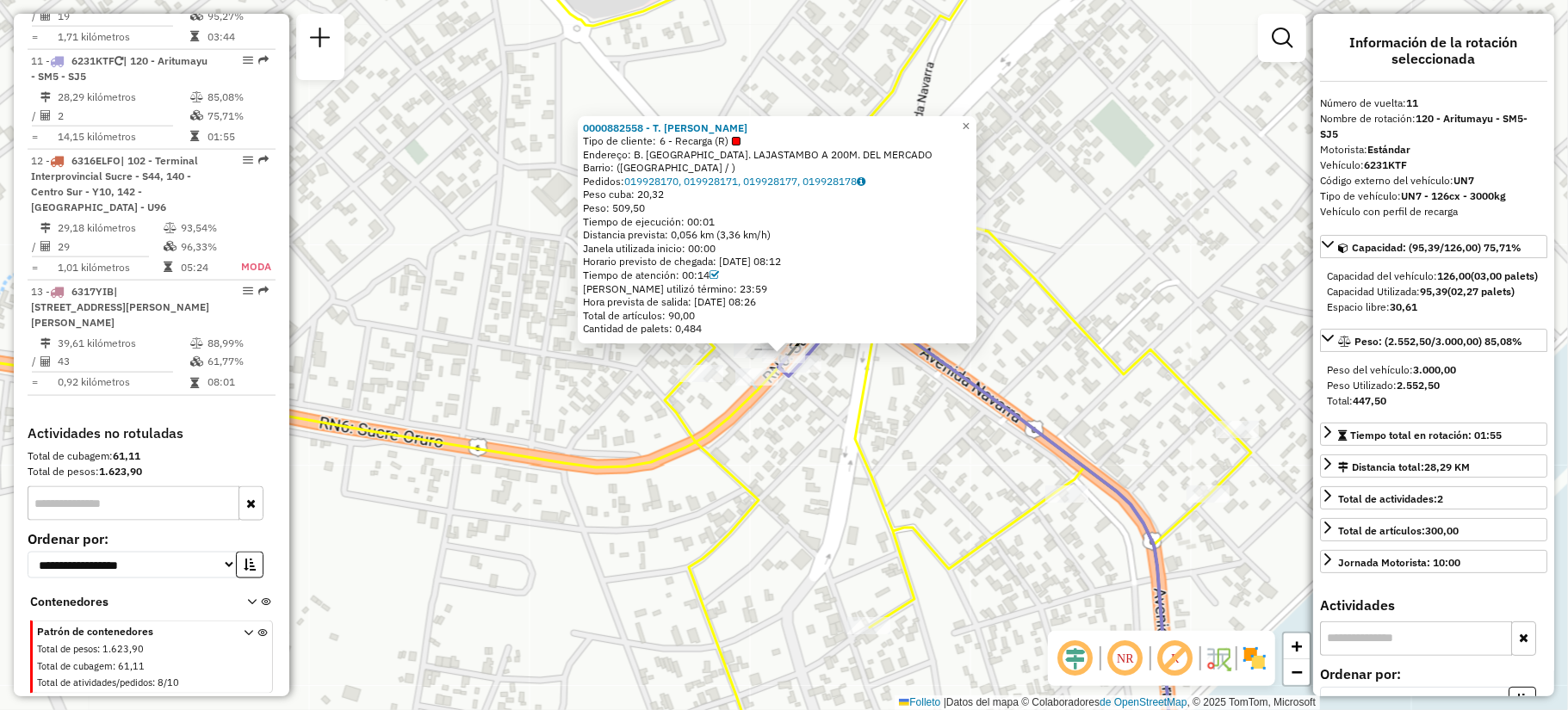
click at [754, 446] on div "0000882558 - T. [PERSON_NAME] de cliente: 6 - Recarga (R) Endereço: B. [GEOGRAP…" at bounding box center [784, 355] width 1568 height 710
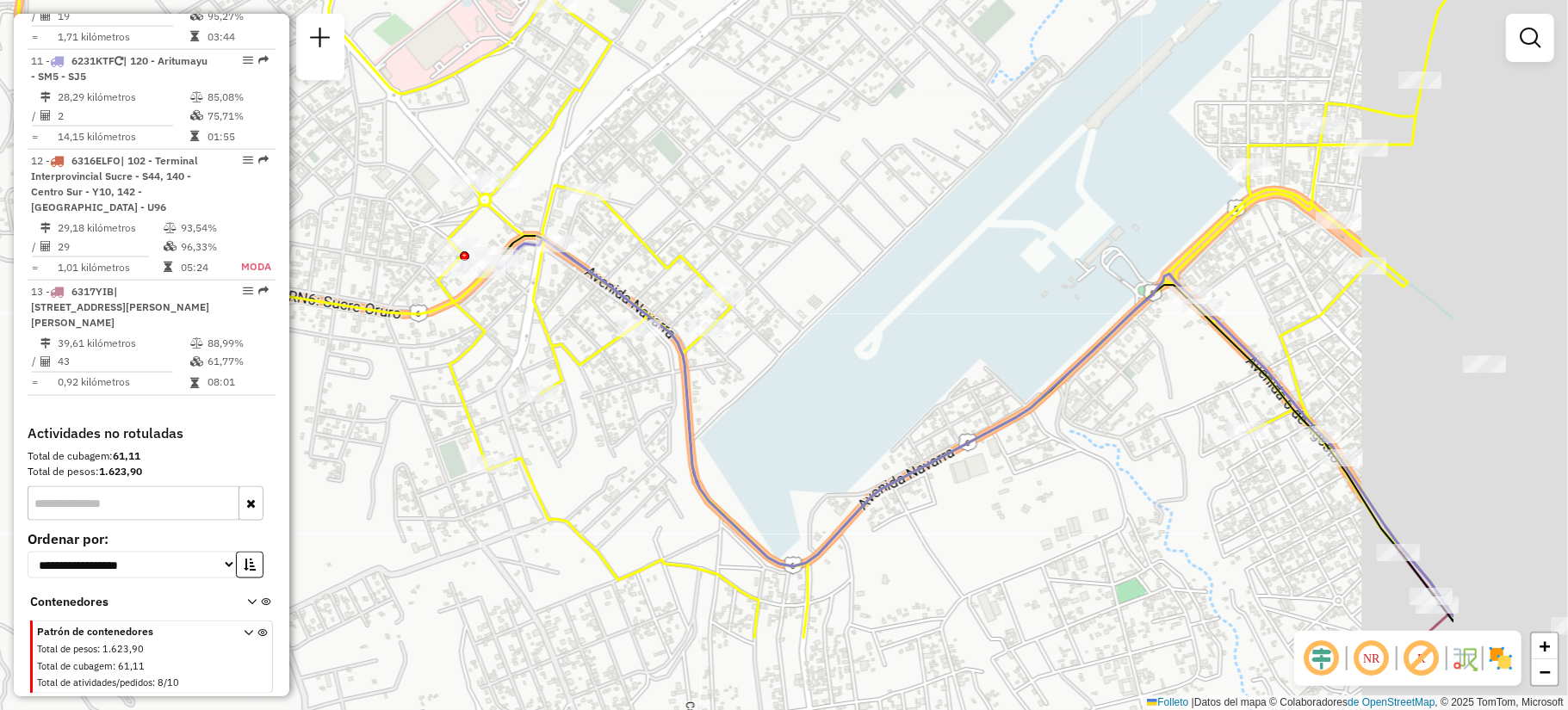
drag, startPoint x: 790, startPoint y: 483, endPoint x: 458, endPoint y: 262, distance: 398.8
click at [459, 265] on div "Janela de atención Grado de atención Capacidad Transportadoras Vehículos Client…" at bounding box center [784, 355] width 1568 height 710
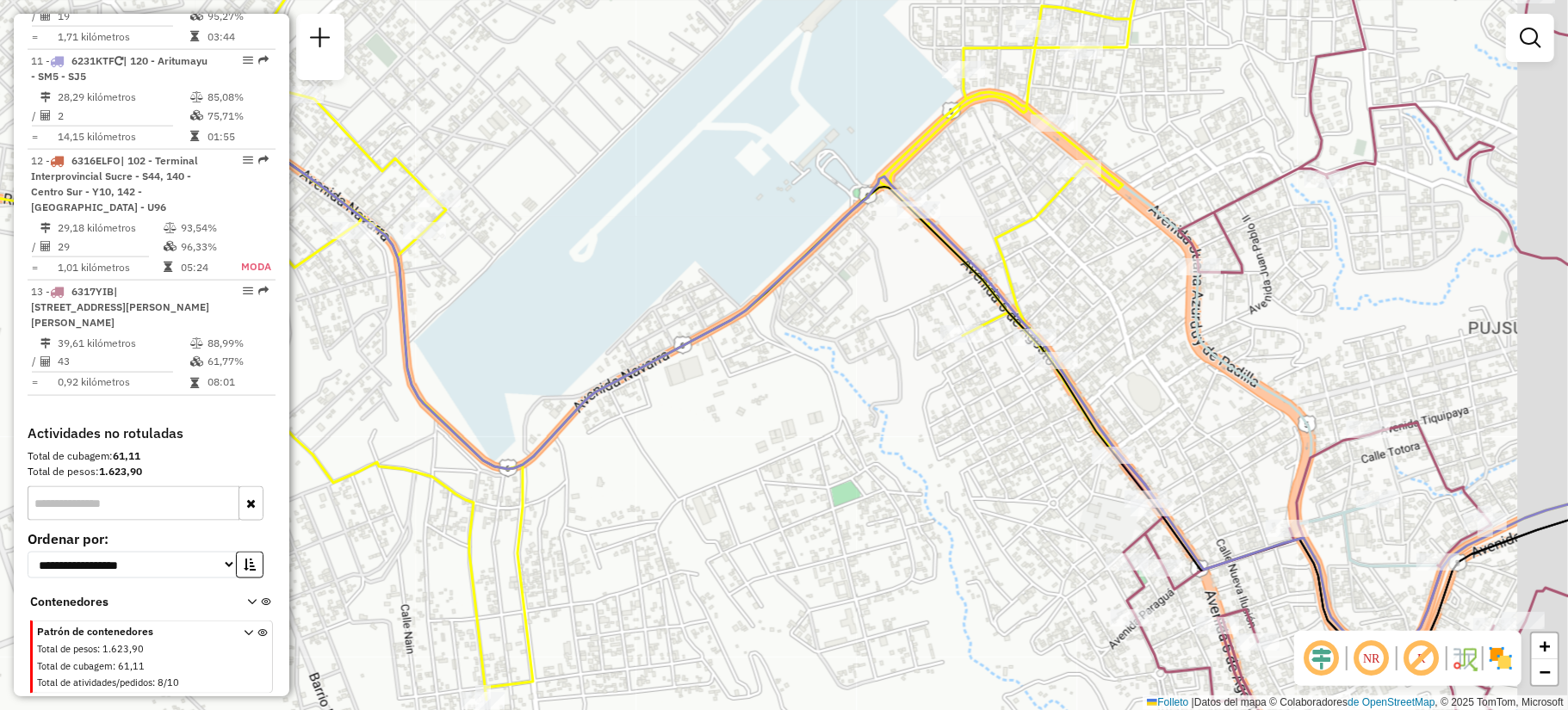
drag, startPoint x: 1044, startPoint y: 506, endPoint x: 941, endPoint y: 559, distance: 115.8
click at [941, 559] on div "Janela de atención Grado de atención Capacidad Transportadoras Vehículos Client…" at bounding box center [784, 355] width 1568 height 710
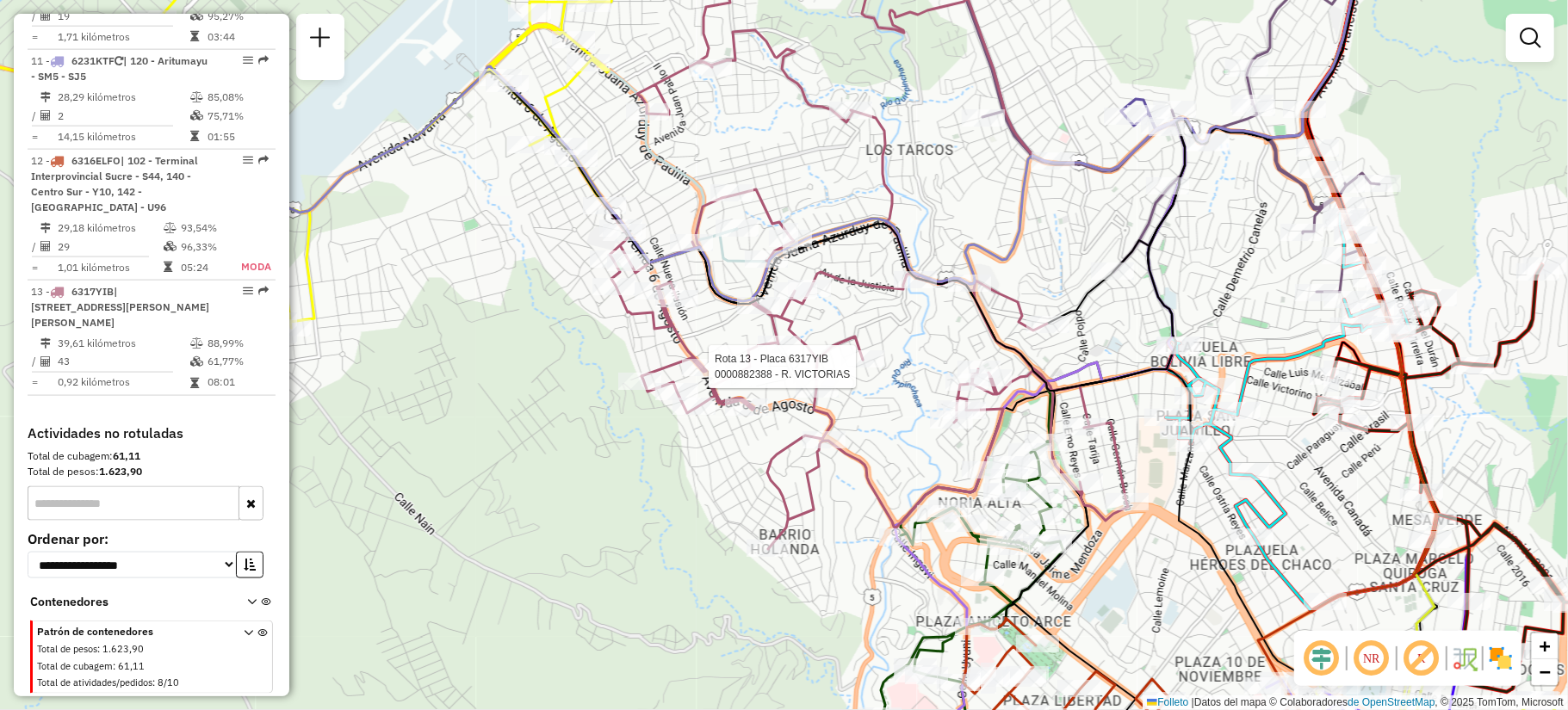
click at [548, 102] on icon at bounding box center [271, 127] width 712 height 399
select select "**********"
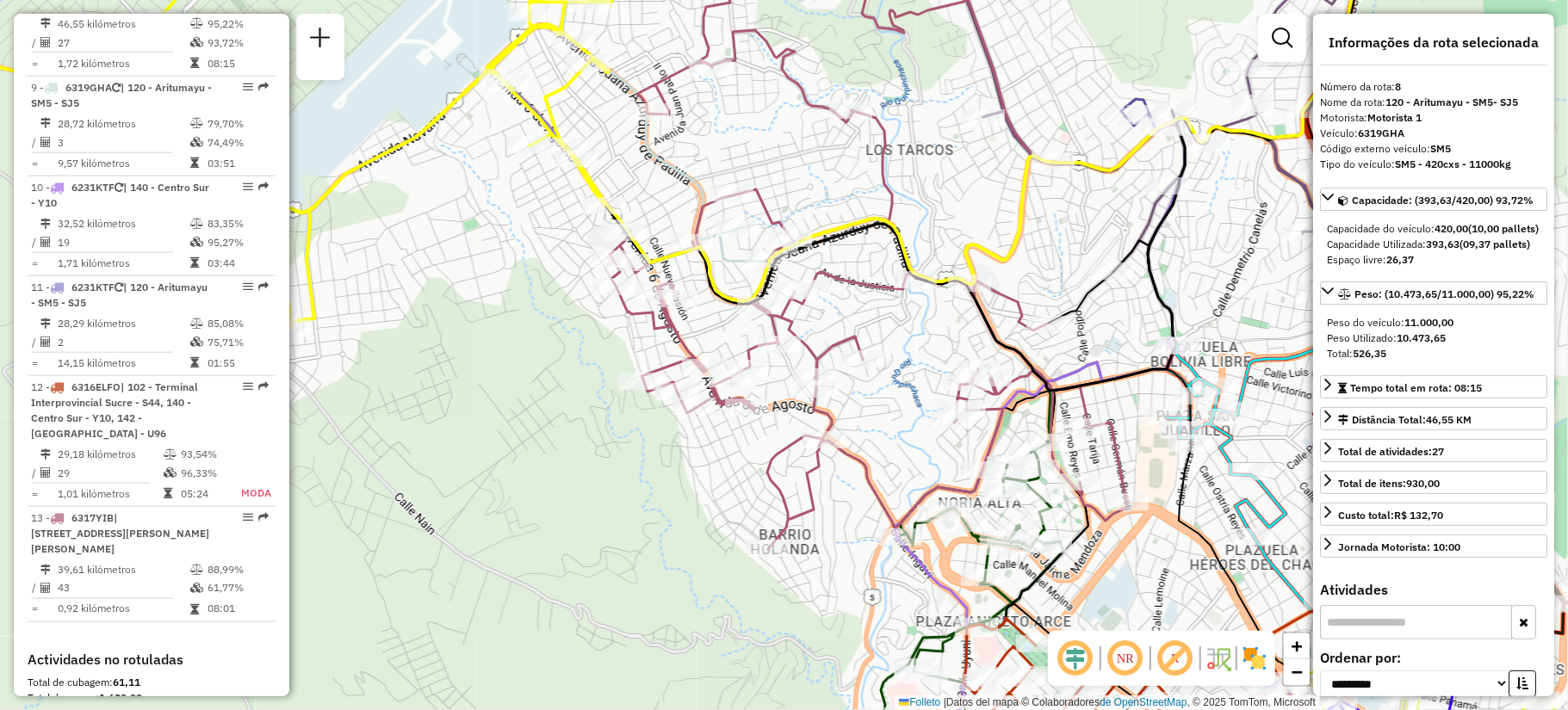
scroll to position [1392, 0]
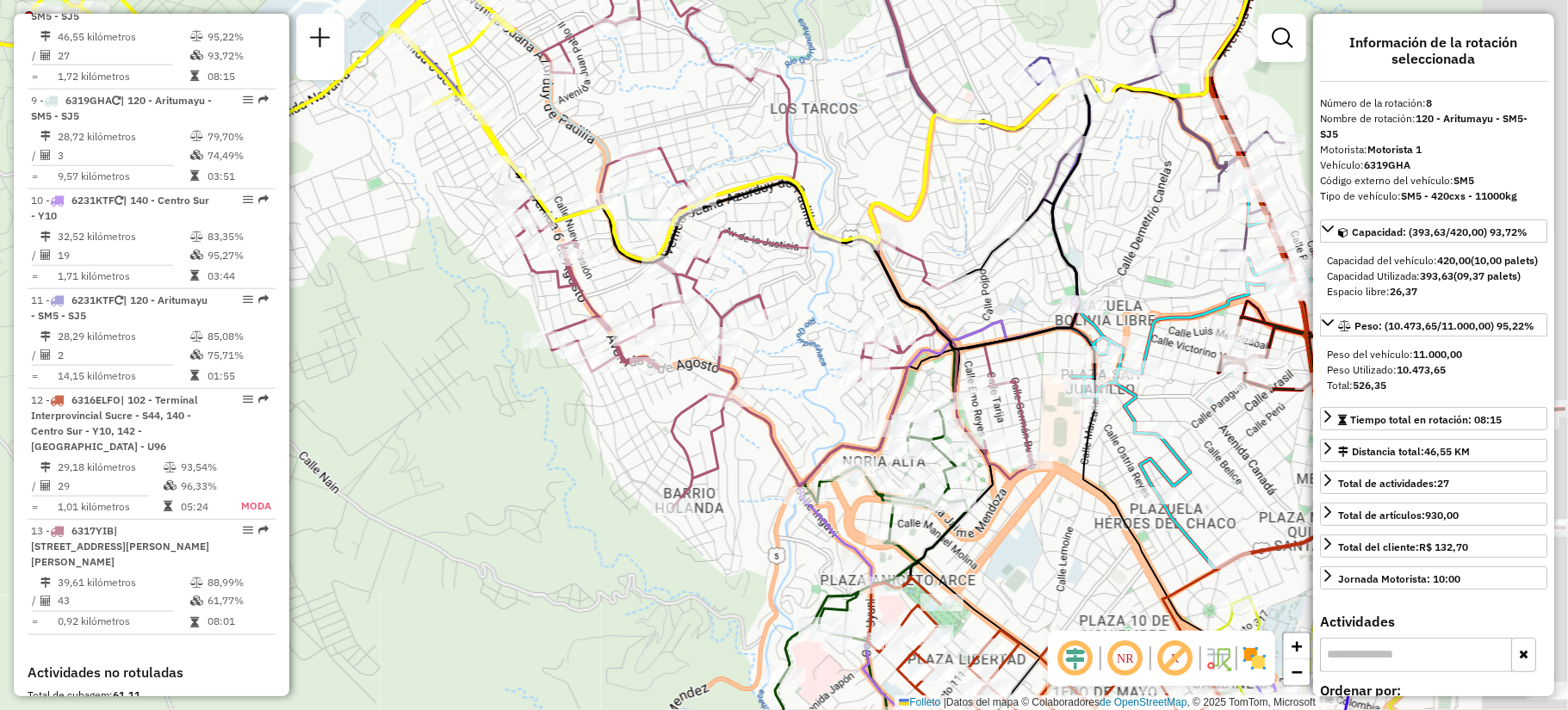
drag, startPoint x: 899, startPoint y: 440, endPoint x: 576, endPoint y: 310, distance: 348.2
click at [580, 314] on div "Janela de atención Grado de atención Capacidad Transportadoras Vehículos Client…" at bounding box center [784, 355] width 1568 height 710
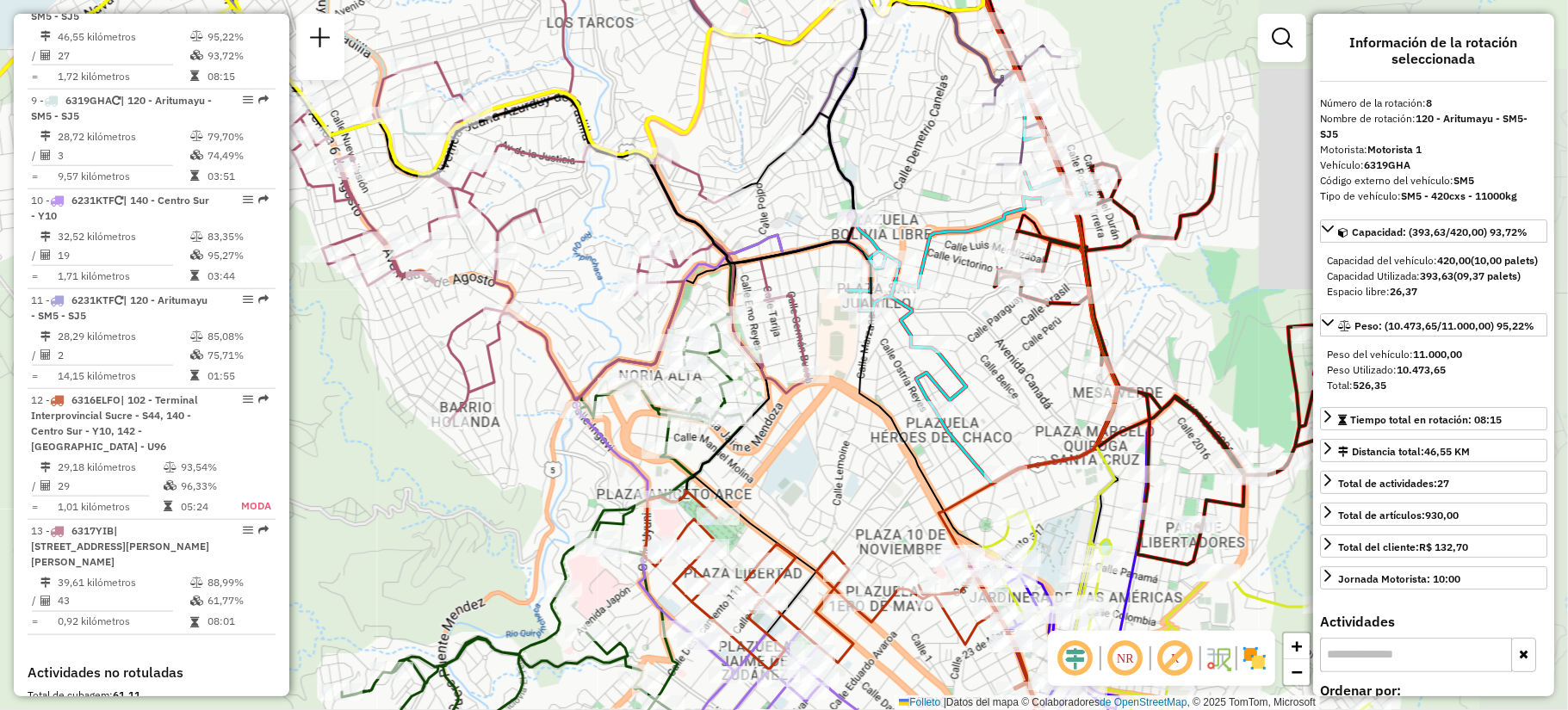
click at [837, 523] on div "Janela de atención Grado de atención Capacidad Transportadoras Vehículos Client…" at bounding box center [784, 355] width 1568 height 710
